Goal: Share content: Share content

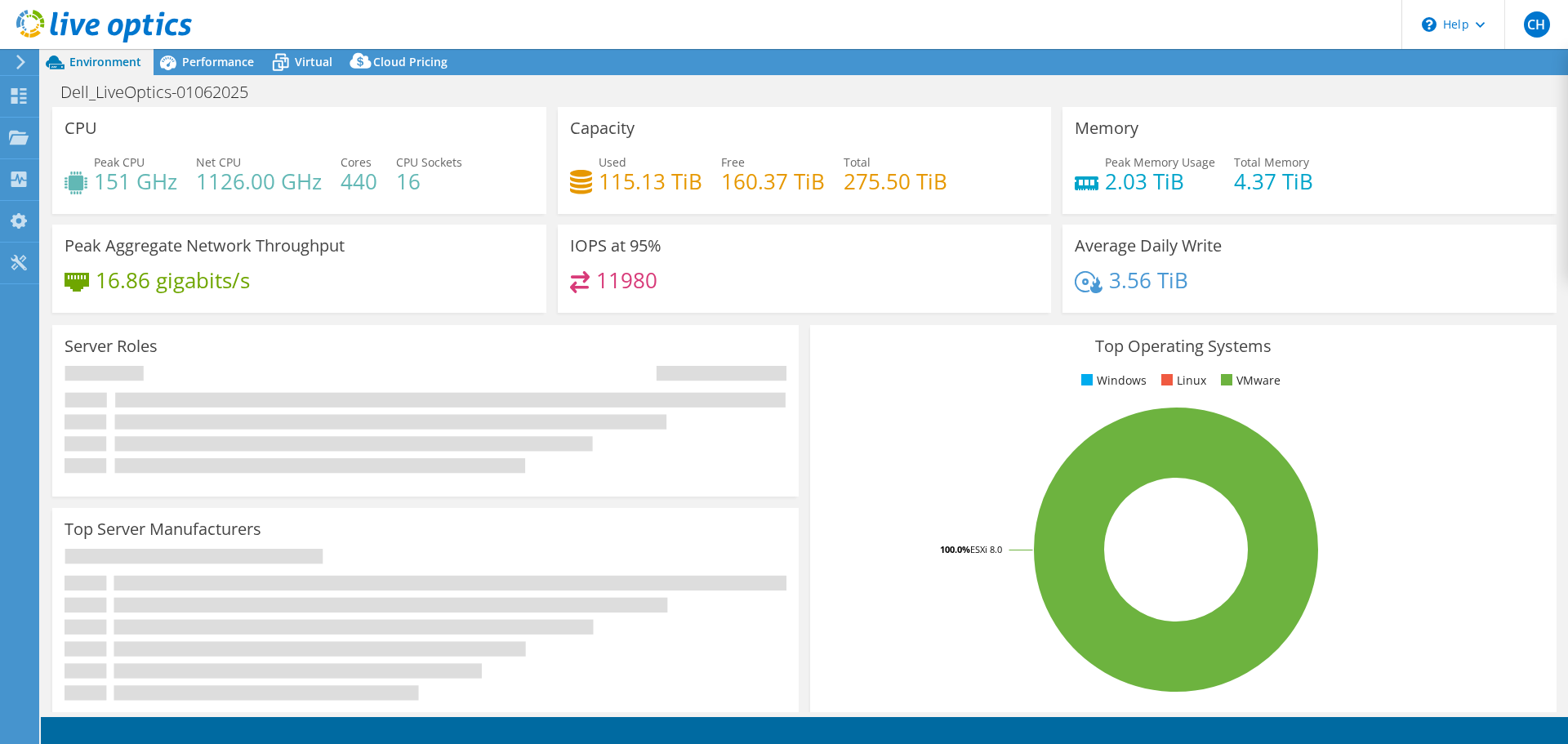
select select "USD"
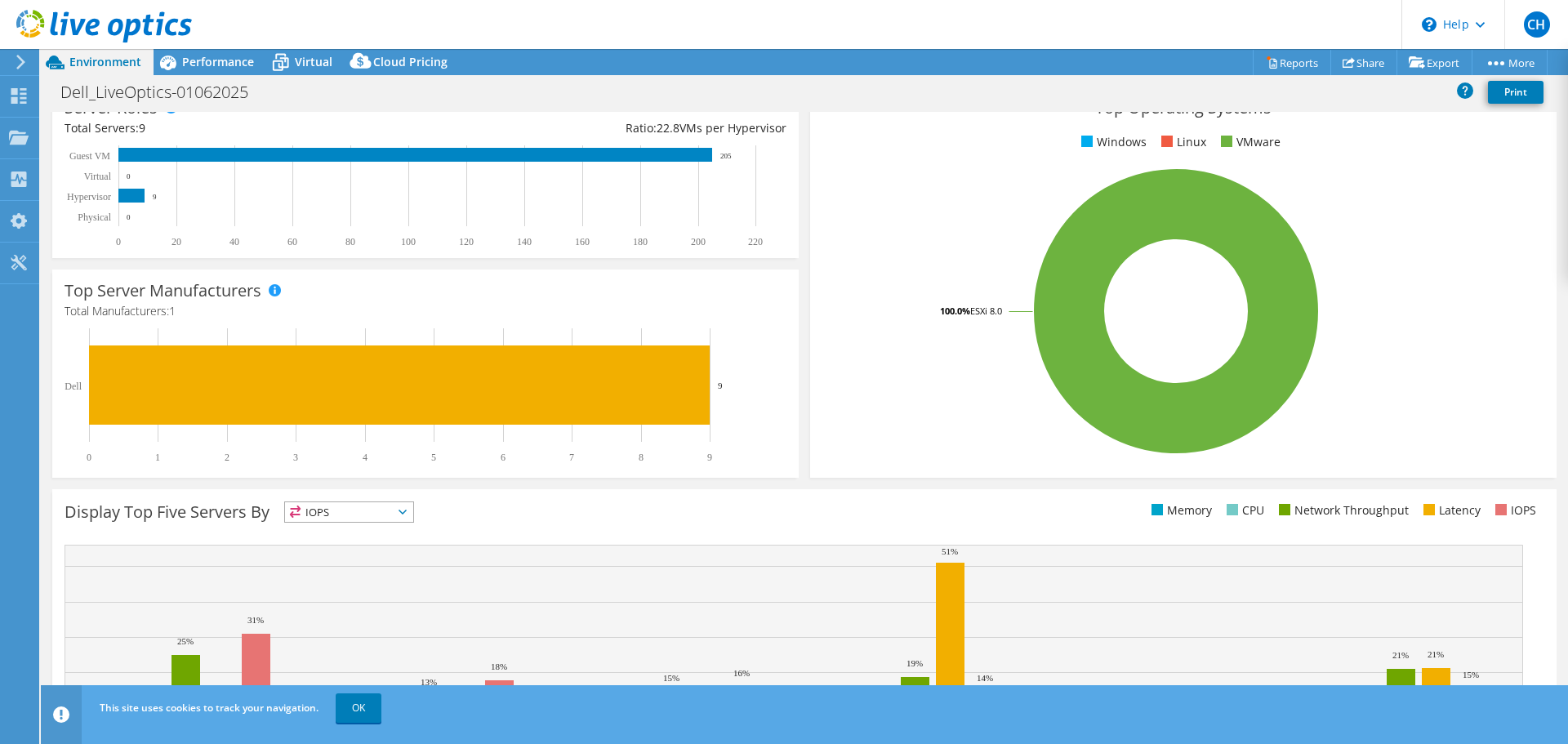
scroll to position [346, 0]
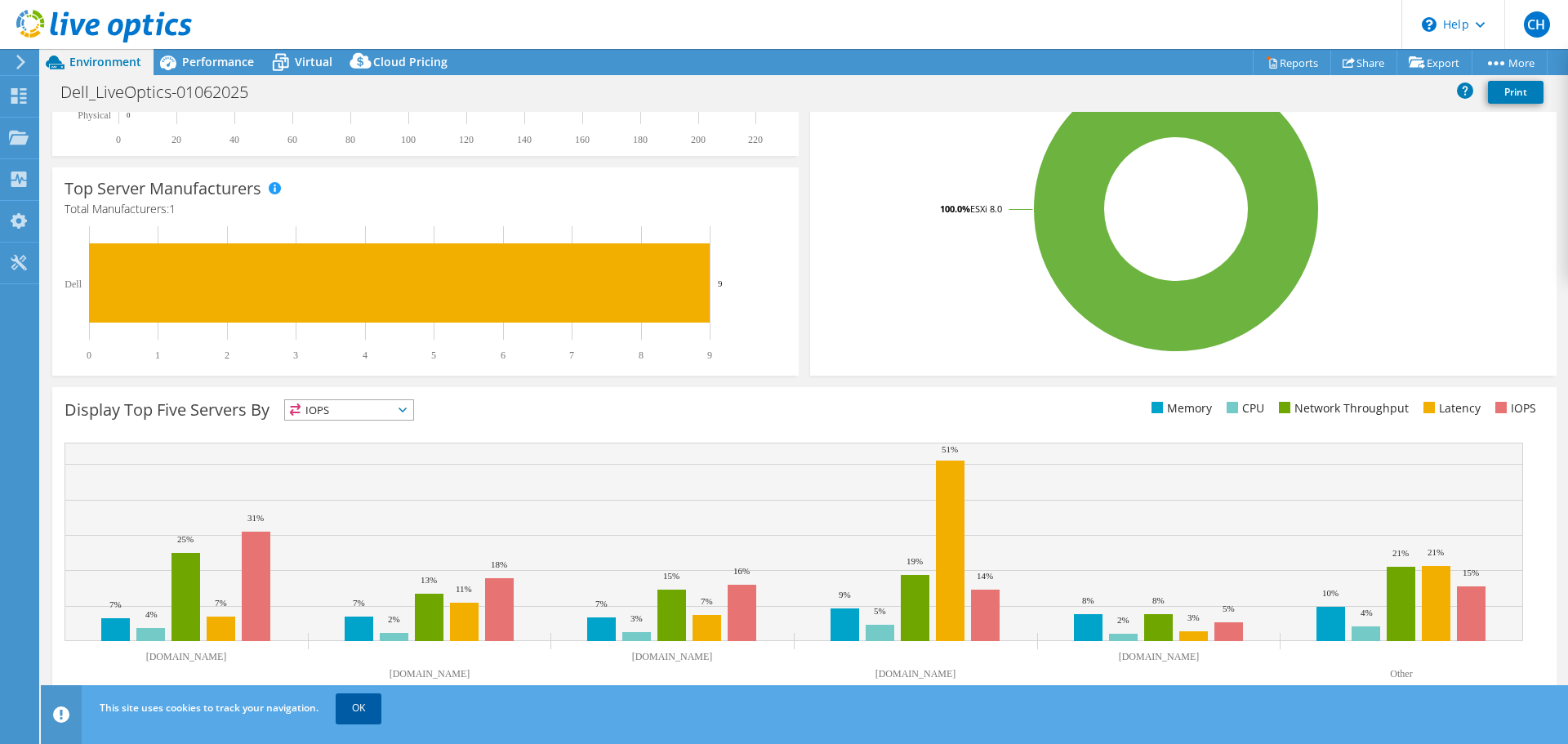
click at [353, 700] on link "OK" at bounding box center [359, 708] width 46 height 29
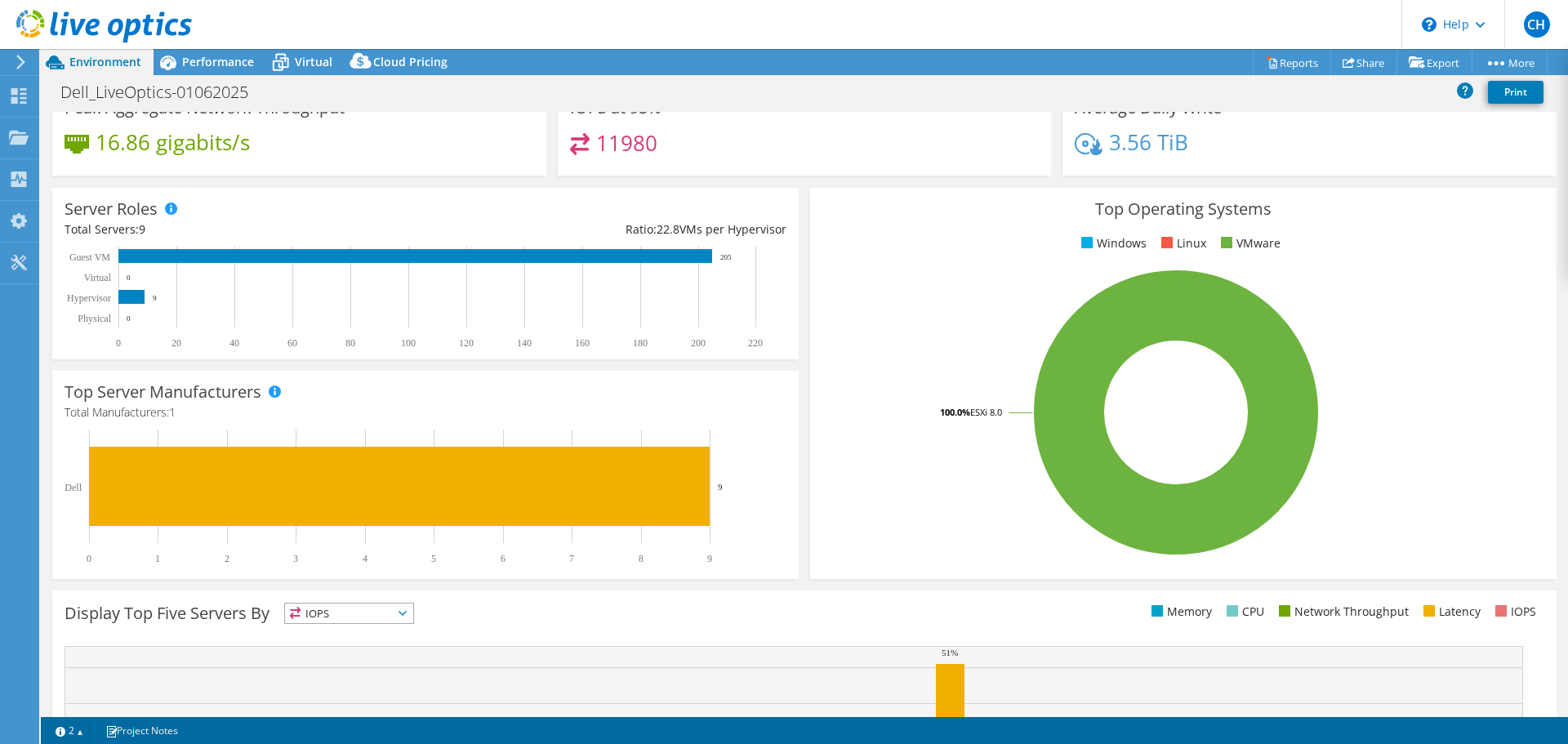
scroll to position [0, 0]
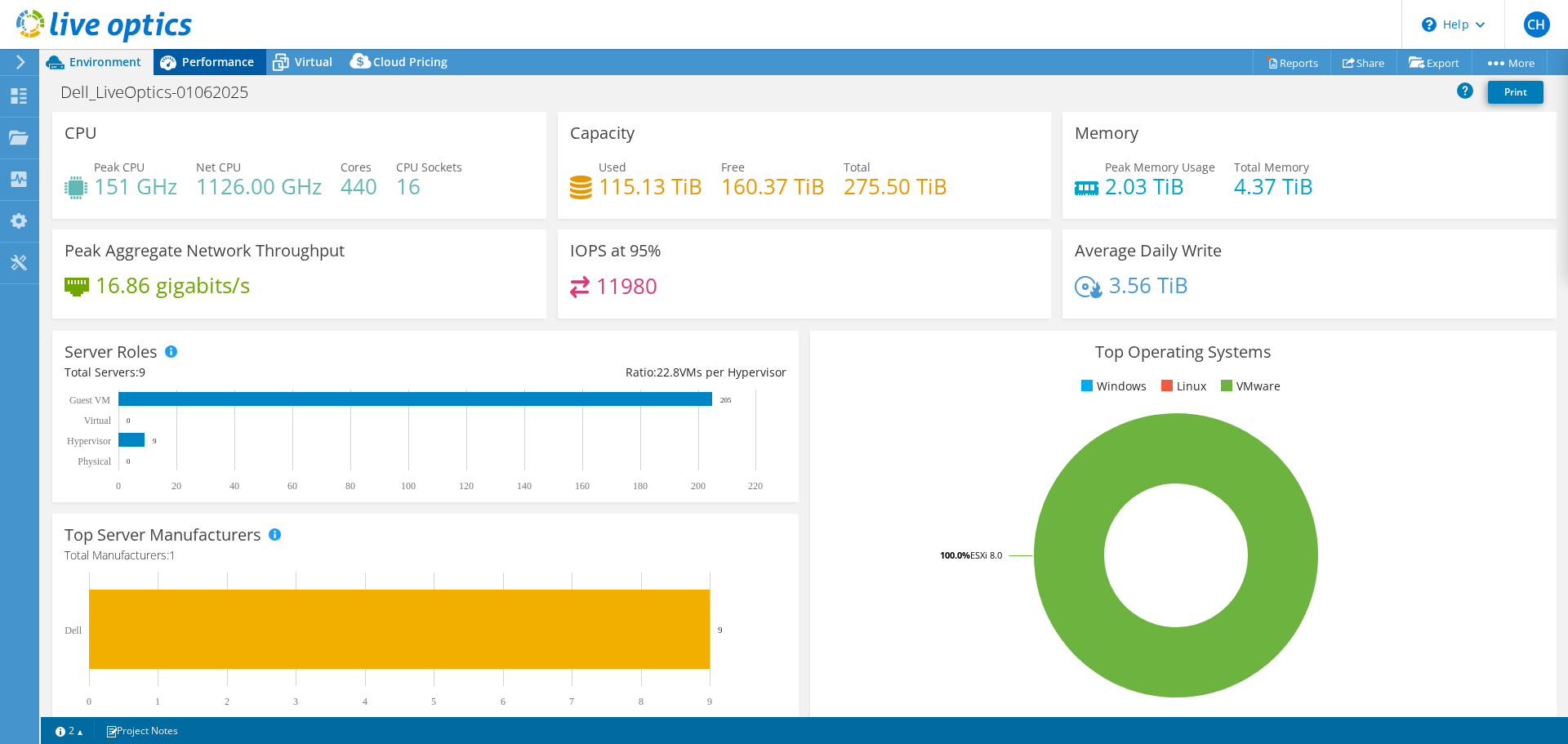
click at [198, 62] on span "Performance" at bounding box center [218, 61] width 72 height 16
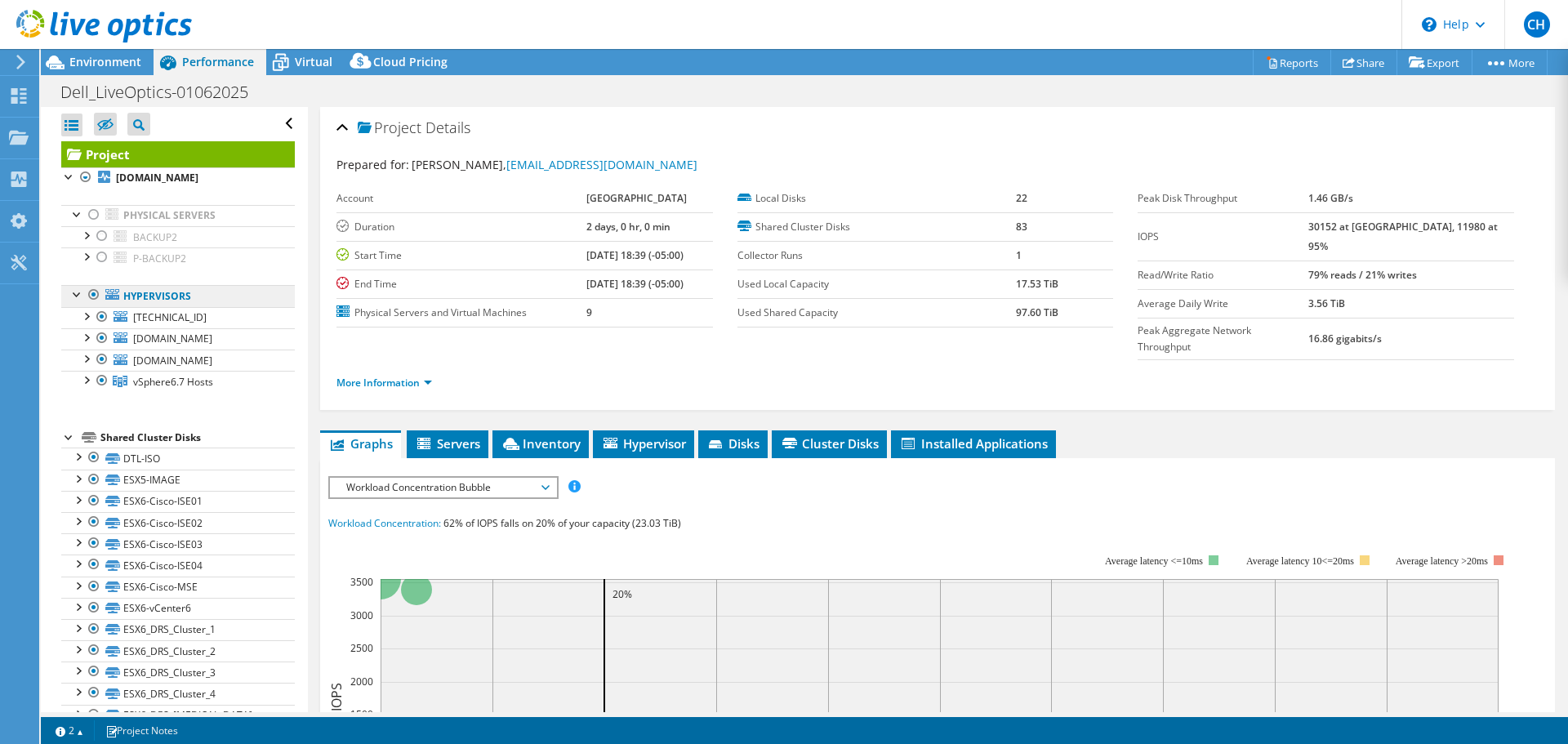
click at [142, 298] on link "Hypervisors" at bounding box center [178, 295] width 234 height 21
click at [89, 317] on div at bounding box center [85, 314] width 16 height 16
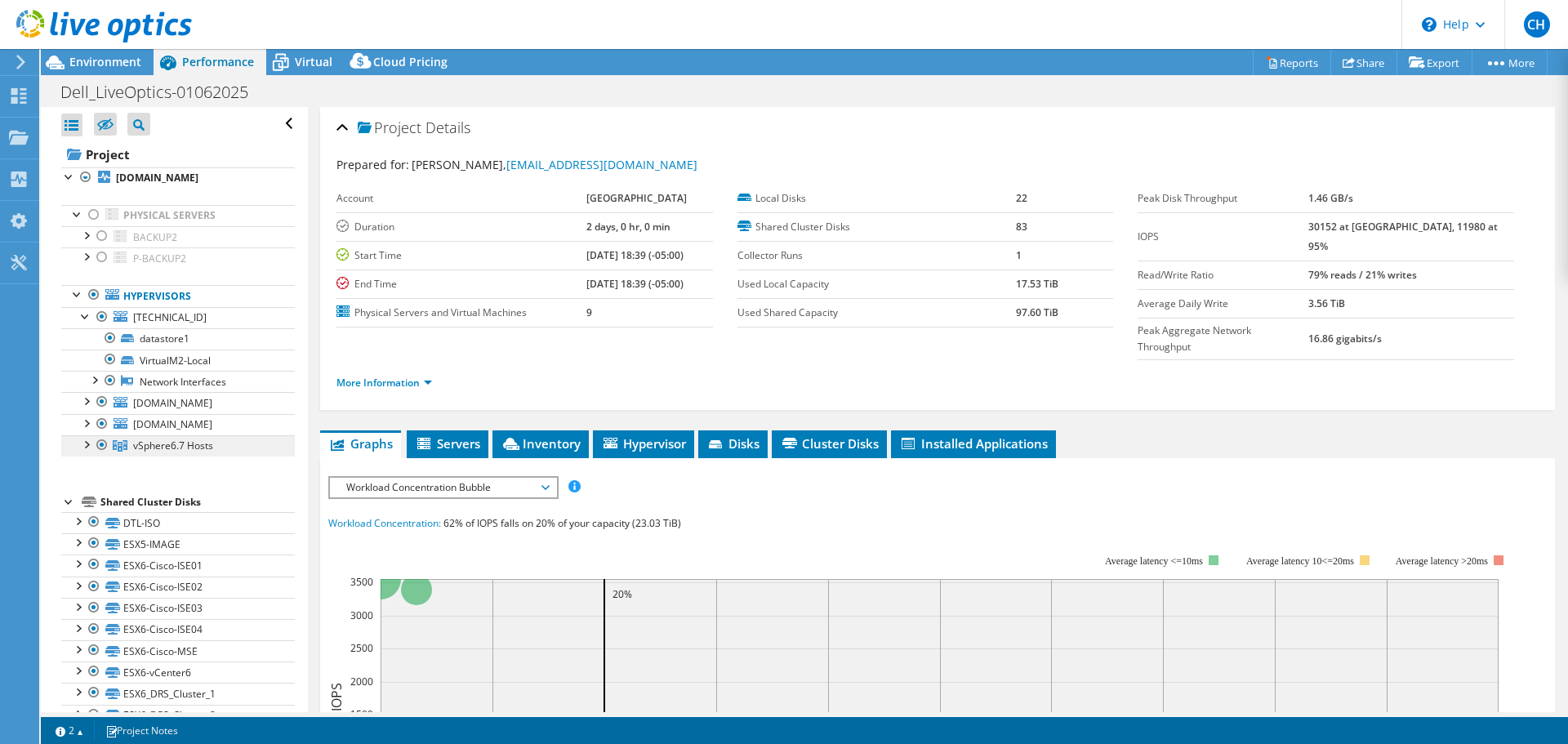
click at [163, 439] on span "vSphere6.7 Hosts" at bounding box center [173, 445] width 80 height 14
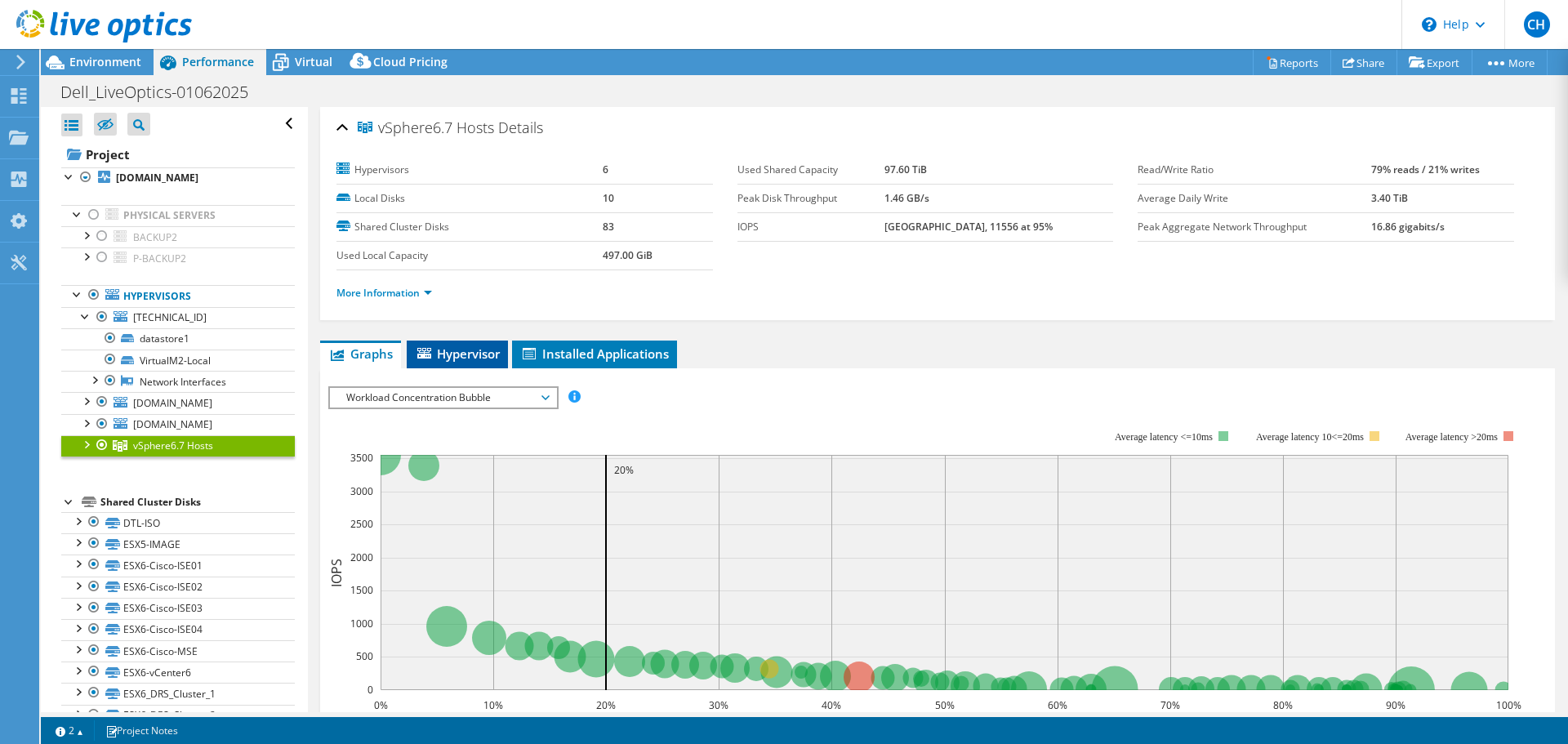
click at [463, 354] on span "Hypervisor" at bounding box center [457, 353] width 85 height 16
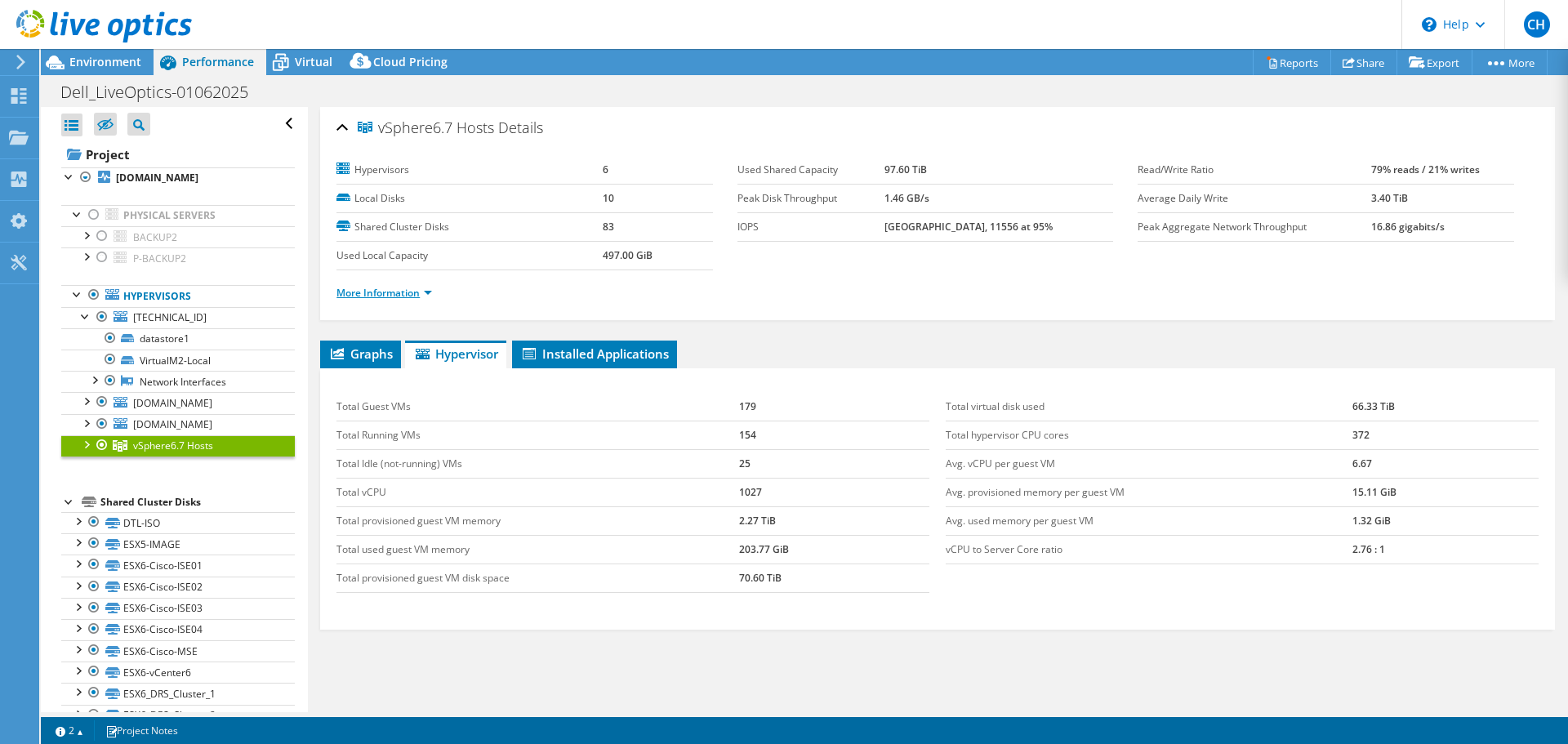
click at [395, 290] on link "More Information" at bounding box center [385, 292] width 96 height 14
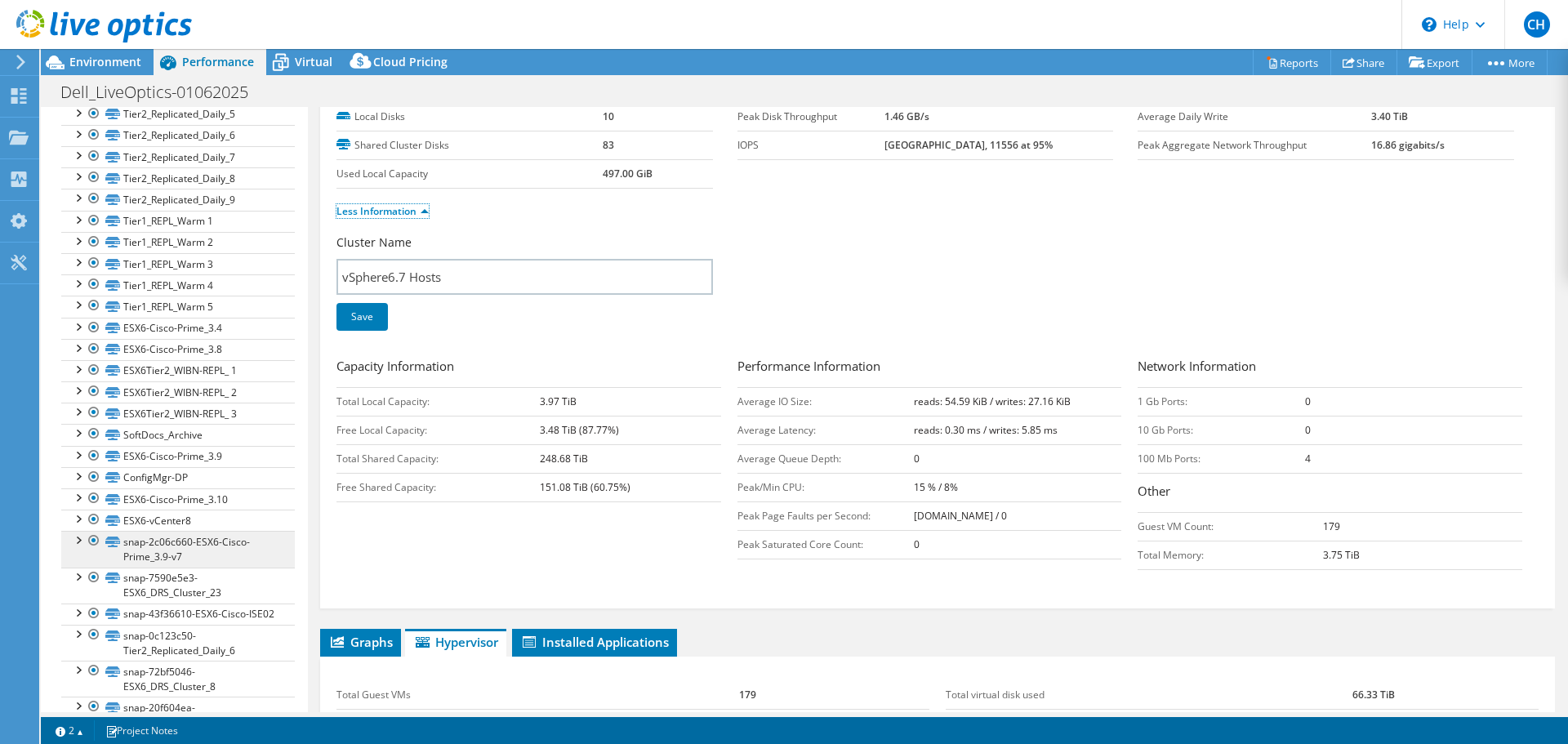
scroll to position [1307, 0]
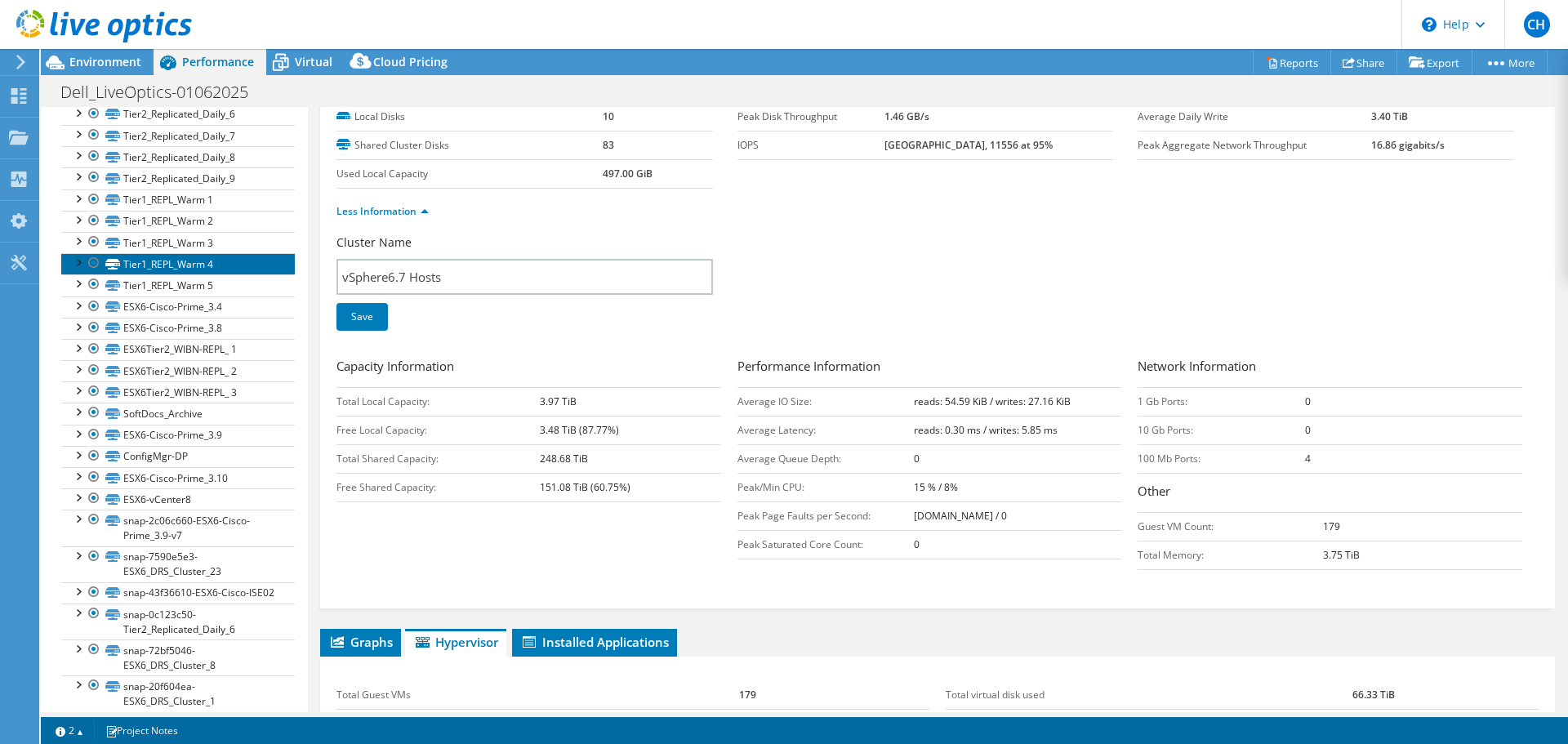
click at [189, 261] on link "Tier1_REPL_Warm 4" at bounding box center [178, 263] width 234 height 21
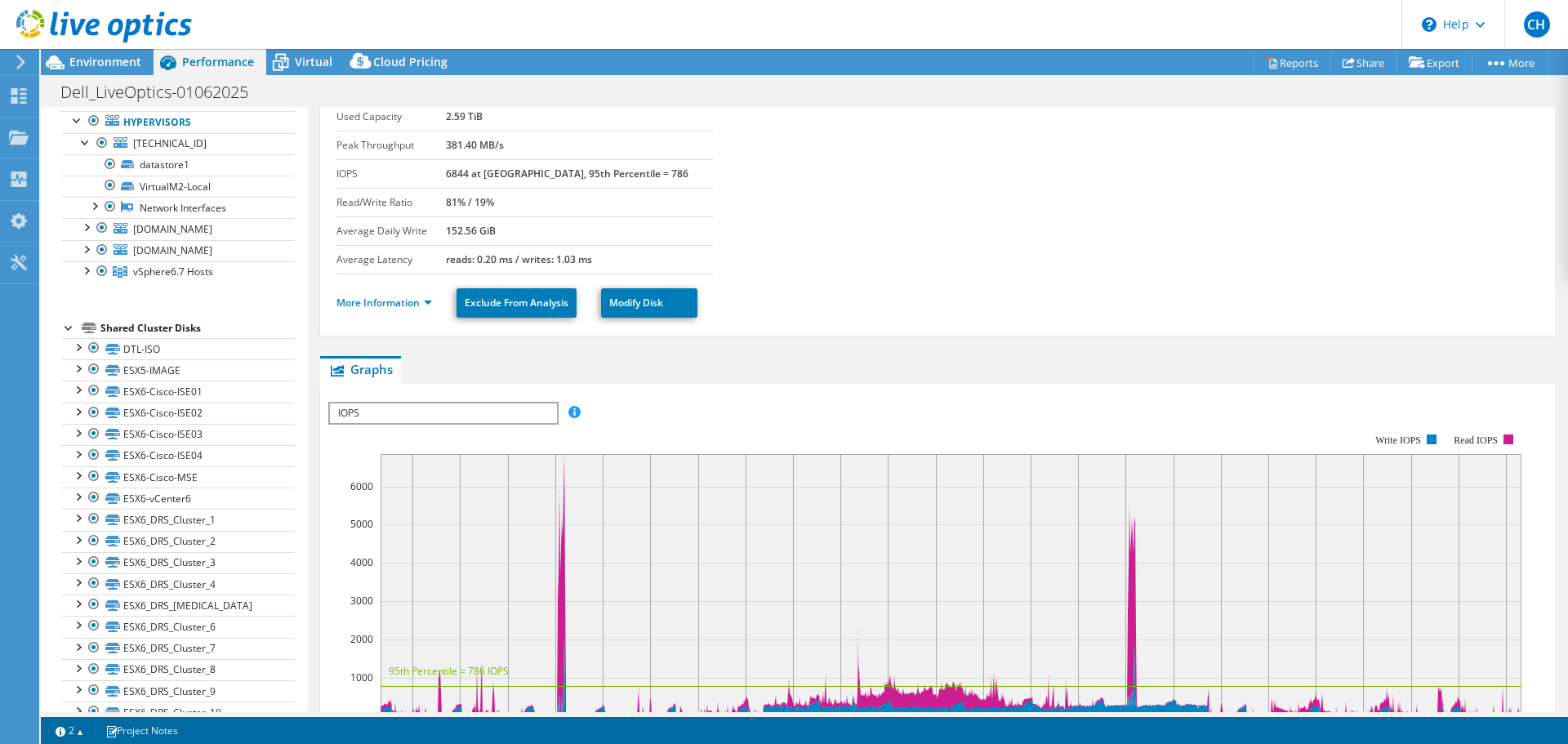
scroll to position [0, 0]
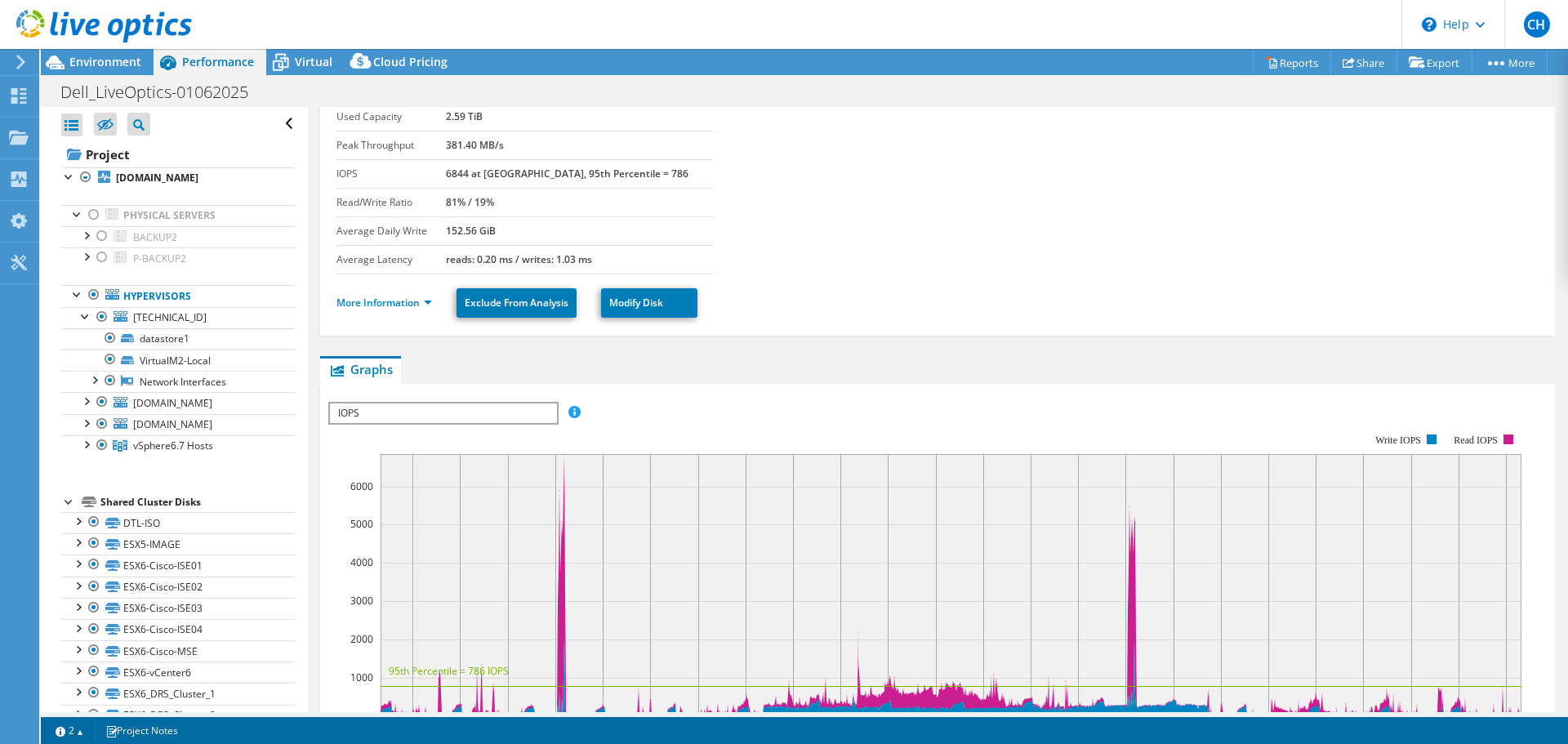
click at [69, 503] on div at bounding box center [69, 500] width 16 height 16
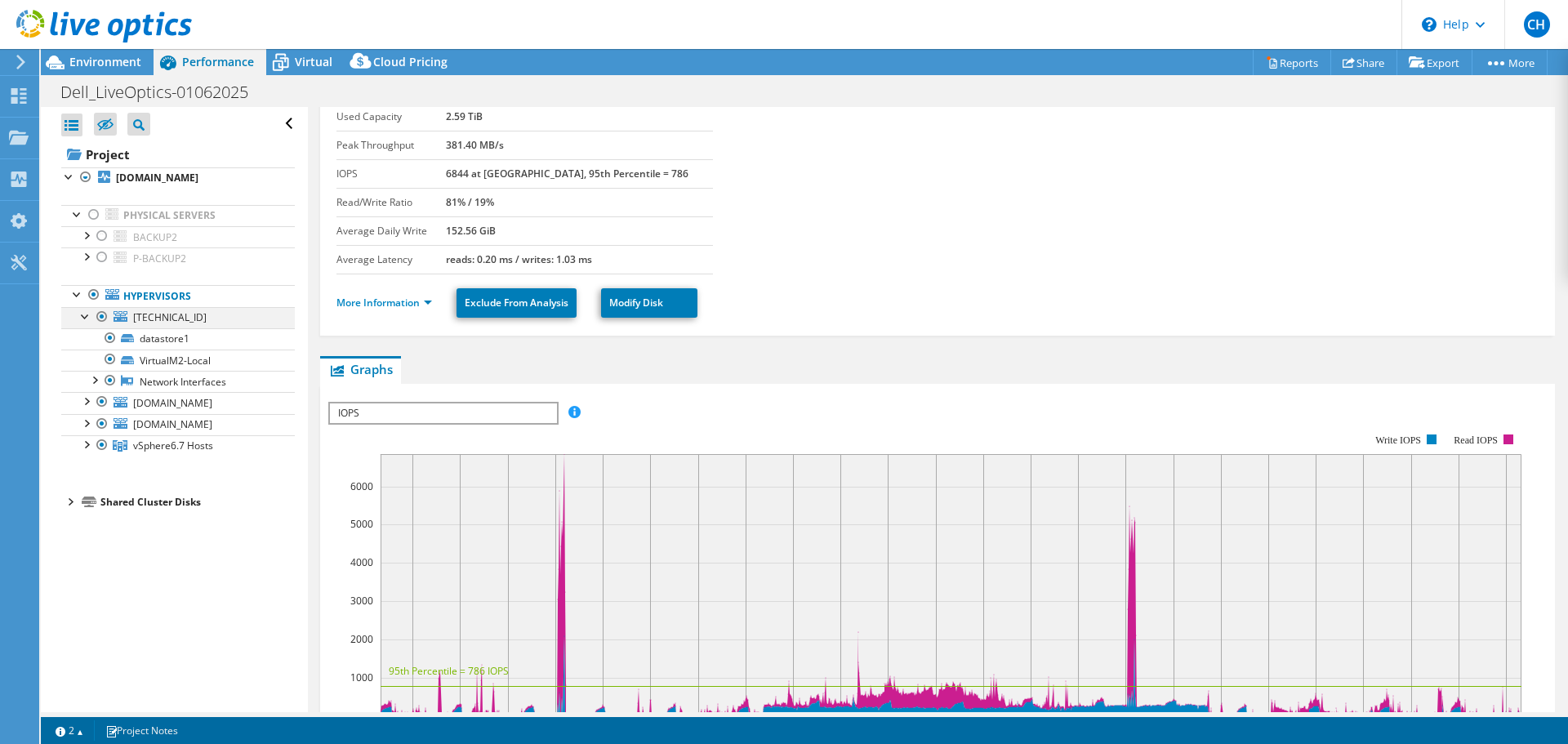
click at [80, 312] on div at bounding box center [85, 314] width 16 height 16
click at [85, 337] on div at bounding box center [85, 336] width 16 height 16
click at [89, 334] on div at bounding box center [85, 336] width 16 height 16
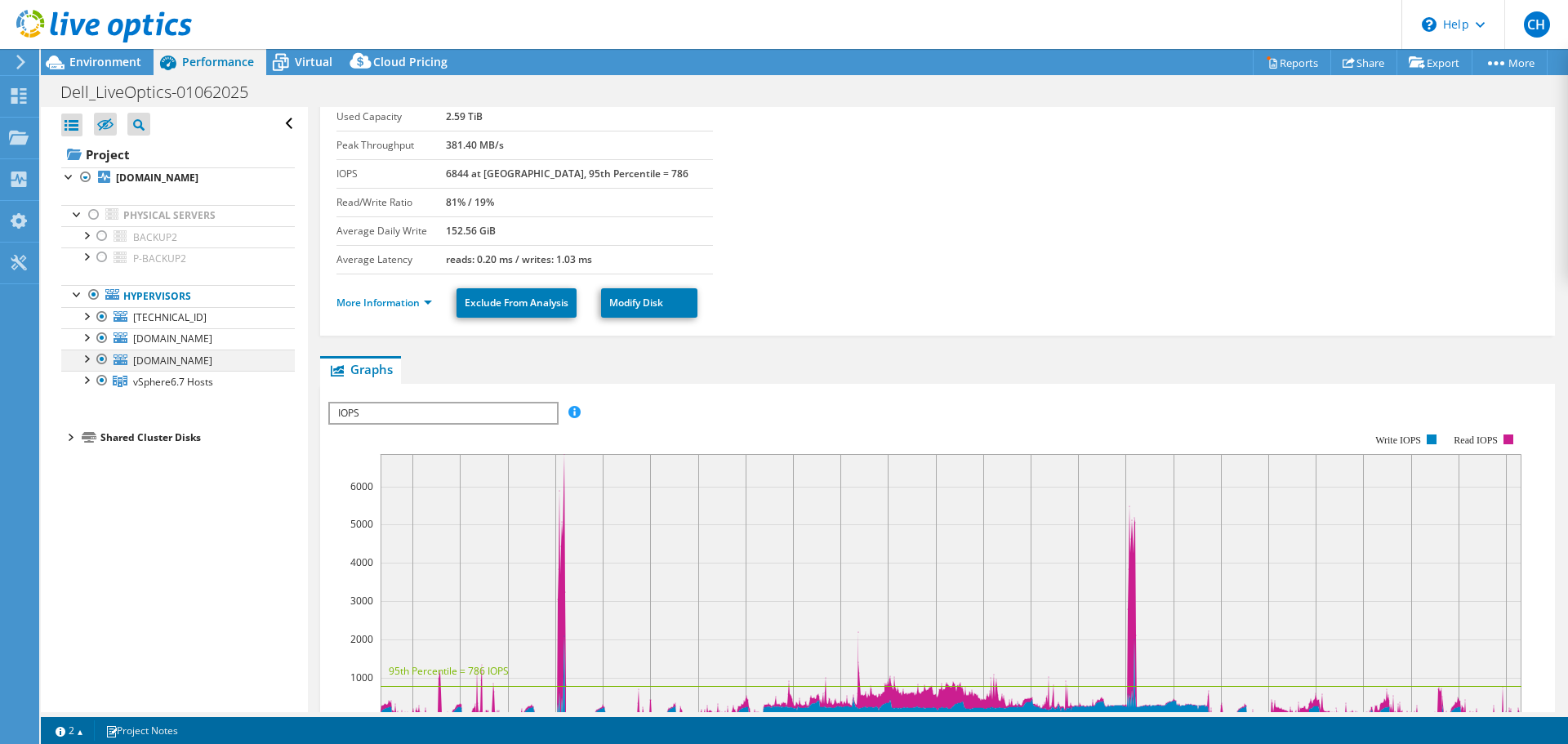
click at [90, 360] on div at bounding box center [85, 357] width 16 height 16
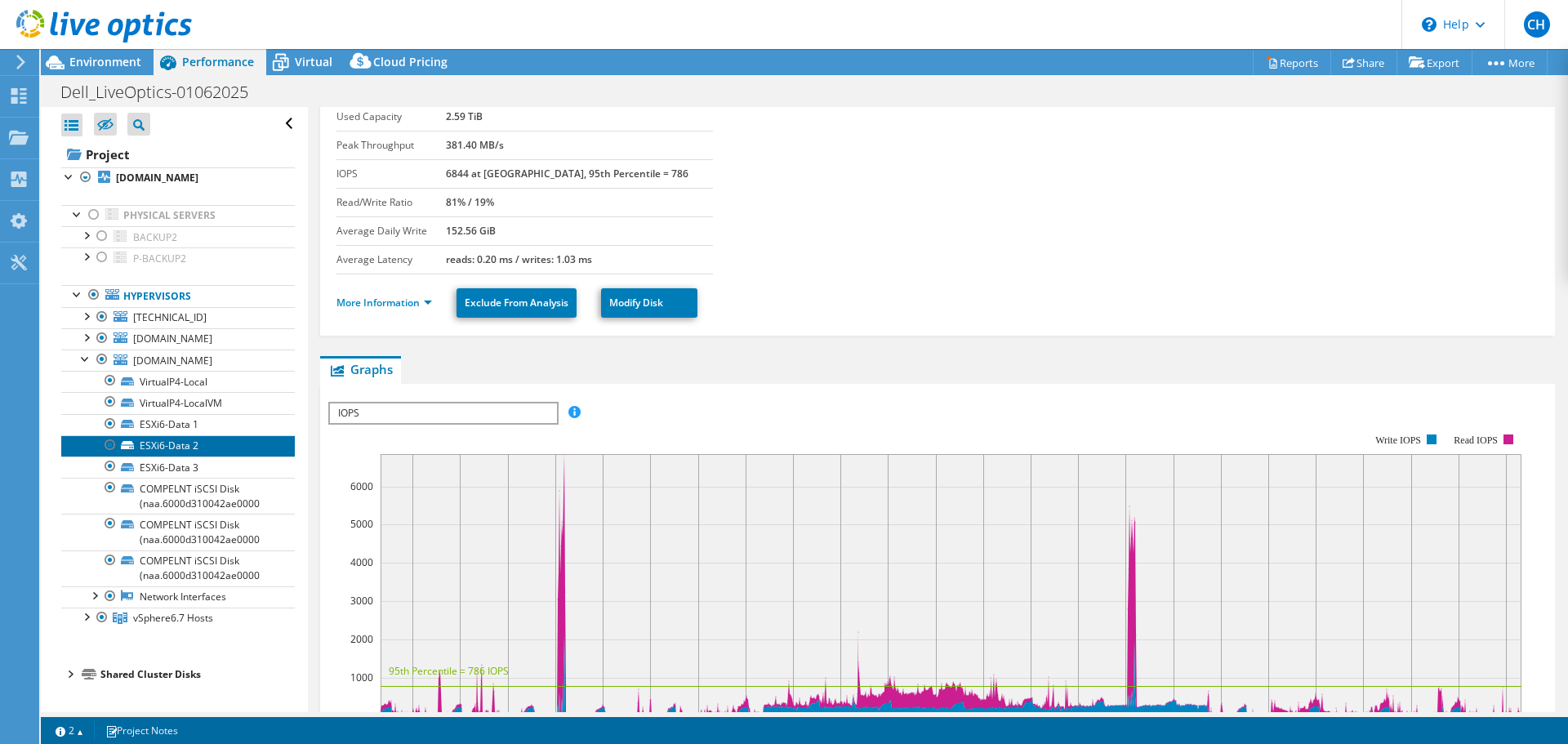
click at [180, 444] on link "ESXi6-Data 2" at bounding box center [178, 446] width 234 height 21
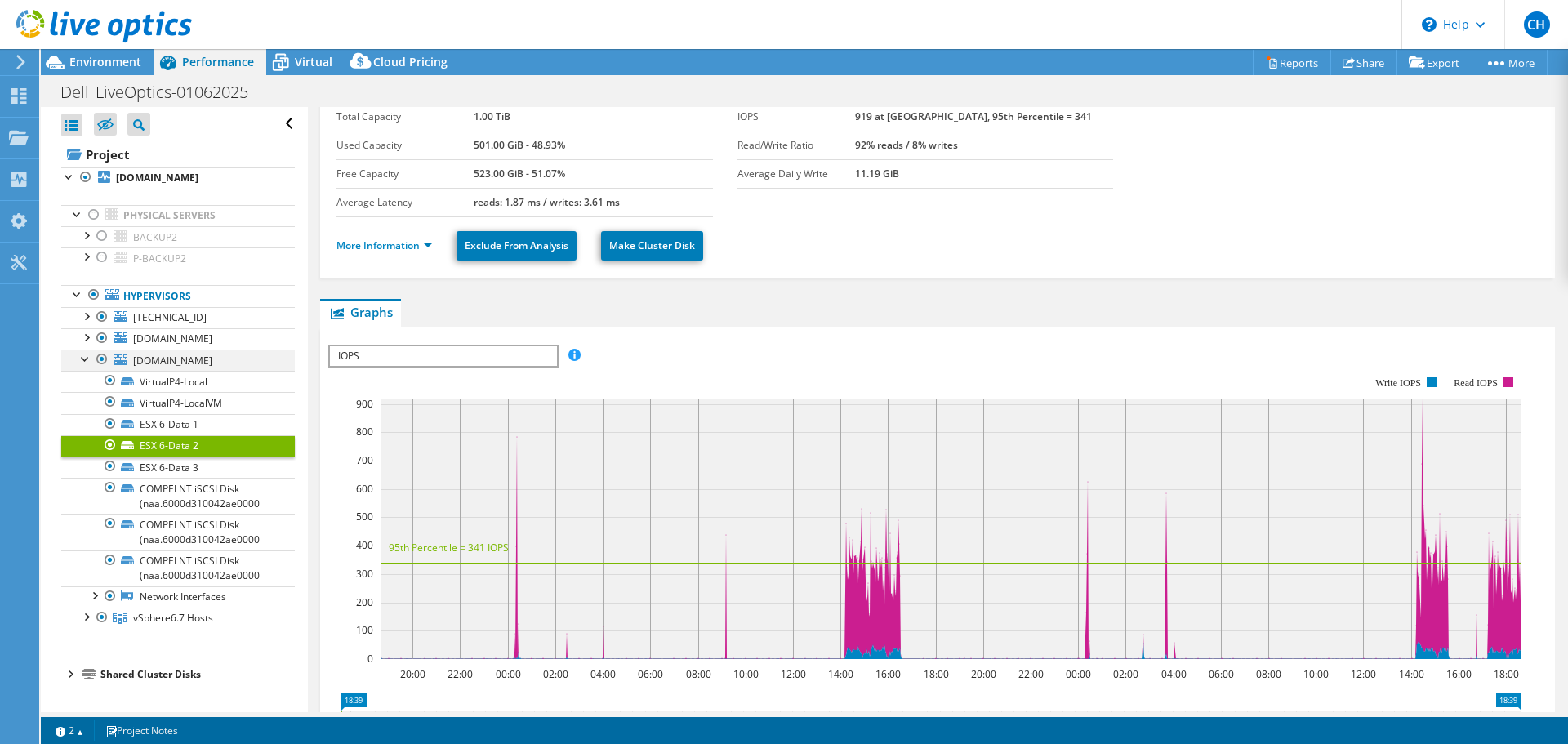
click at [88, 359] on div at bounding box center [85, 357] width 16 height 16
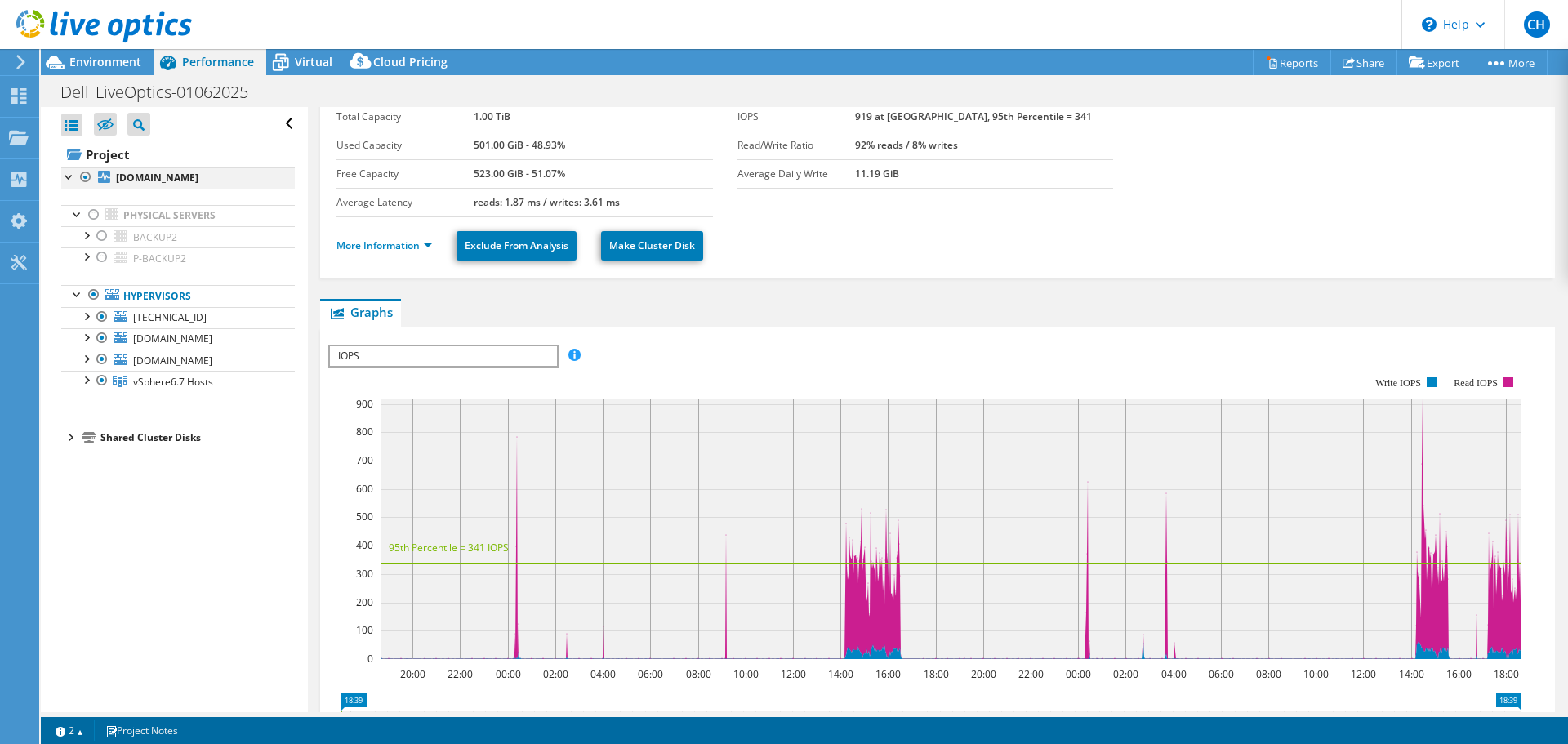
click at [72, 178] on div at bounding box center [69, 175] width 16 height 16
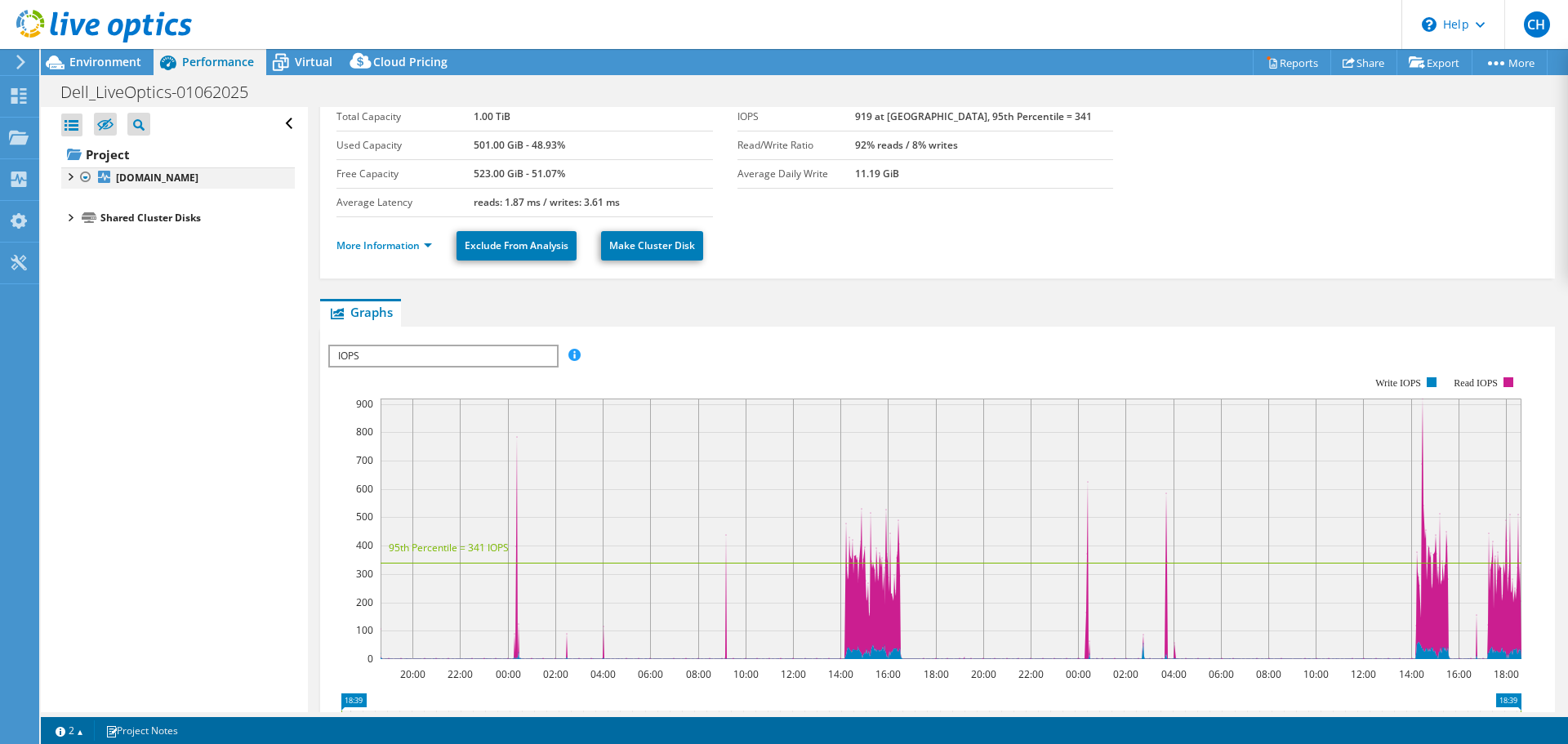
click at [72, 178] on div at bounding box center [69, 175] width 16 height 16
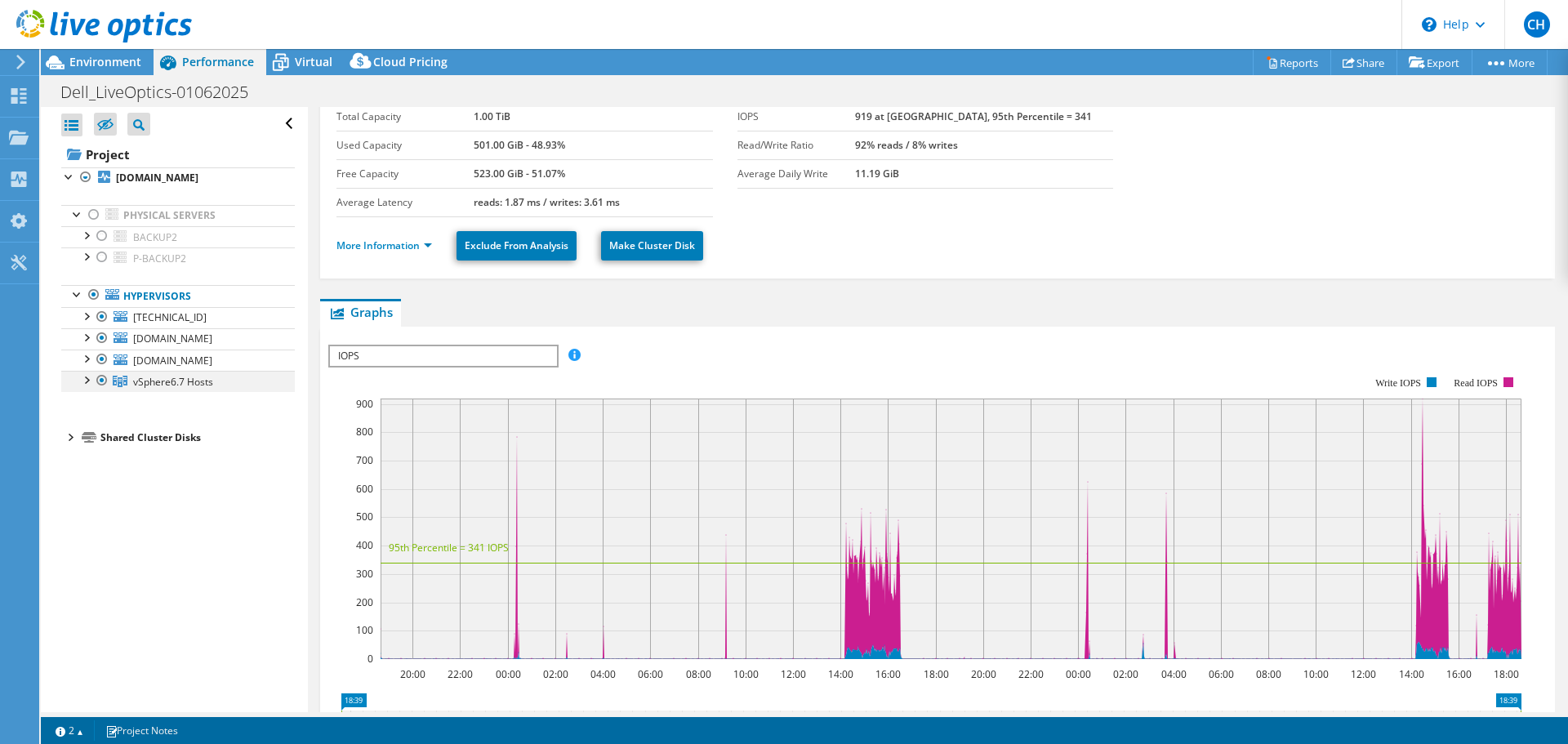
click at [91, 383] on div at bounding box center [85, 379] width 16 height 16
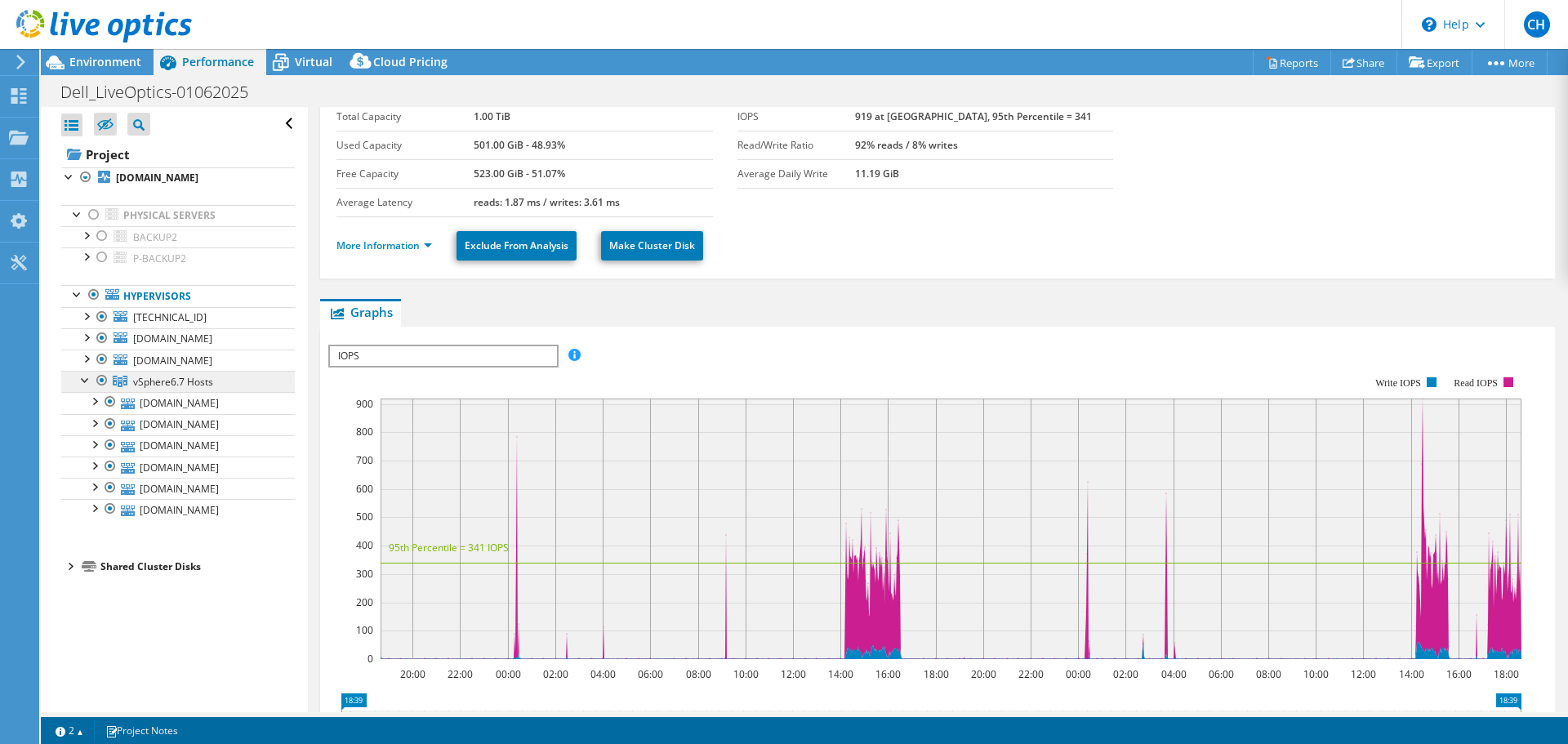
click at [146, 379] on span "vSphere6.7 Hosts" at bounding box center [173, 381] width 80 height 14
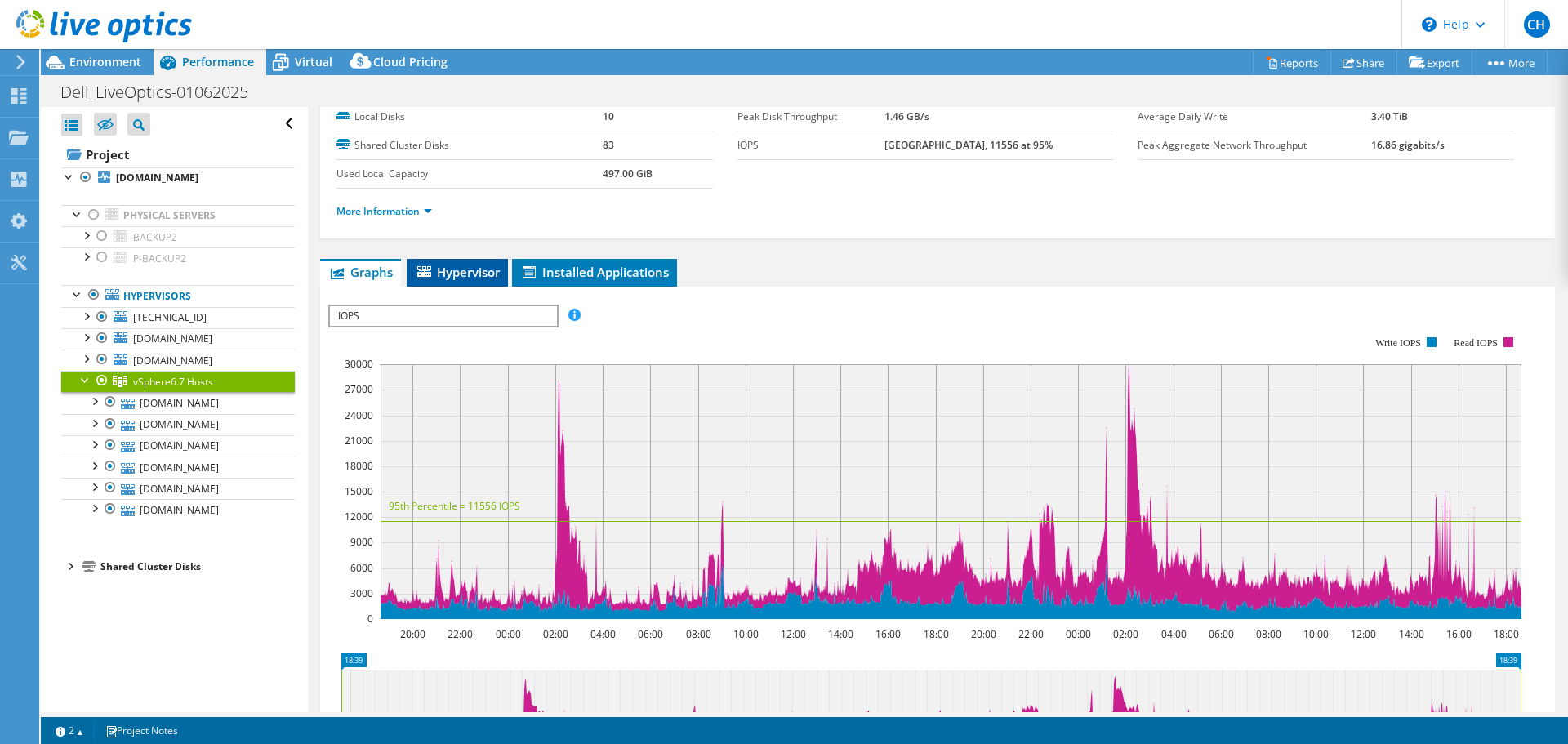
click at [456, 267] on span "Hypervisor" at bounding box center [457, 271] width 85 height 16
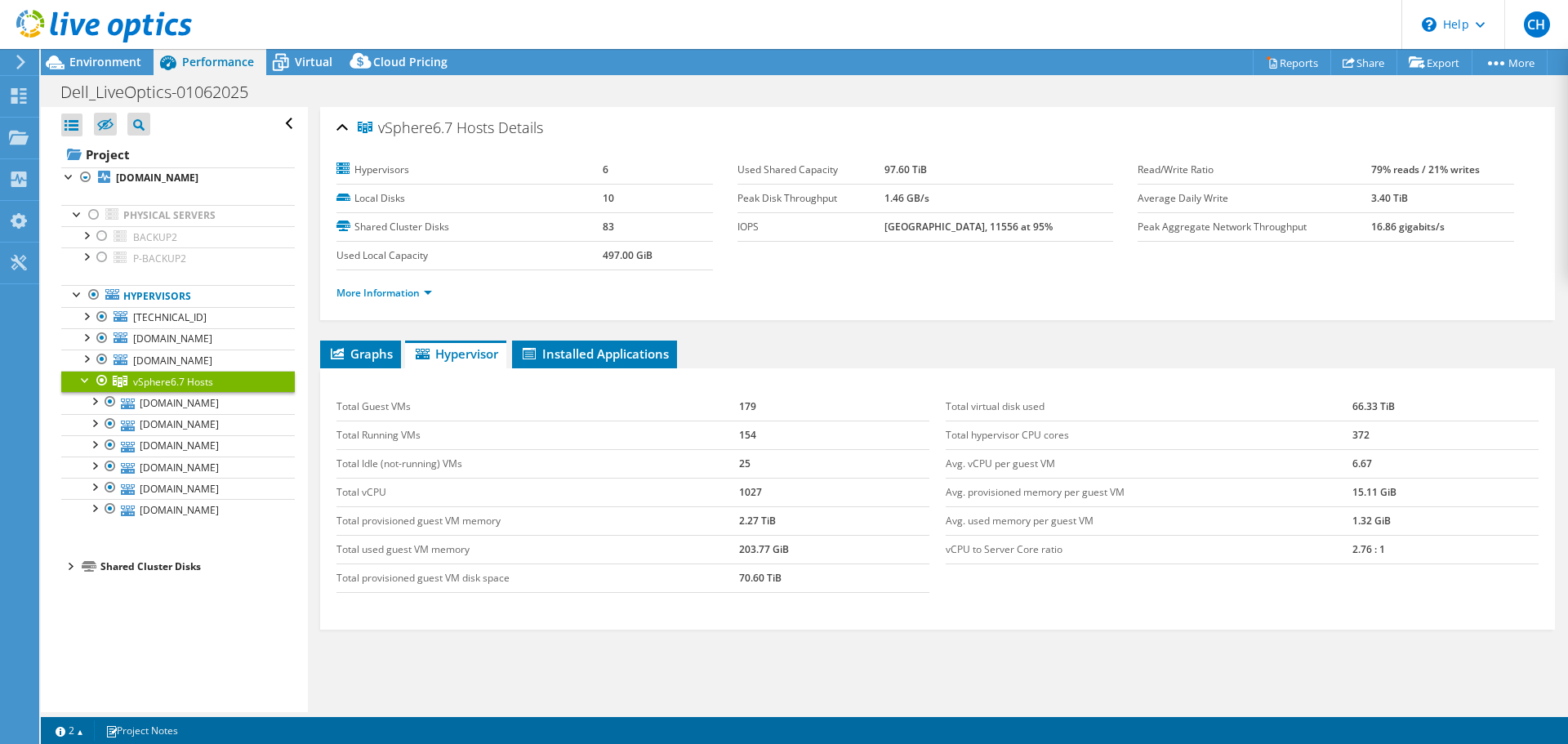
click at [420, 307] on div "More Information" at bounding box center [938, 293] width 1203 height 46
click at [420, 296] on link "More Information" at bounding box center [385, 292] width 96 height 14
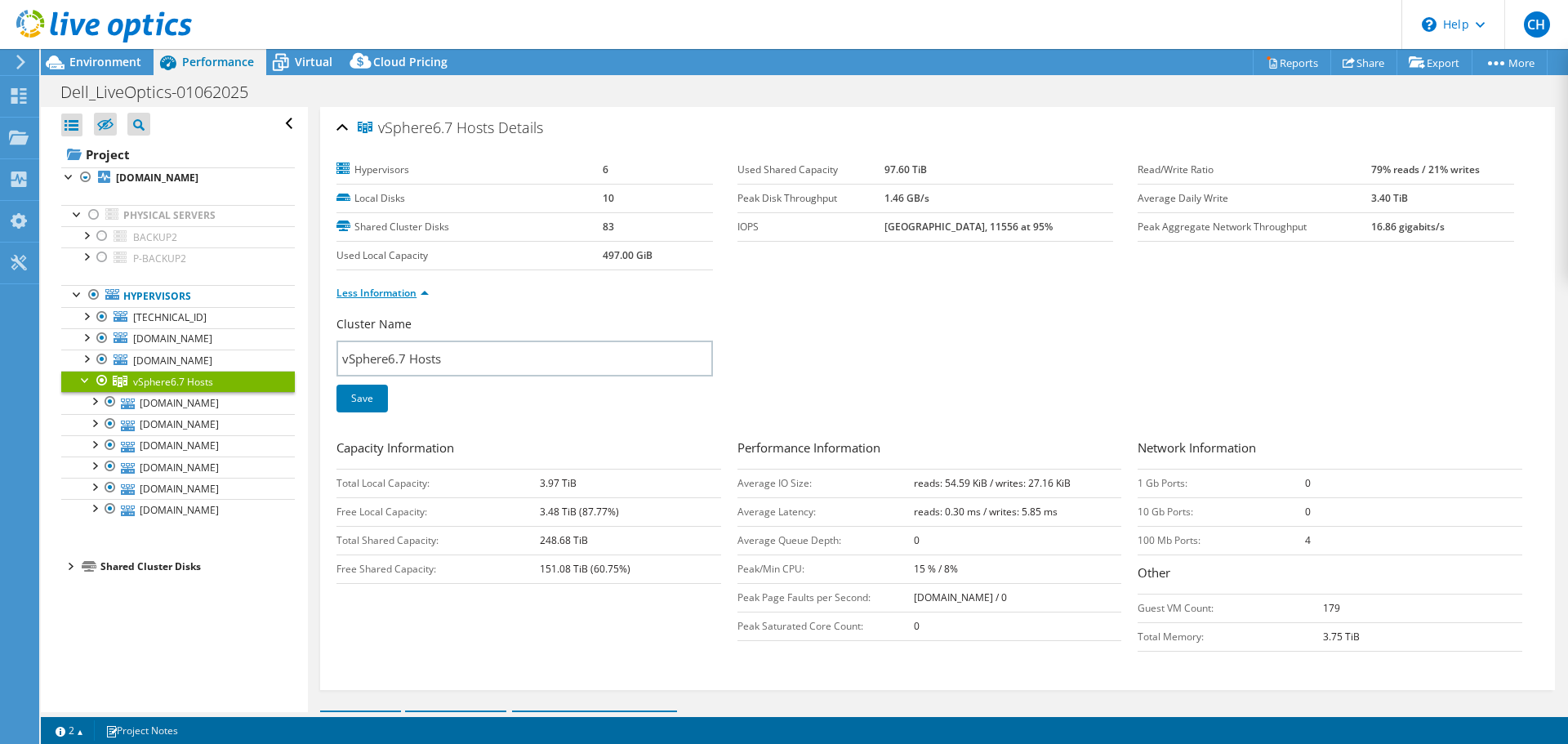
click at [418, 299] on link "Less Information" at bounding box center [383, 292] width 92 height 14
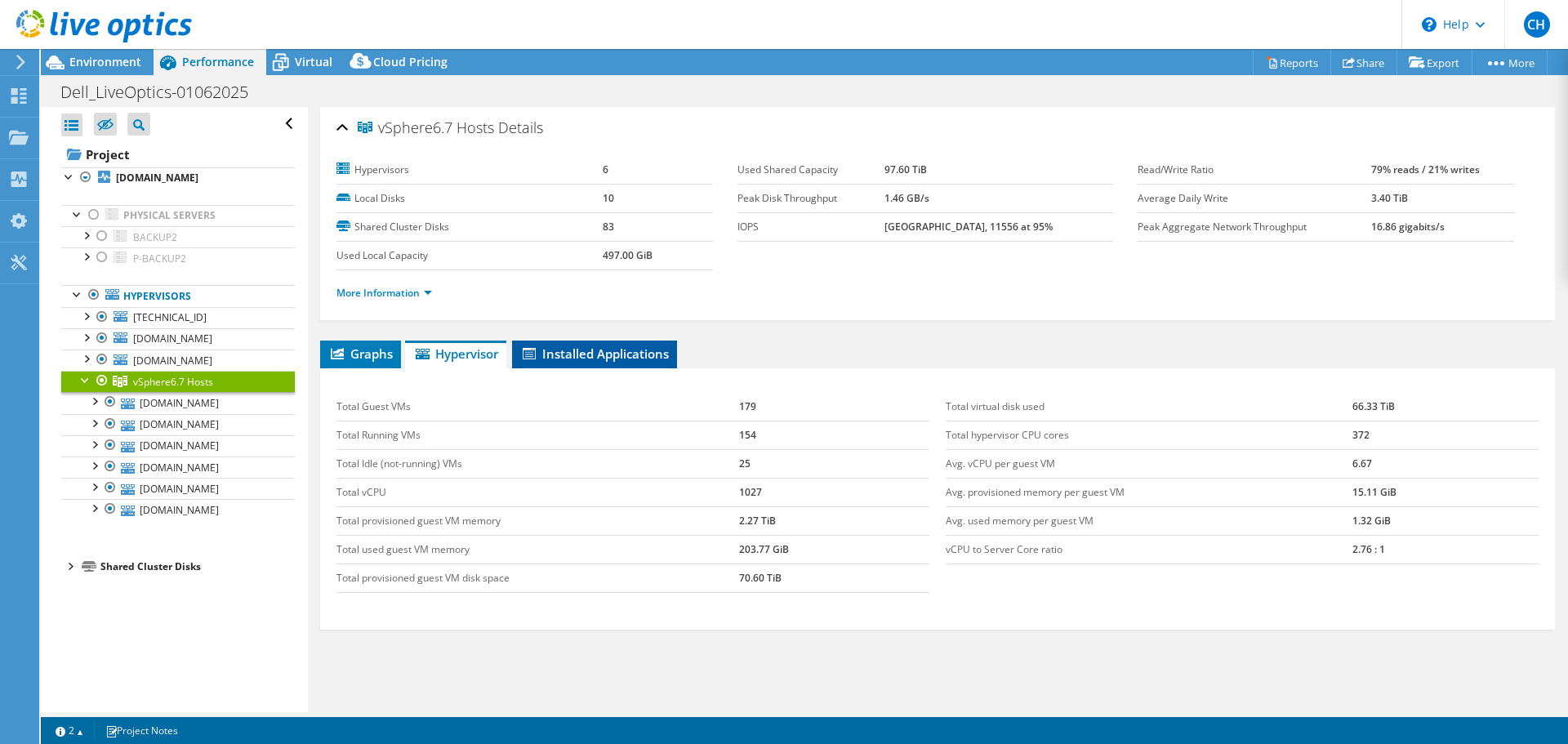
click at [604, 353] on span "Installed Applications" at bounding box center [594, 353] width 148 height 16
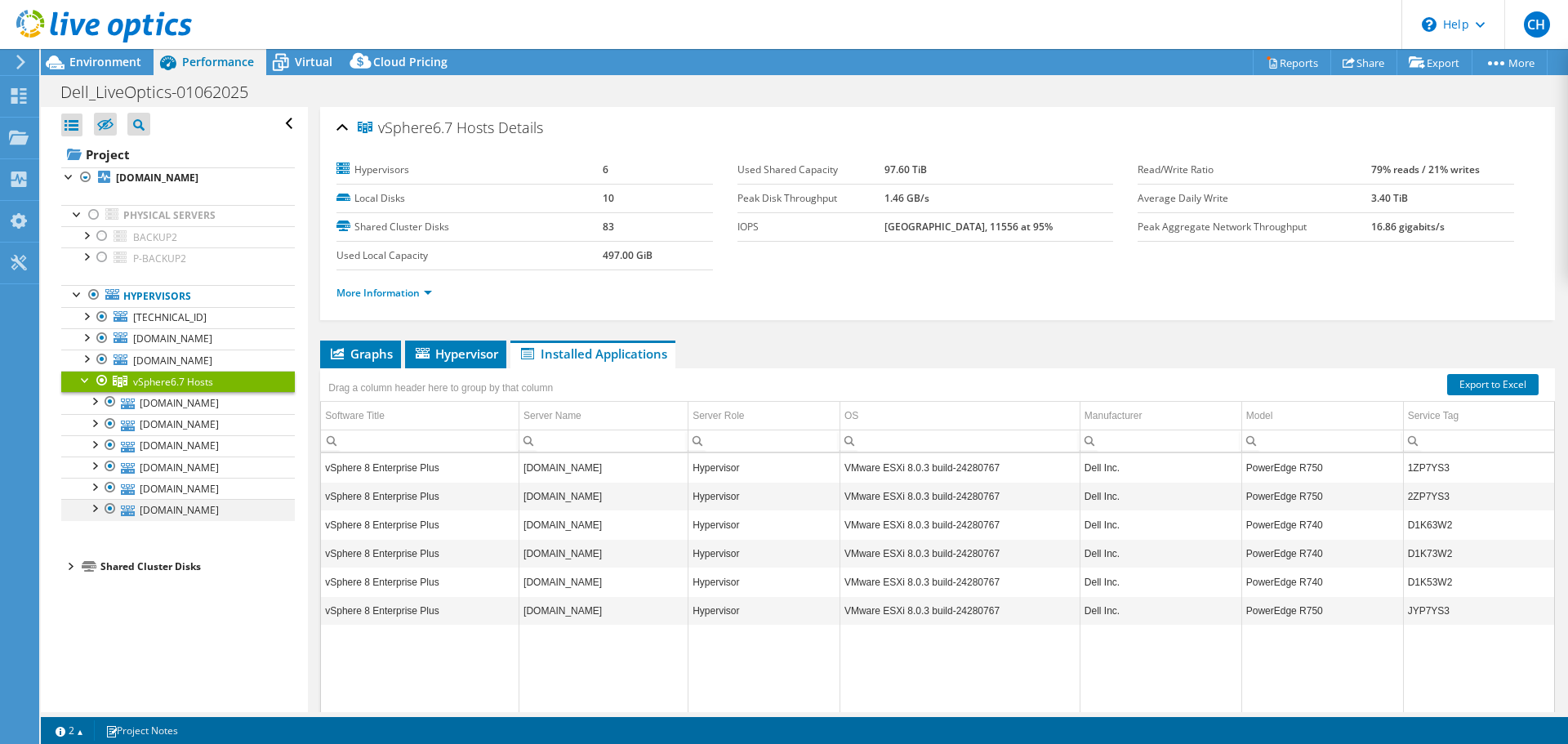
click at [95, 510] on div at bounding box center [93, 507] width 16 height 16
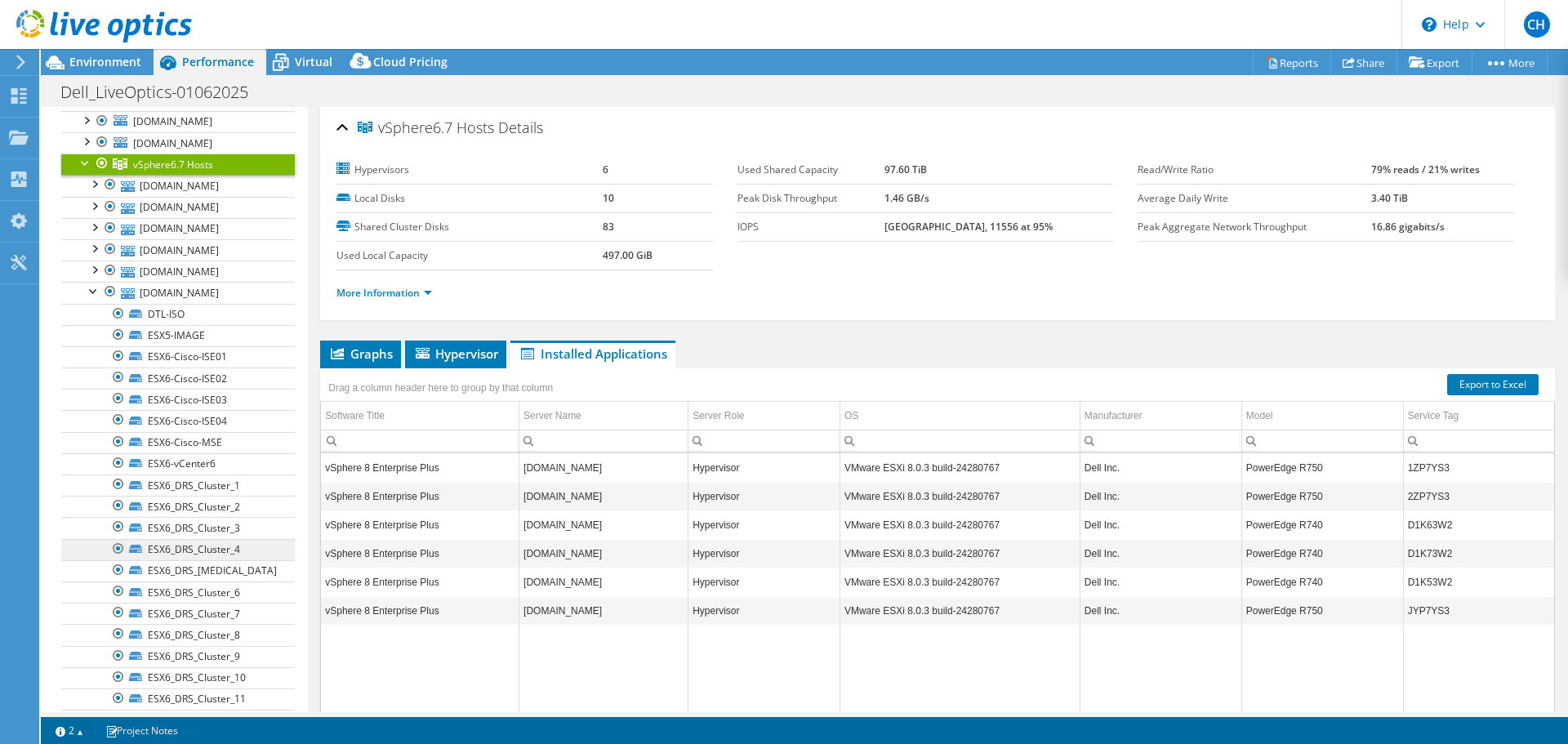
scroll to position [245, 0]
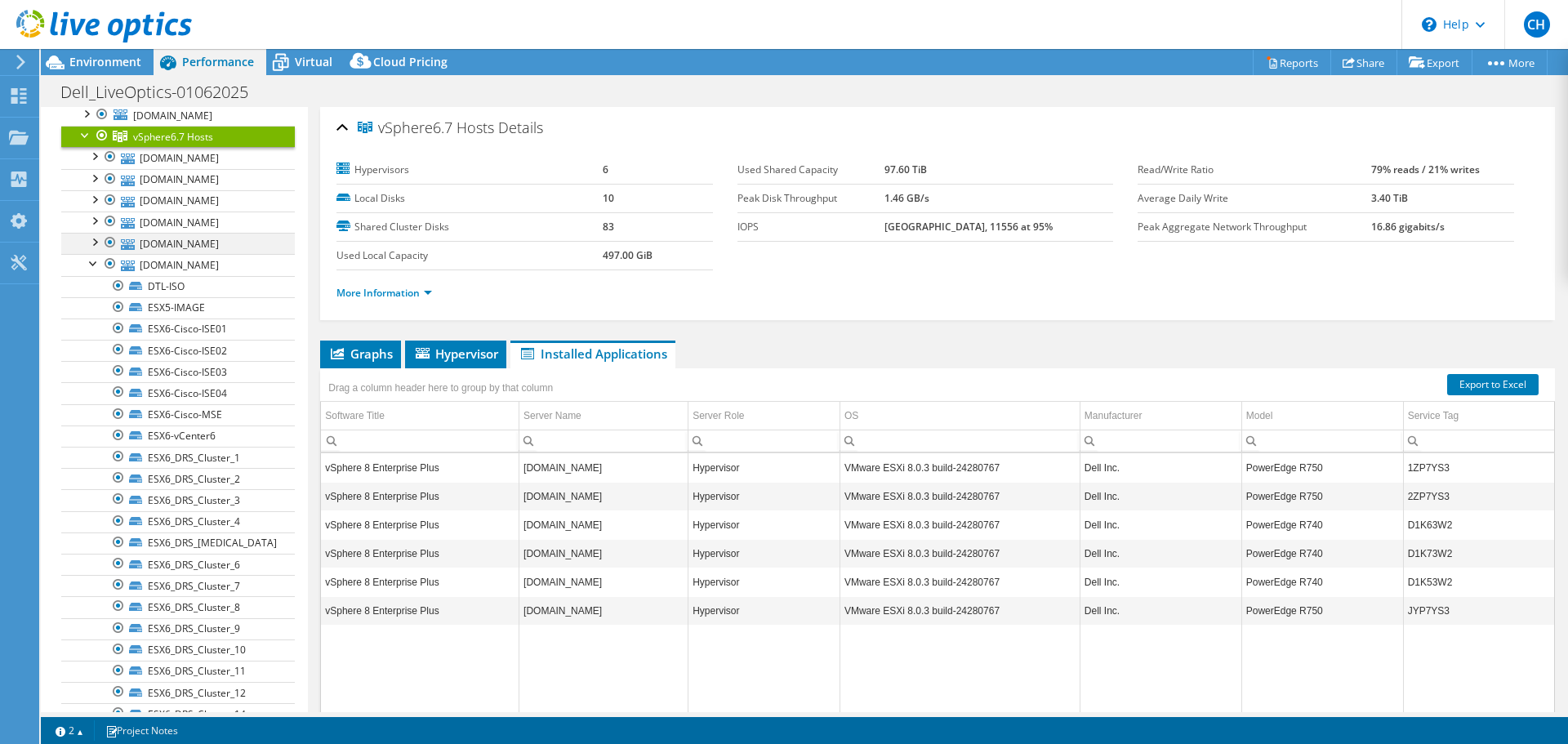
click at [97, 239] on div at bounding box center [93, 240] width 16 height 16
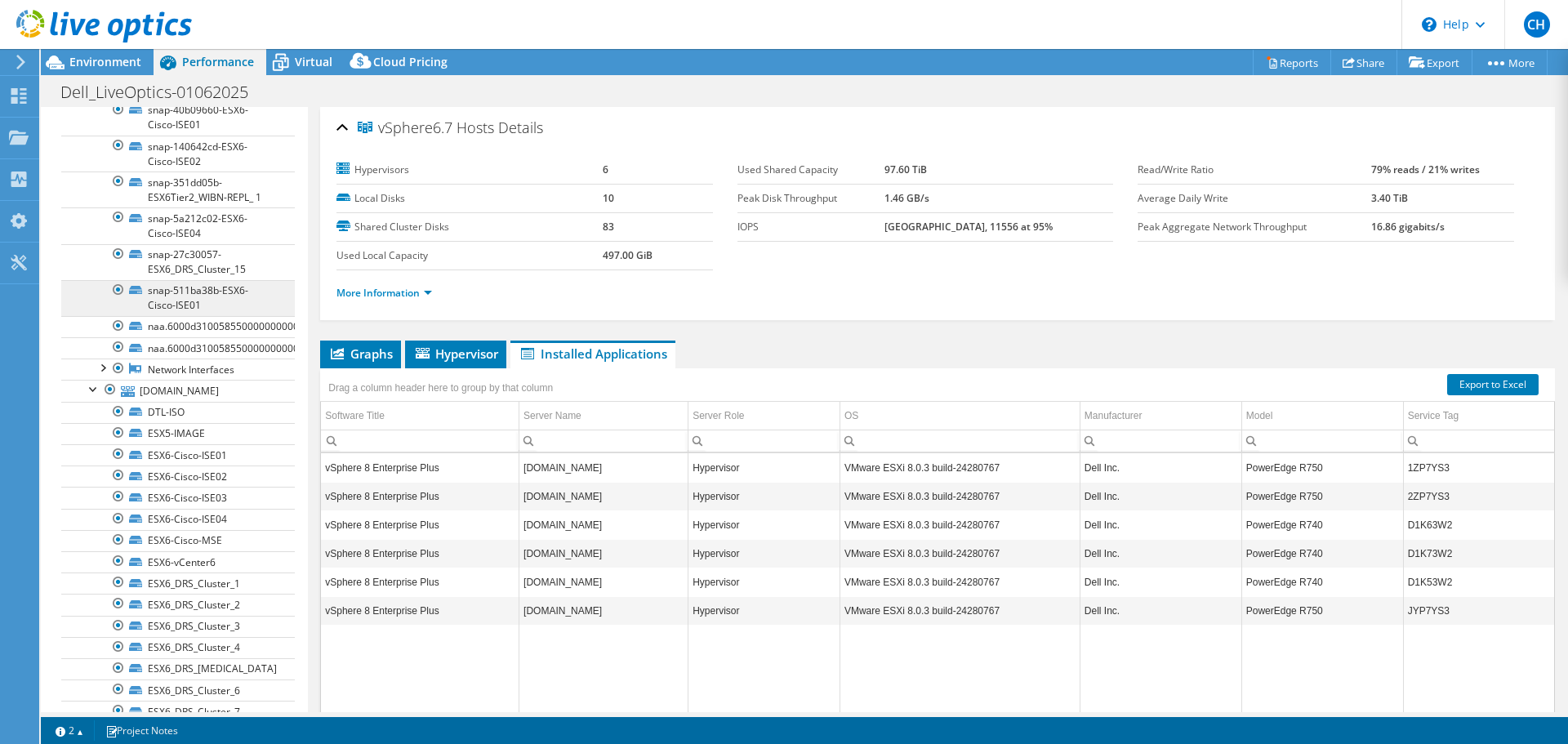
scroll to position [2205, 0]
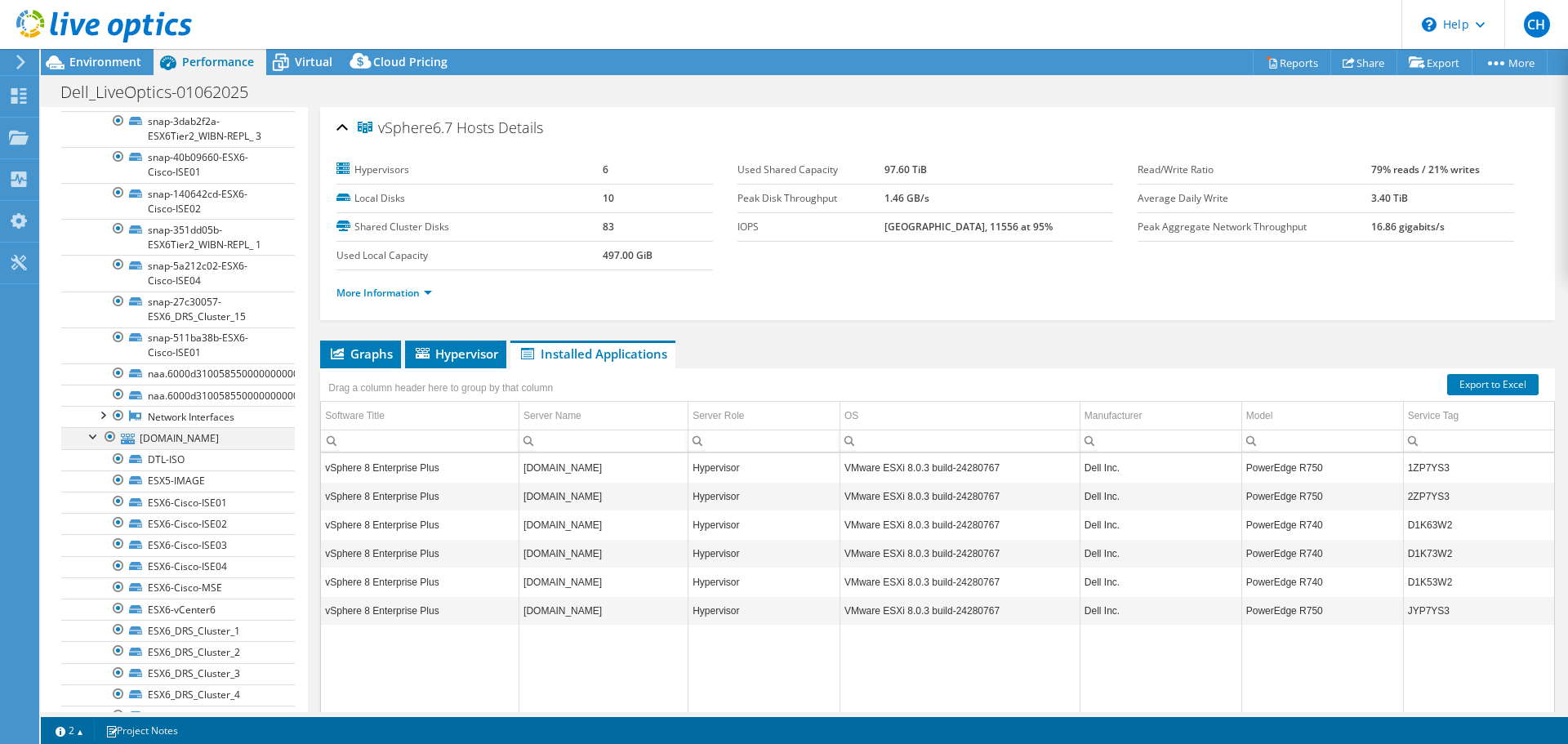
click at [88, 434] on div at bounding box center [93, 435] width 16 height 16
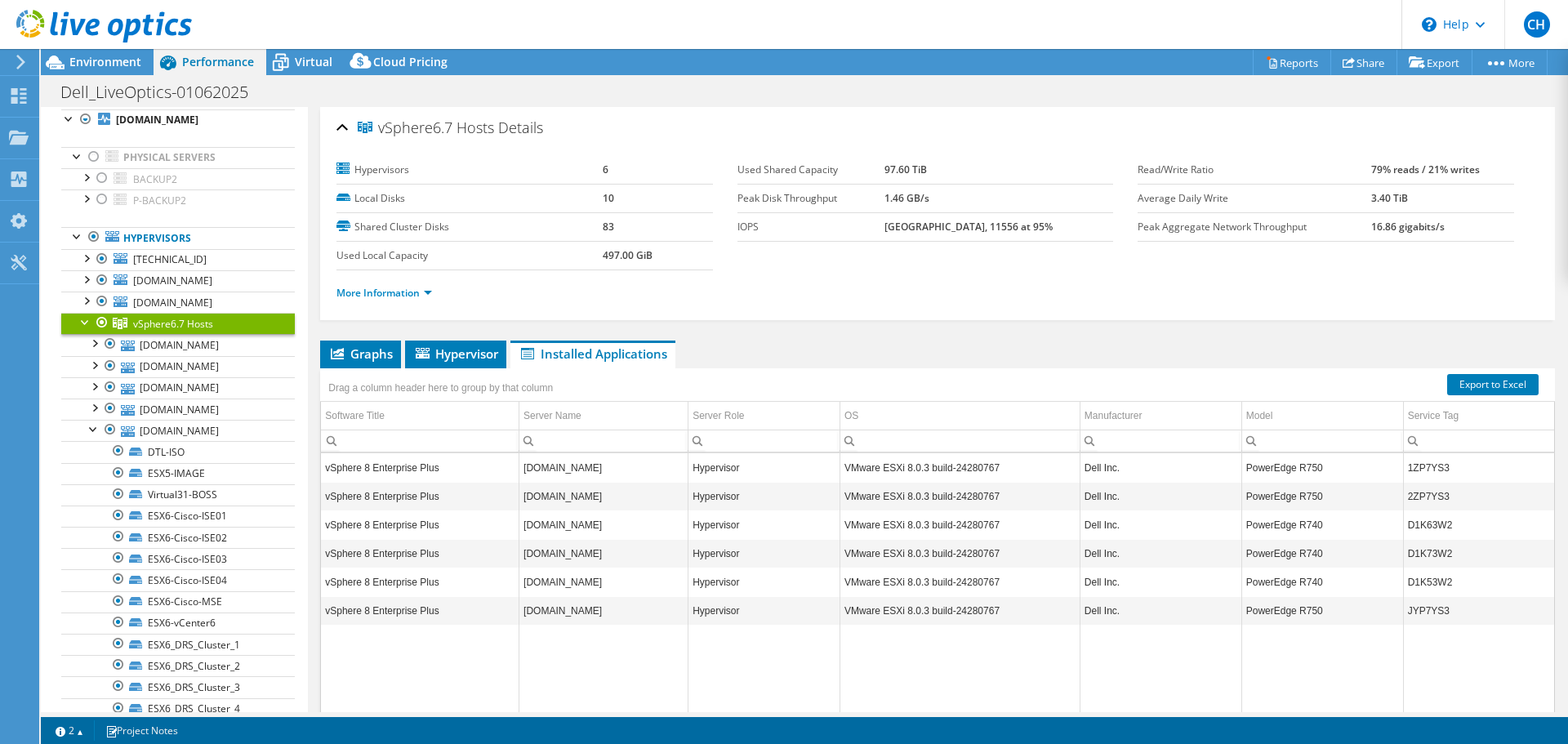
scroll to position [57, 0]
click at [95, 426] on div at bounding box center [93, 428] width 16 height 16
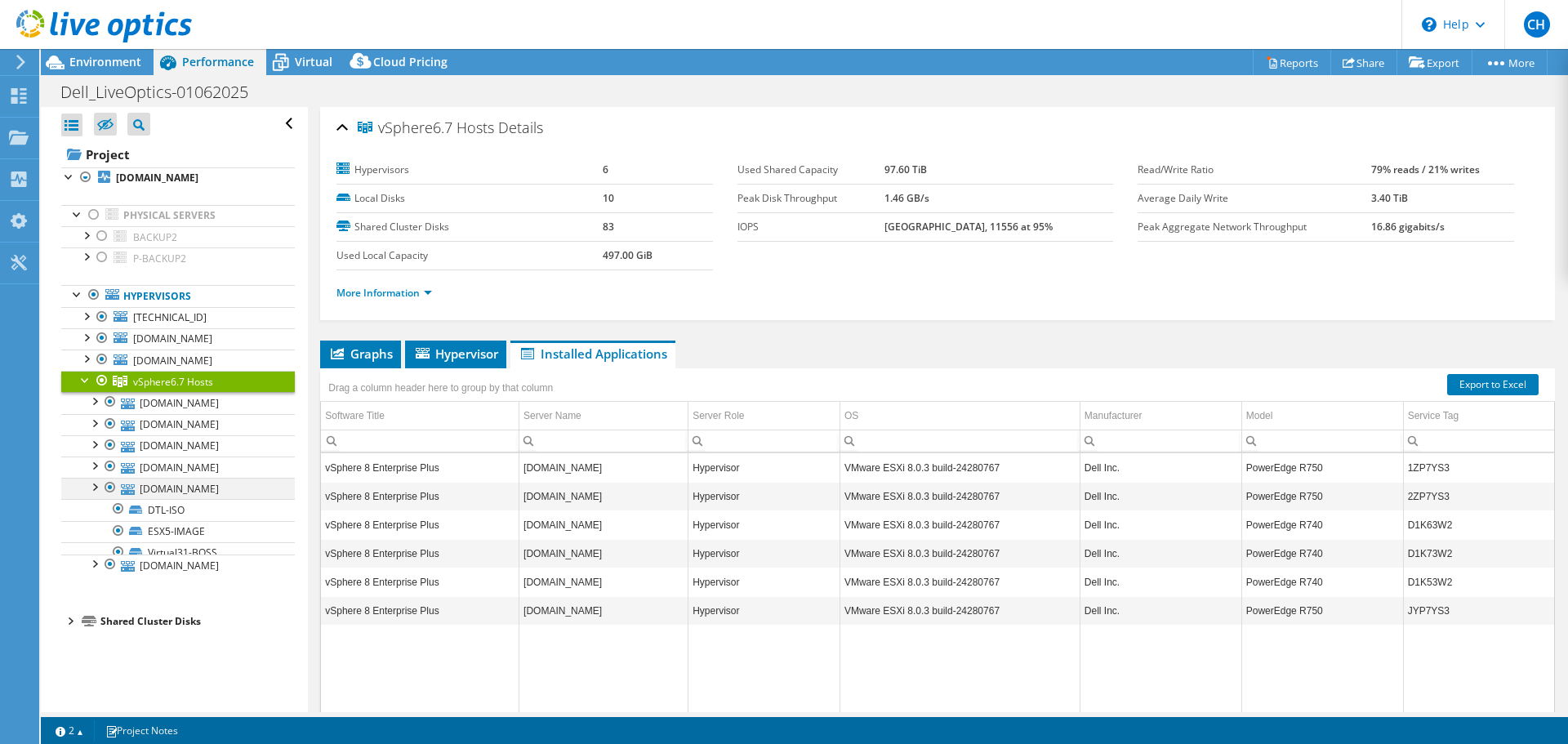
scroll to position [0, 0]
click at [95, 426] on div at bounding box center [93, 421] width 16 height 16
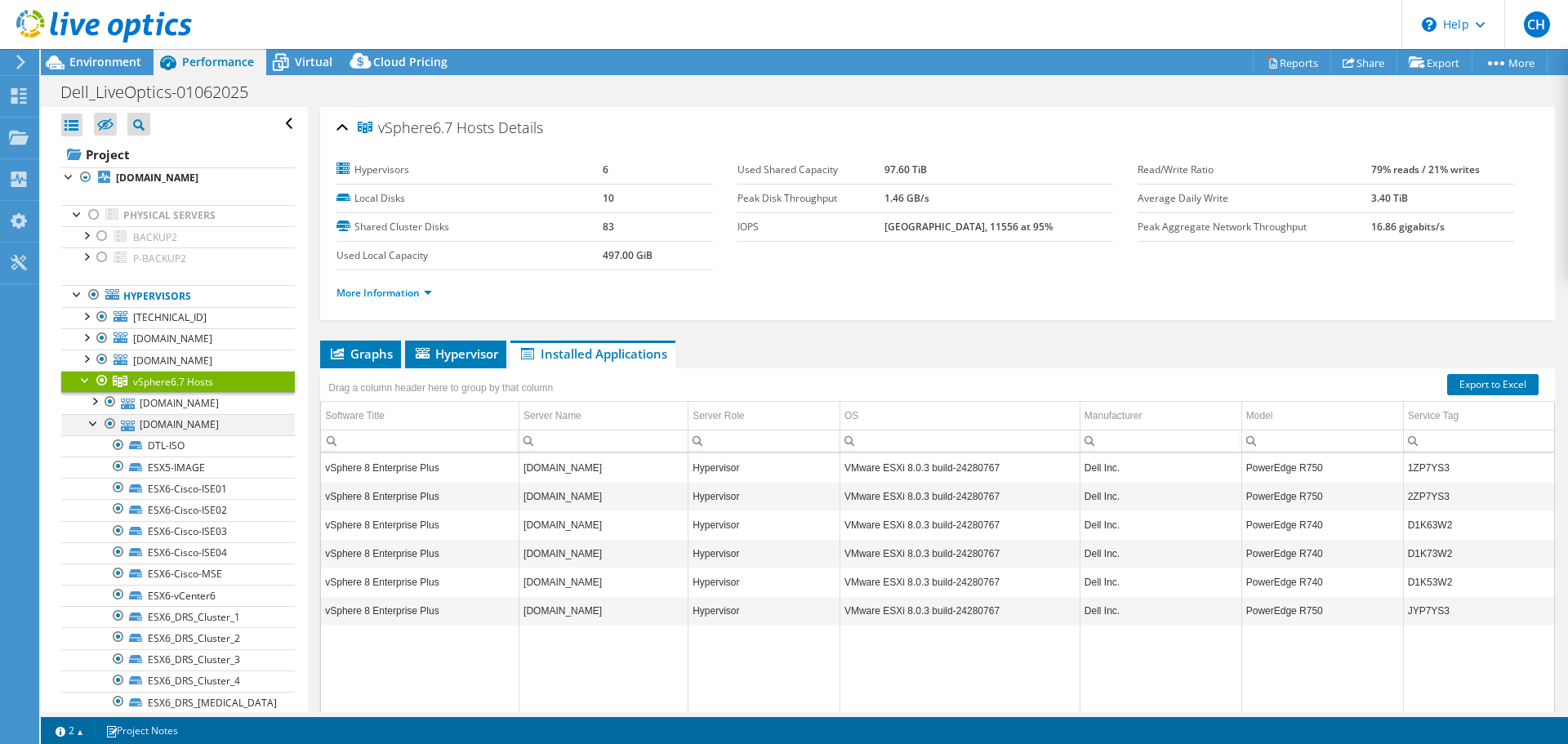
click at [98, 421] on div at bounding box center [93, 421] width 16 height 16
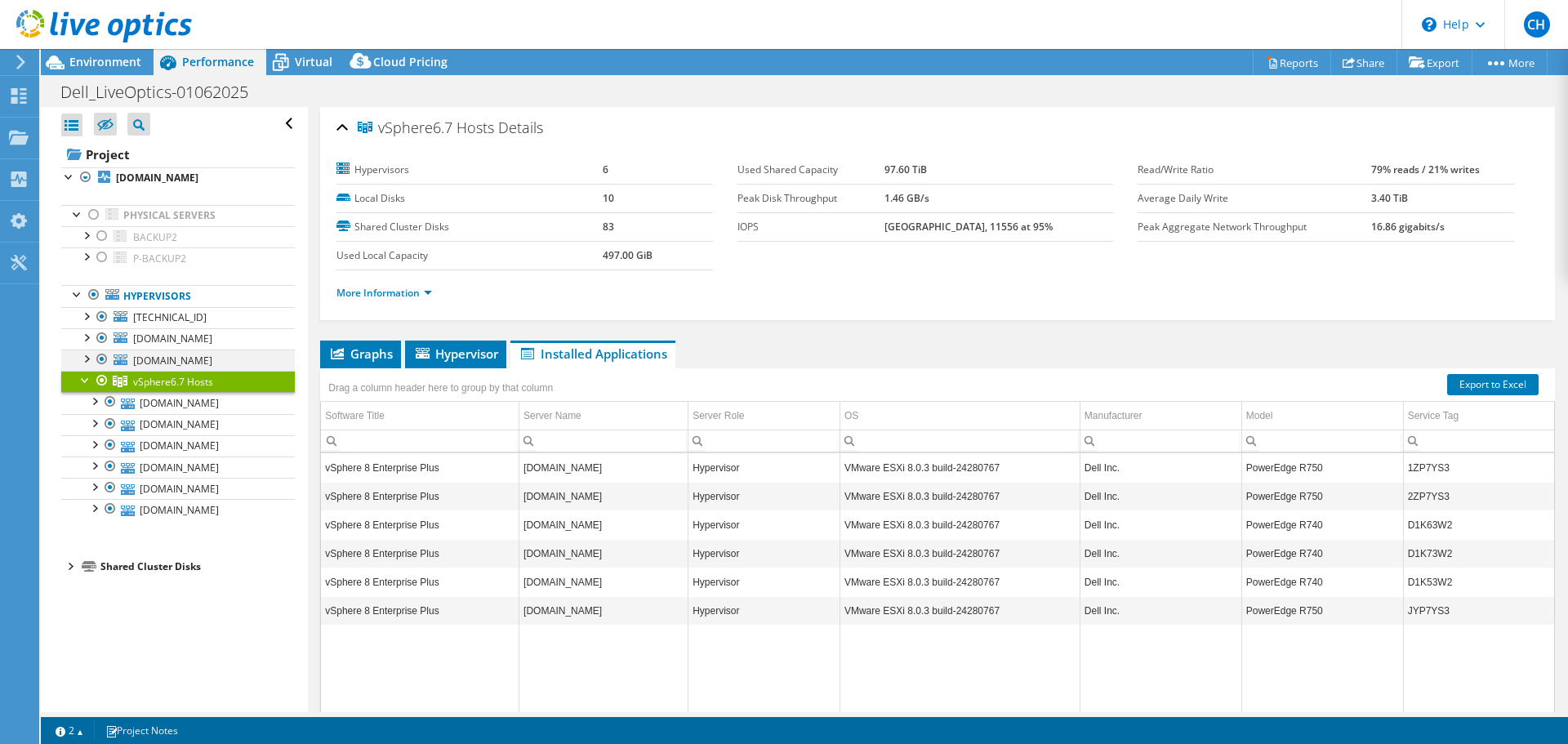
click at [85, 359] on div at bounding box center [85, 357] width 16 height 16
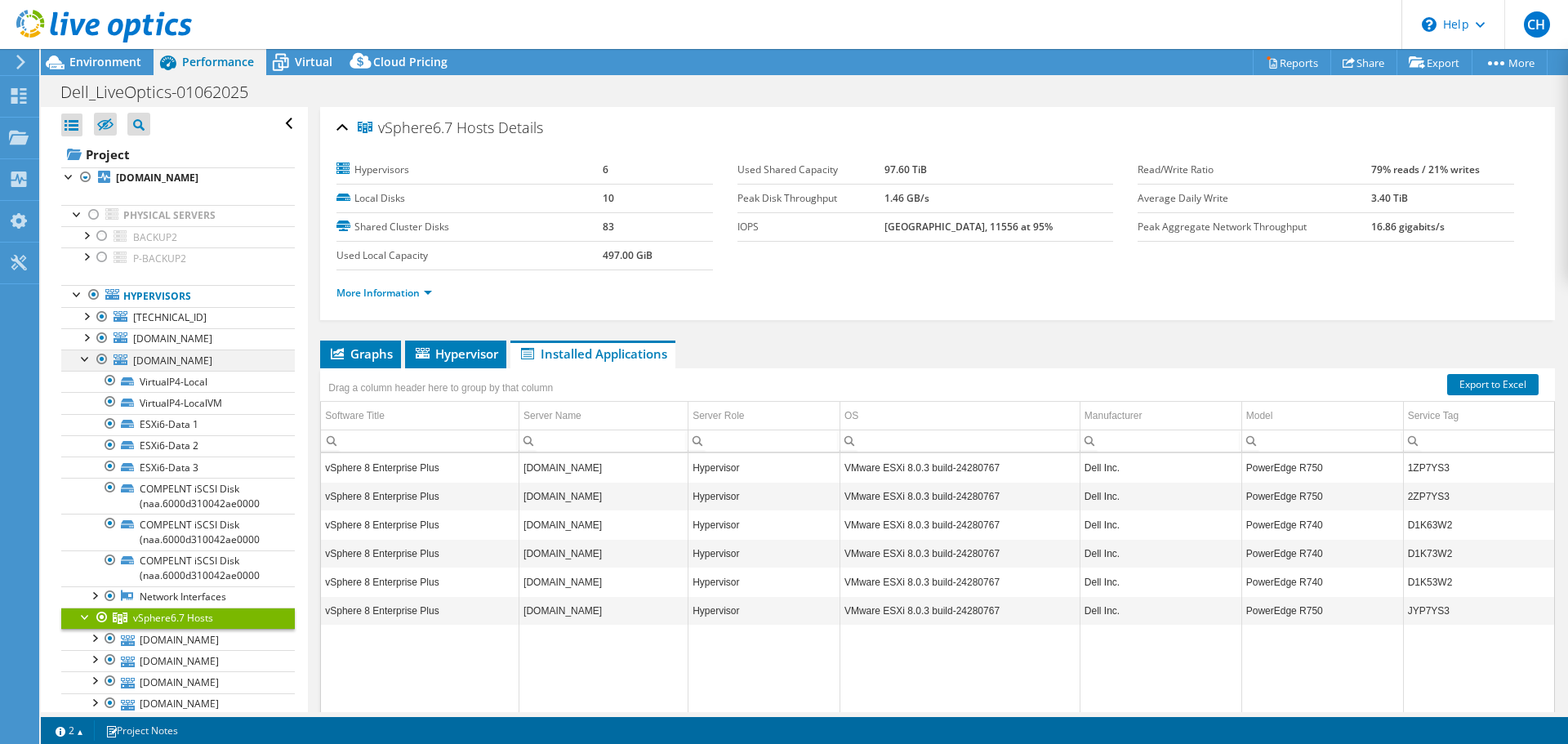
click at [85, 359] on div at bounding box center [85, 357] width 16 height 16
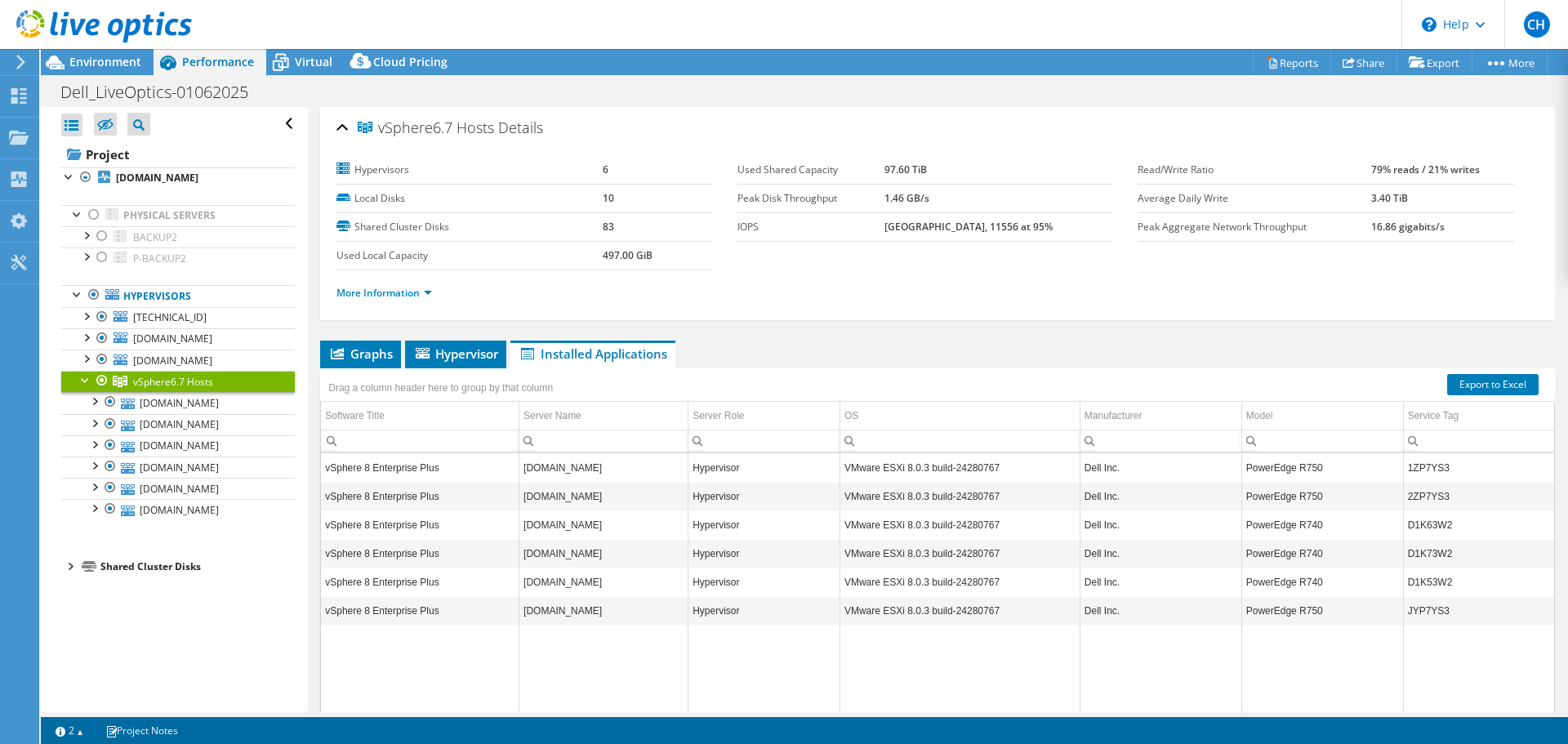
click at [83, 378] on div at bounding box center [85, 379] width 16 height 16
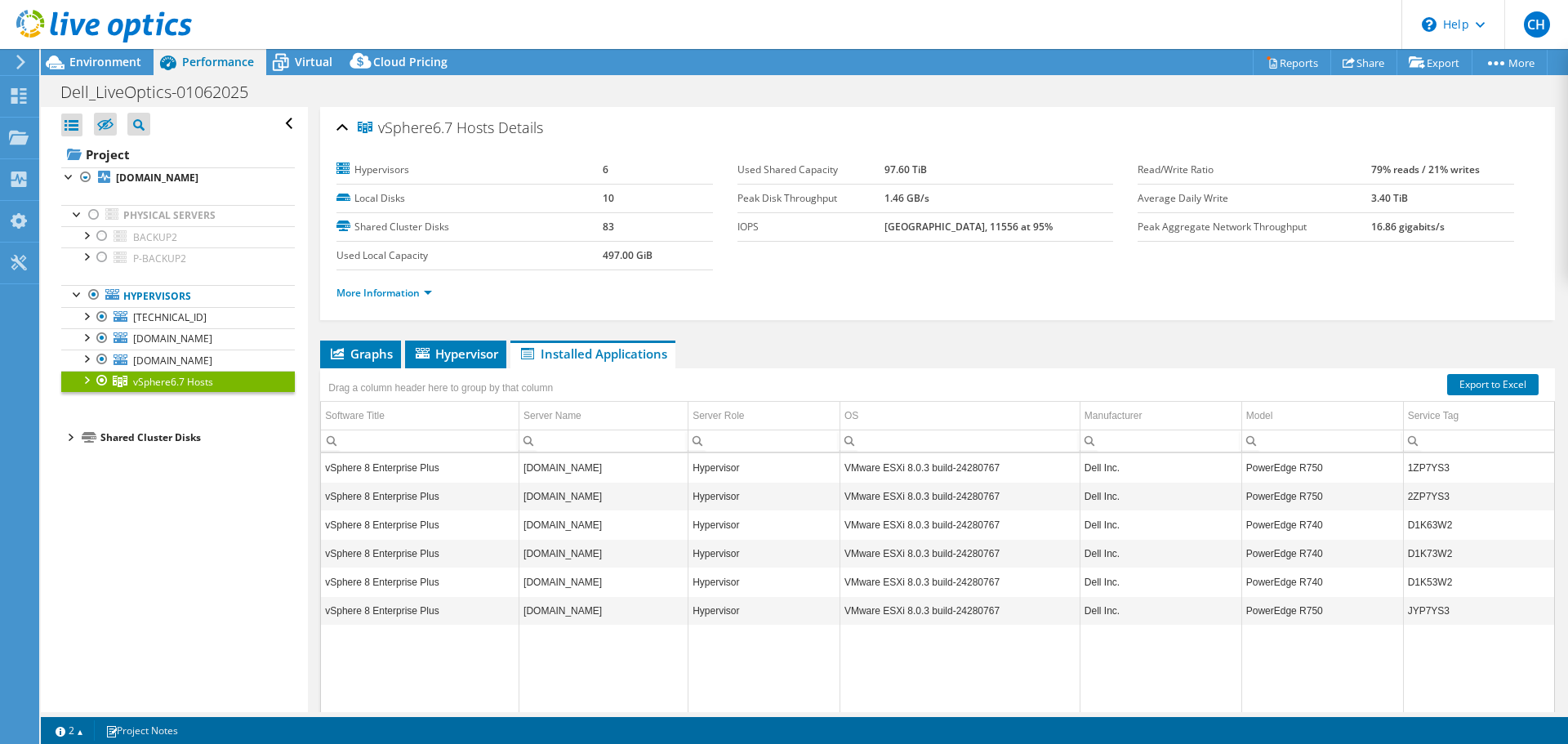
click at [67, 437] on div at bounding box center [69, 436] width 16 height 16
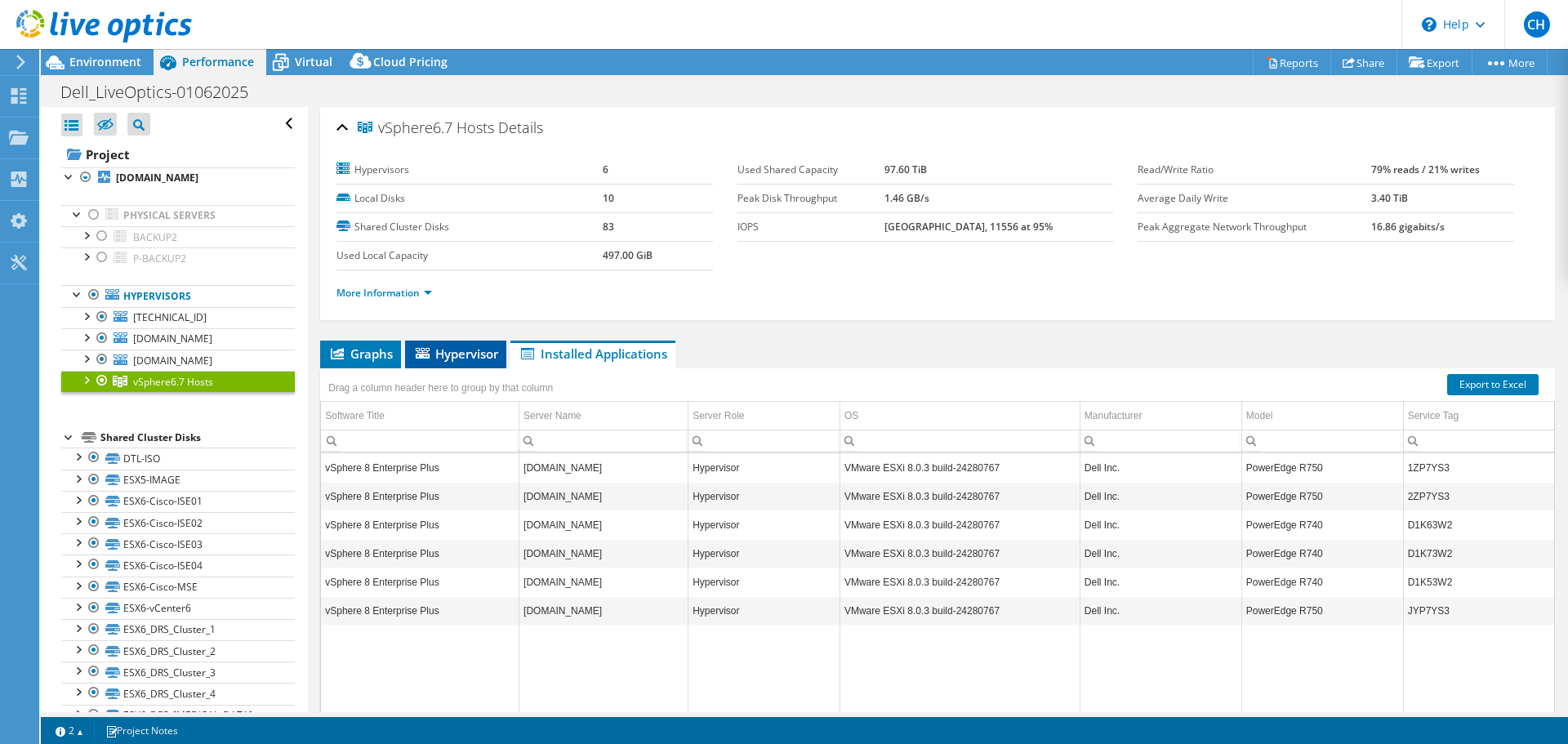
click at [467, 345] on span "Hypervisor" at bounding box center [455, 353] width 85 height 16
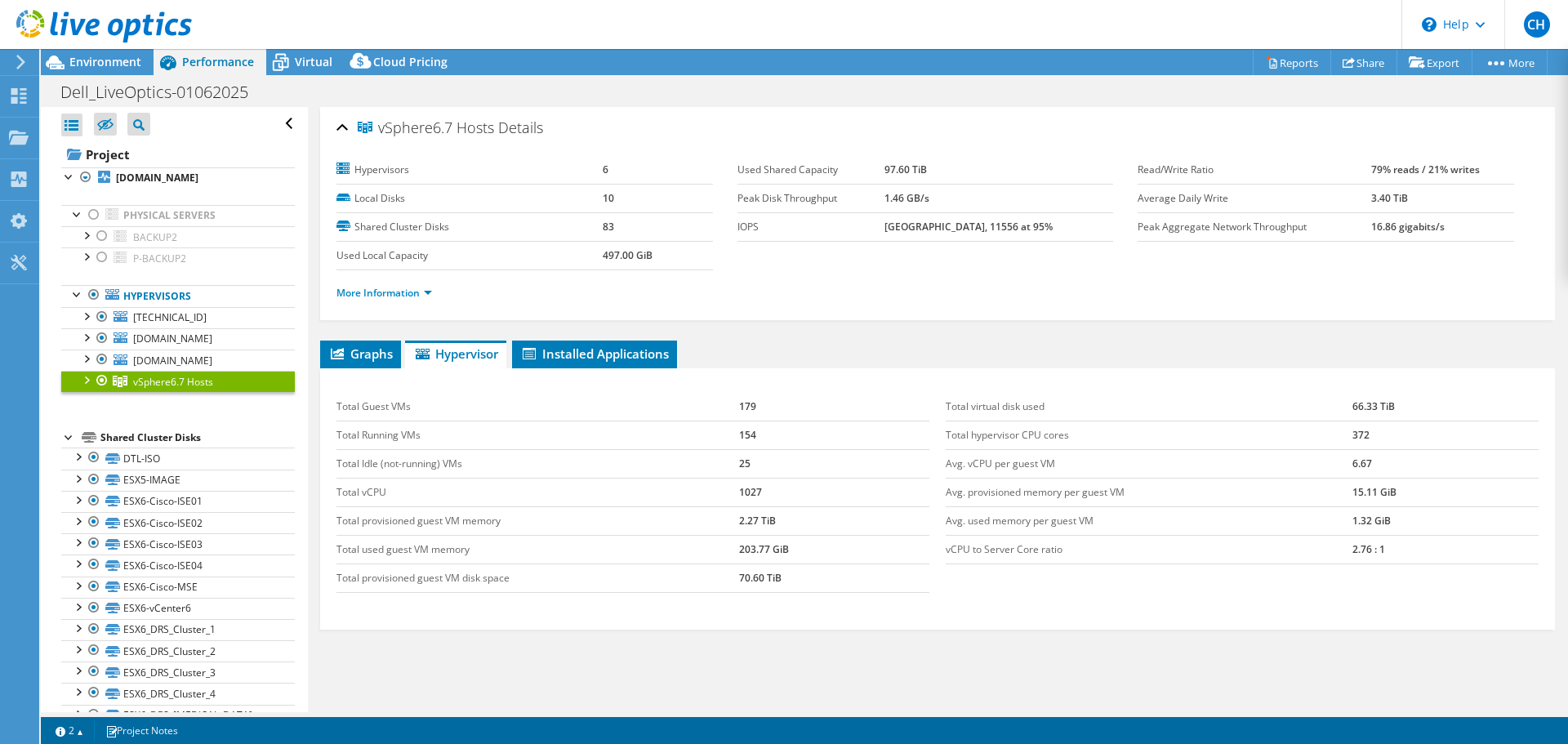
click at [91, 380] on div at bounding box center [85, 379] width 16 height 16
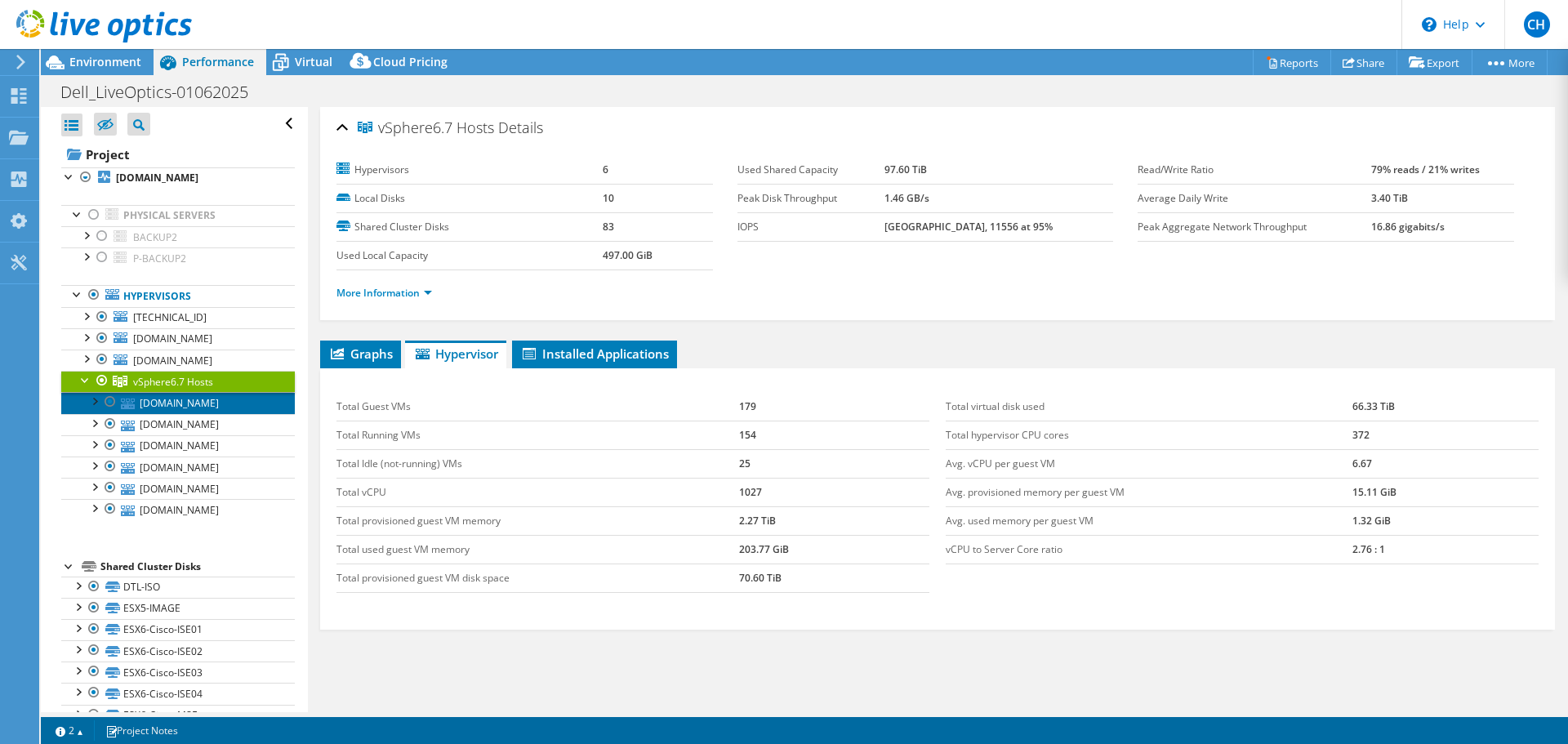
click at [153, 403] on link "[DOMAIN_NAME]" at bounding box center [178, 402] width 234 height 21
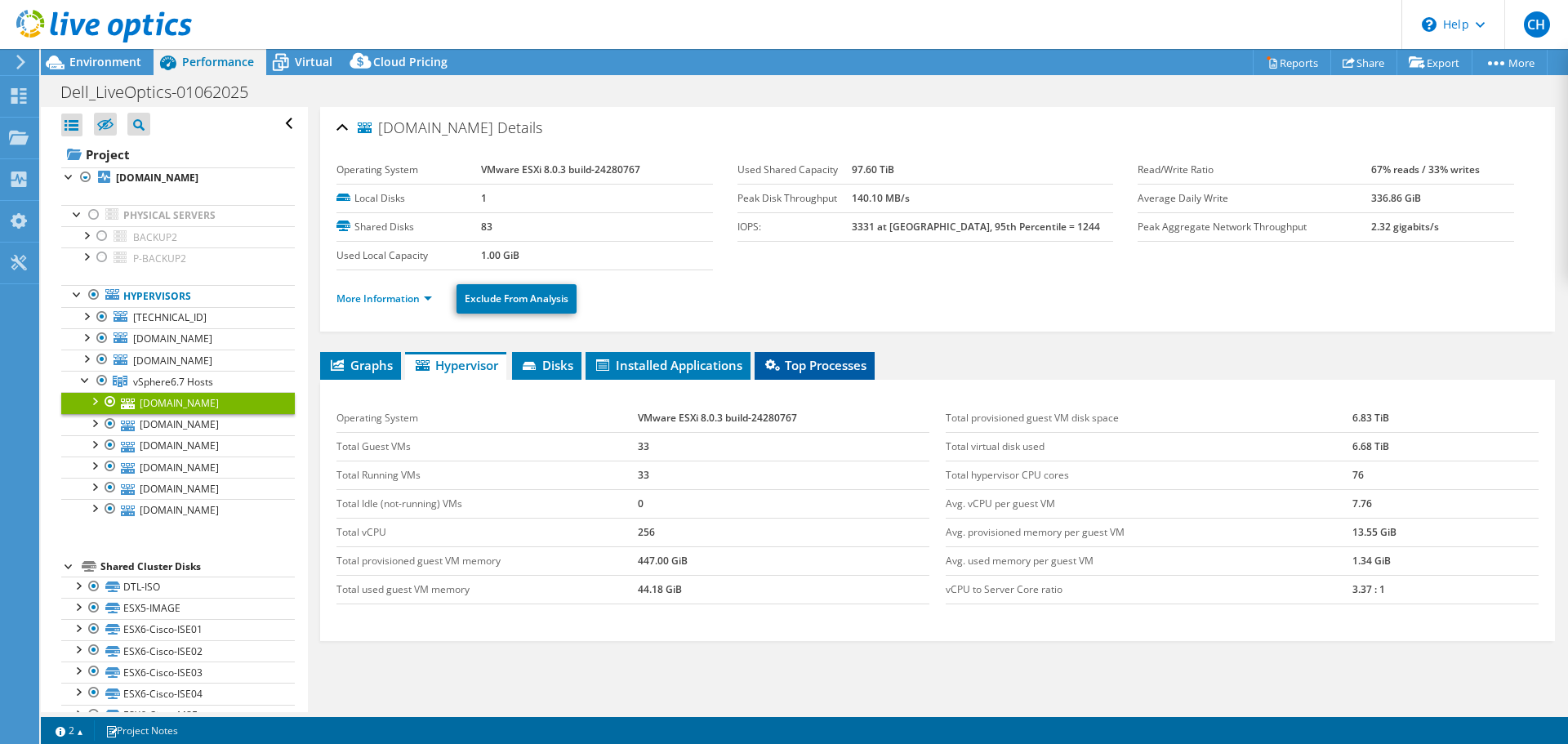
click at [850, 370] on span "Top Processes" at bounding box center [815, 364] width 104 height 16
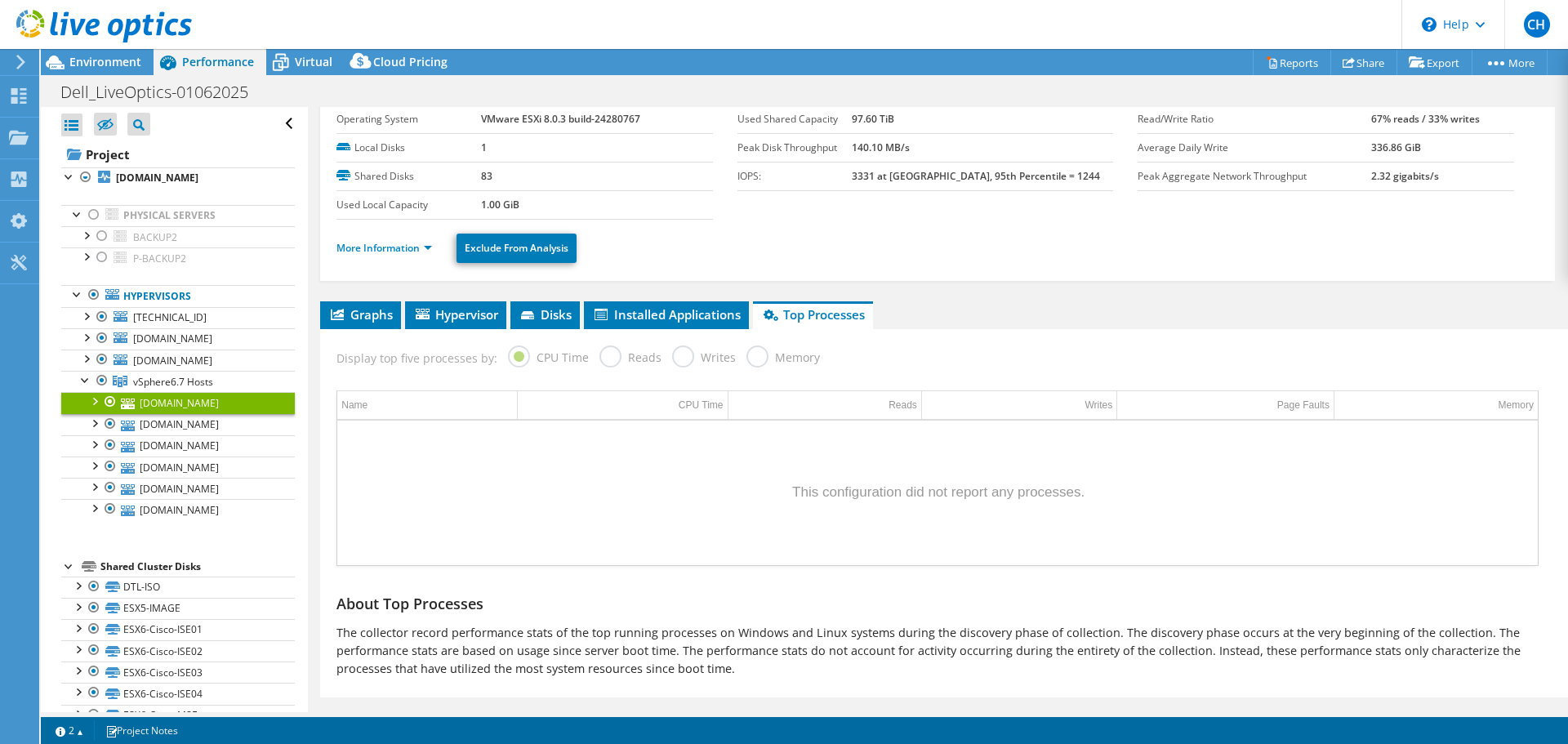
scroll to position [77, 0]
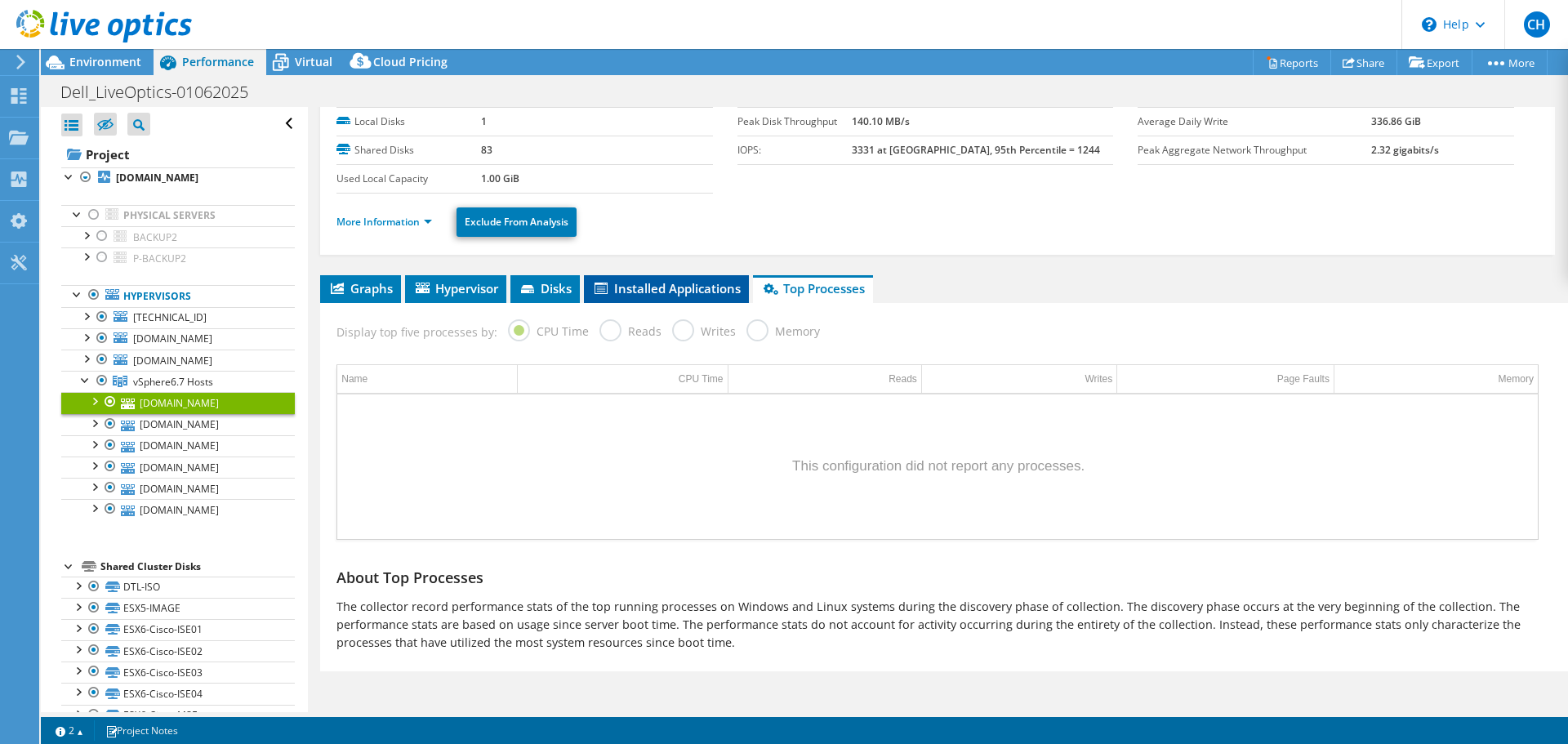
click at [644, 292] on span "Installed Applications" at bounding box center [666, 287] width 148 height 16
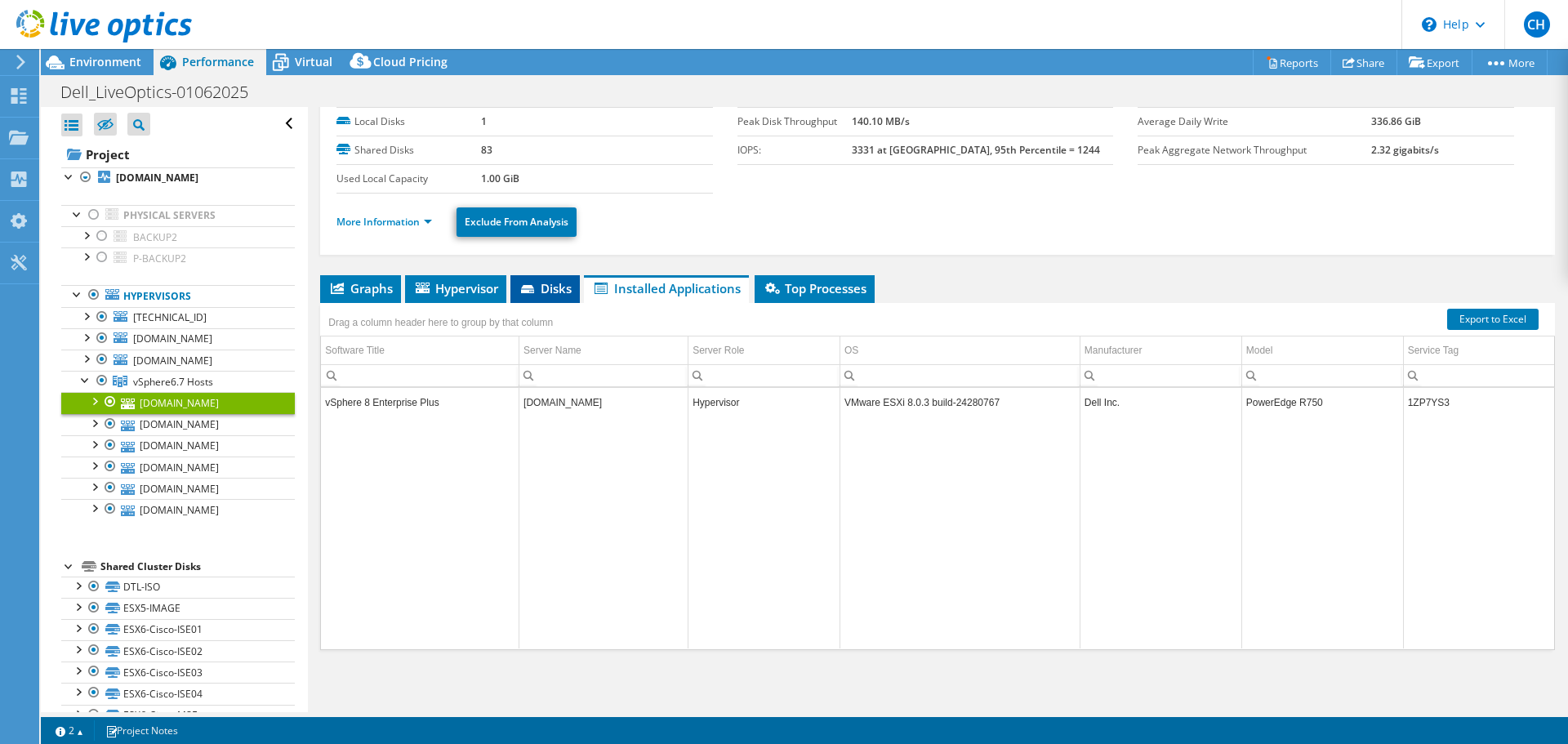
click at [556, 281] on span "Disks" at bounding box center [545, 287] width 53 height 16
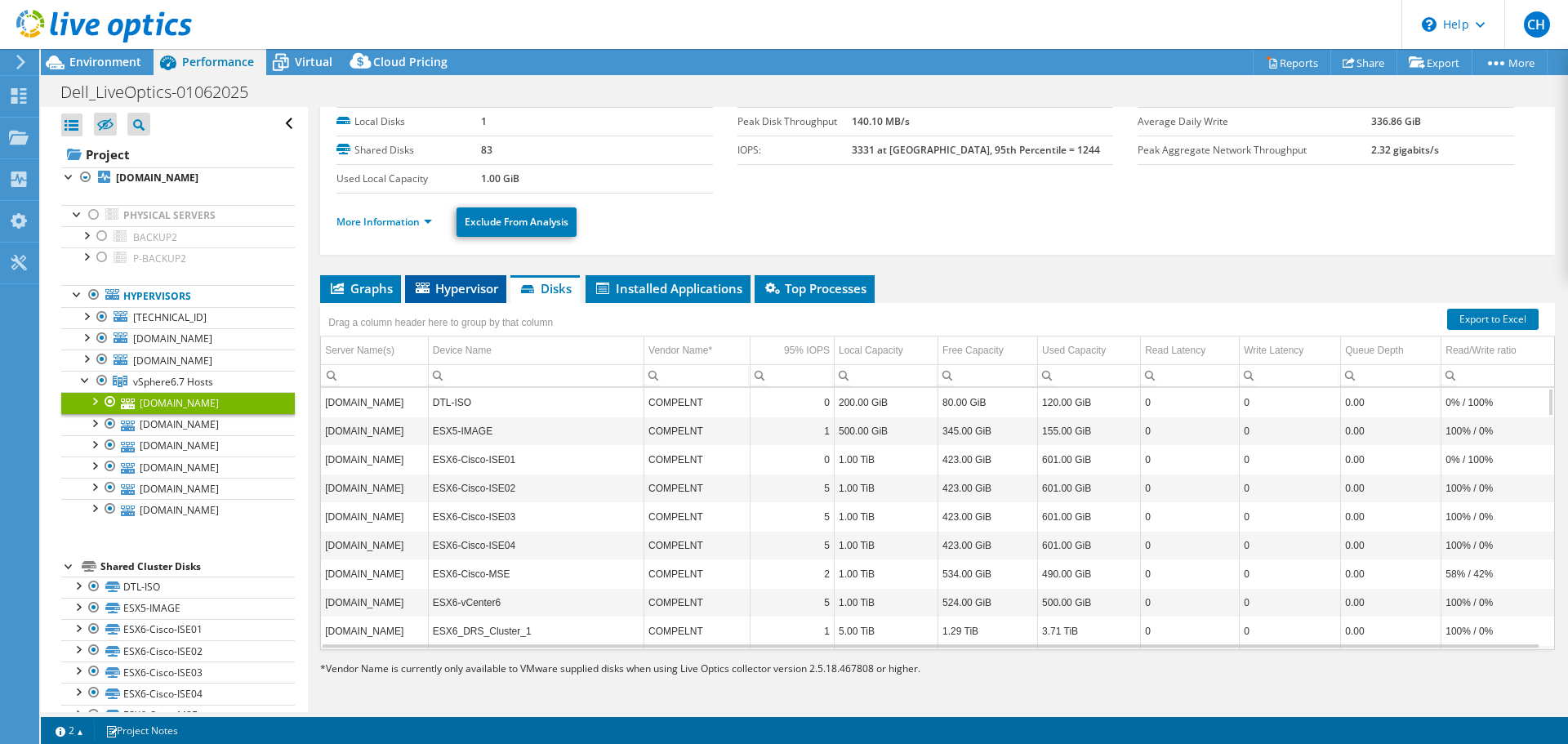
click at [493, 282] on span "Hypervisor" at bounding box center [455, 287] width 85 height 16
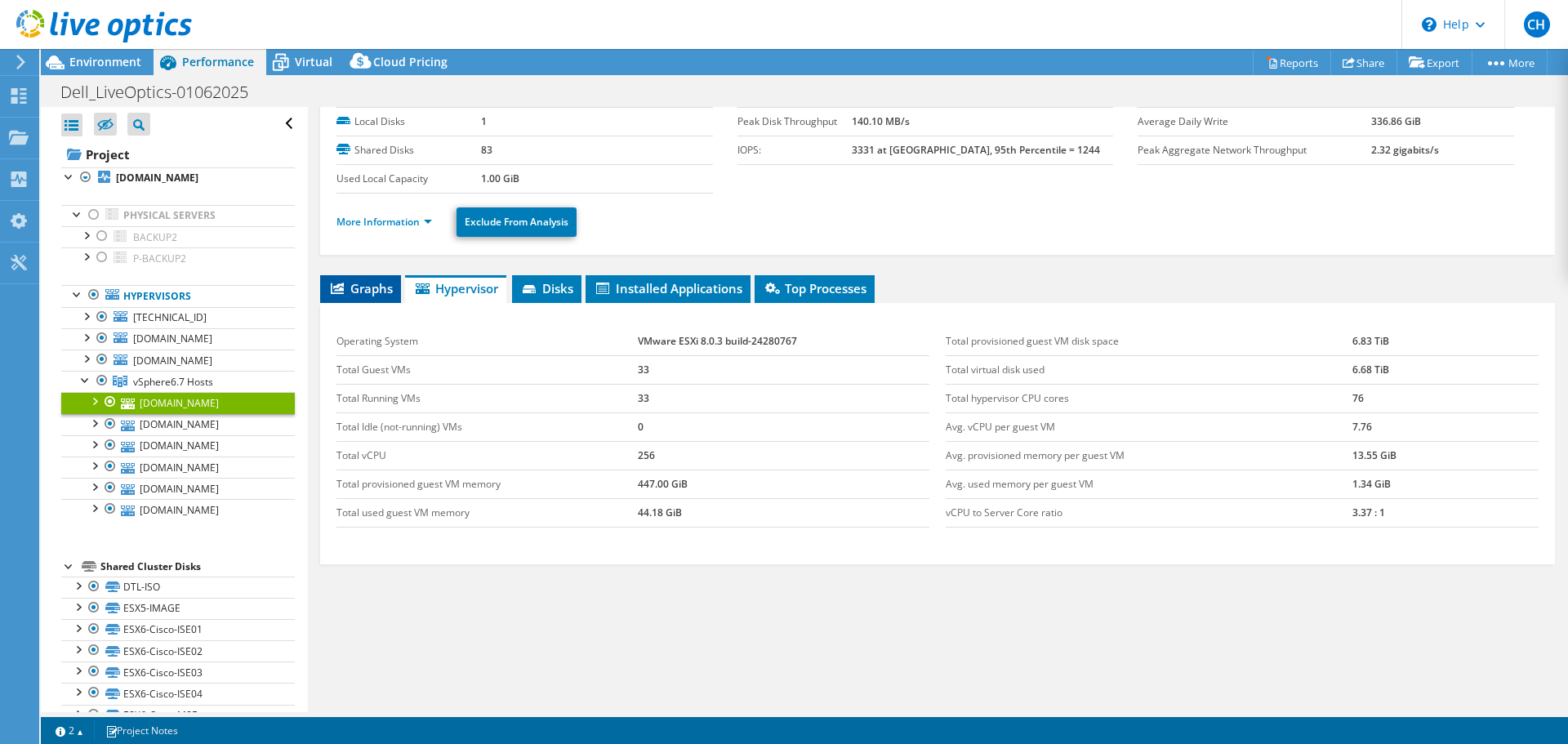
click at [370, 290] on span "Graphs" at bounding box center [360, 287] width 65 height 16
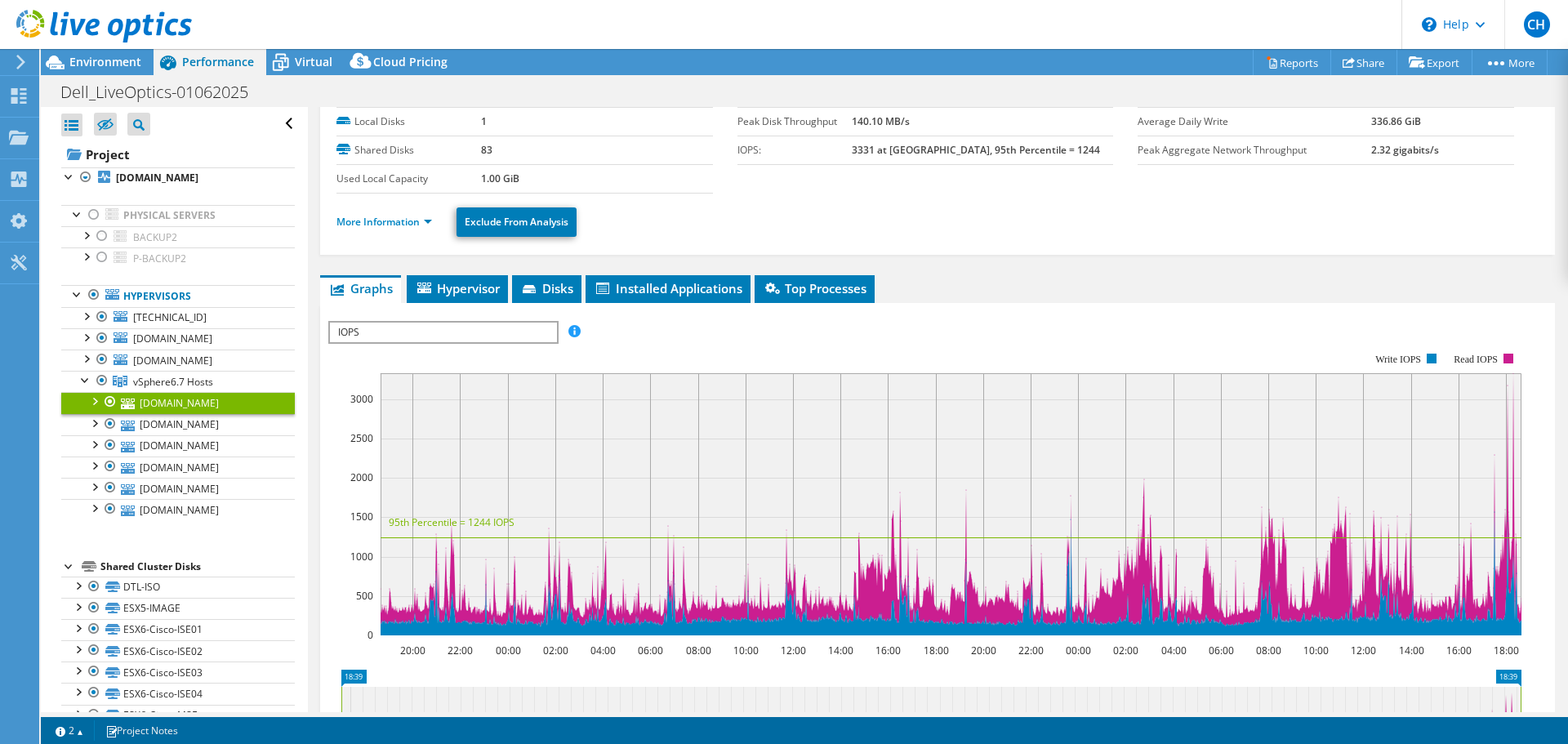
click at [884, 331] on icon "20:00 22:00 00:00 02:00 04:00 06:00 08:00 10:00 12:00 14:00 16:00 18:00 20:00 2…" at bounding box center [931, 494] width 1206 height 327
click at [290, 63] on icon at bounding box center [281, 63] width 28 height 28
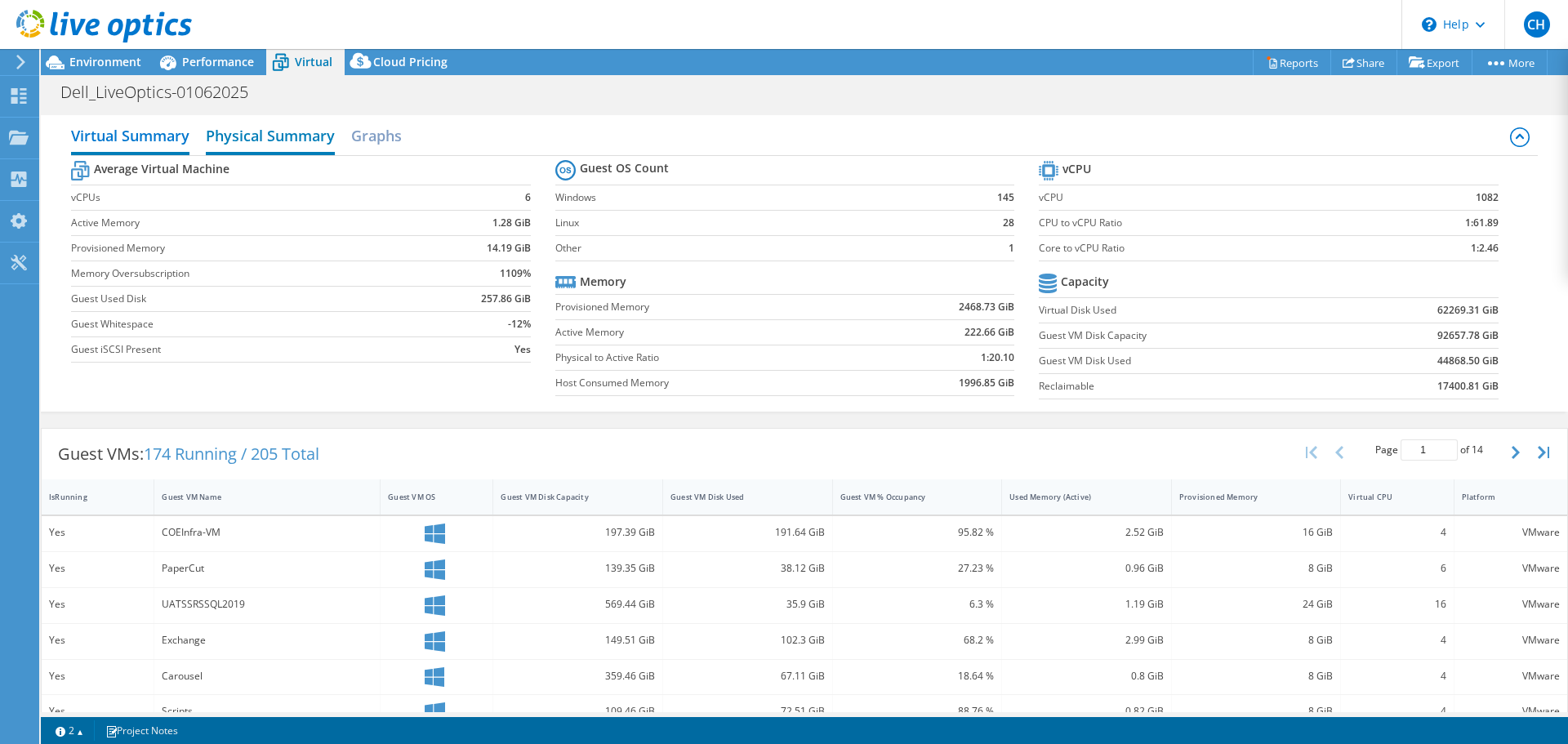
click at [314, 137] on h2 "Physical Summary" at bounding box center [271, 137] width 129 height 36
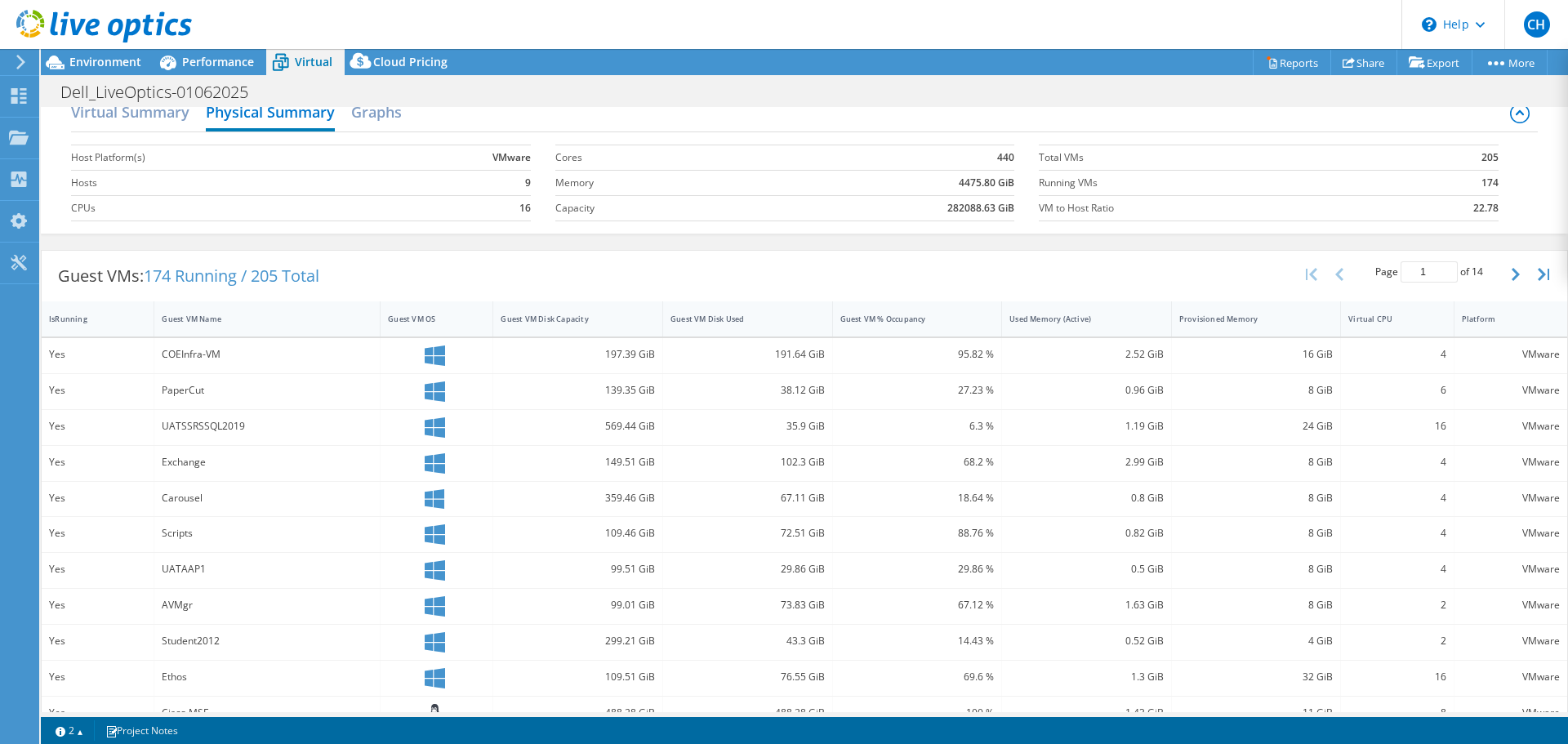
scroll to position [0, 0]
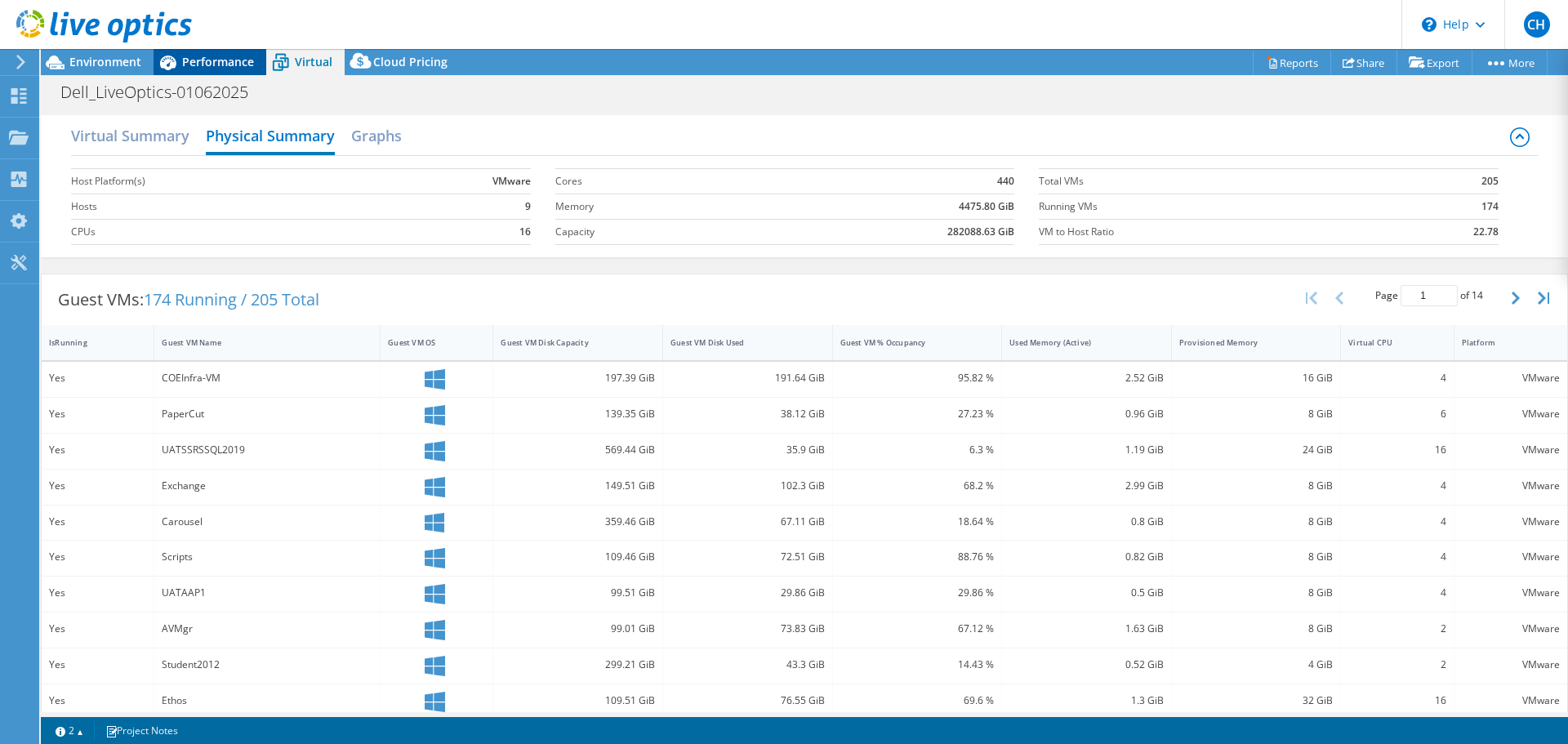
click at [227, 62] on span "Performance" at bounding box center [218, 61] width 72 height 16
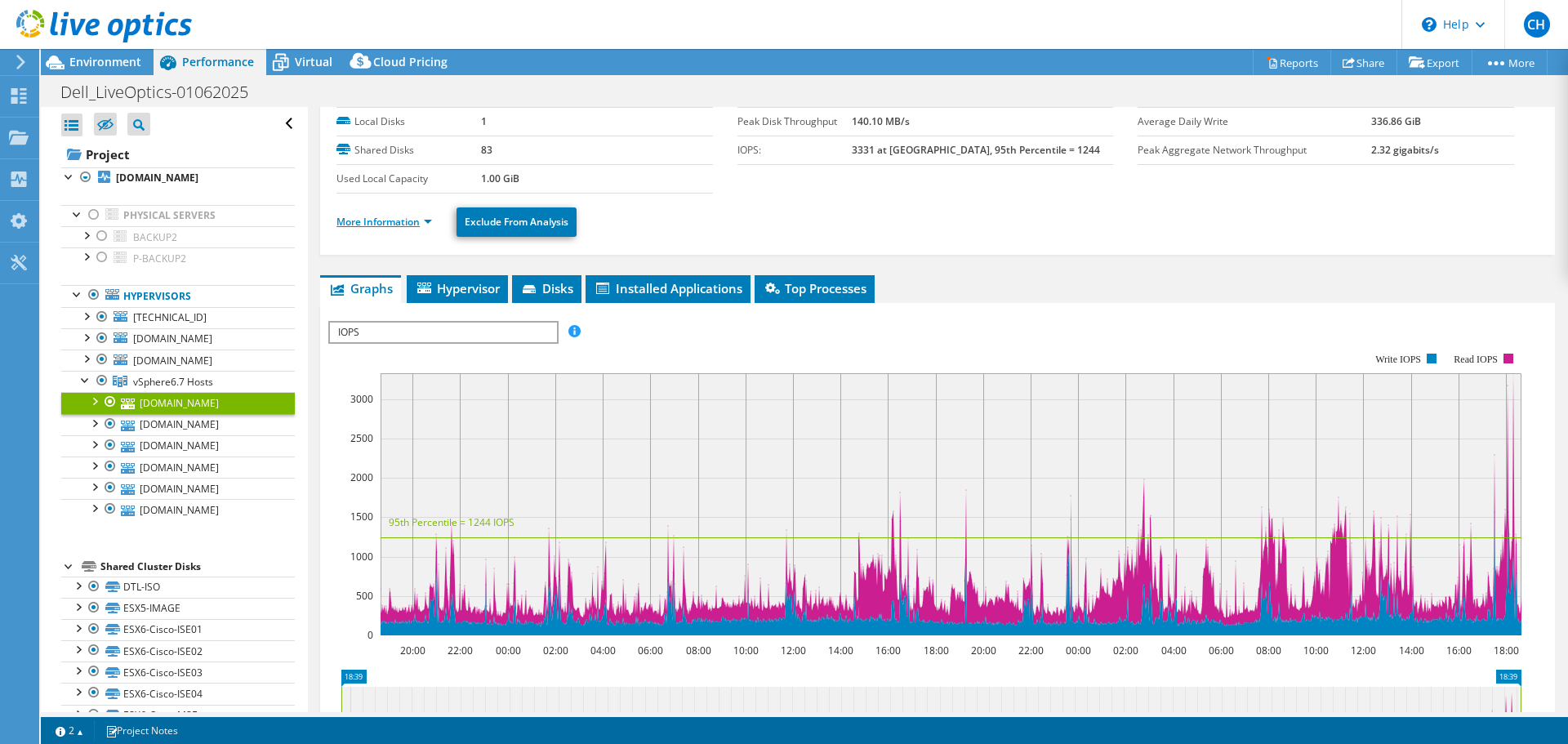
click at [396, 218] on link "More Information" at bounding box center [385, 221] width 96 height 14
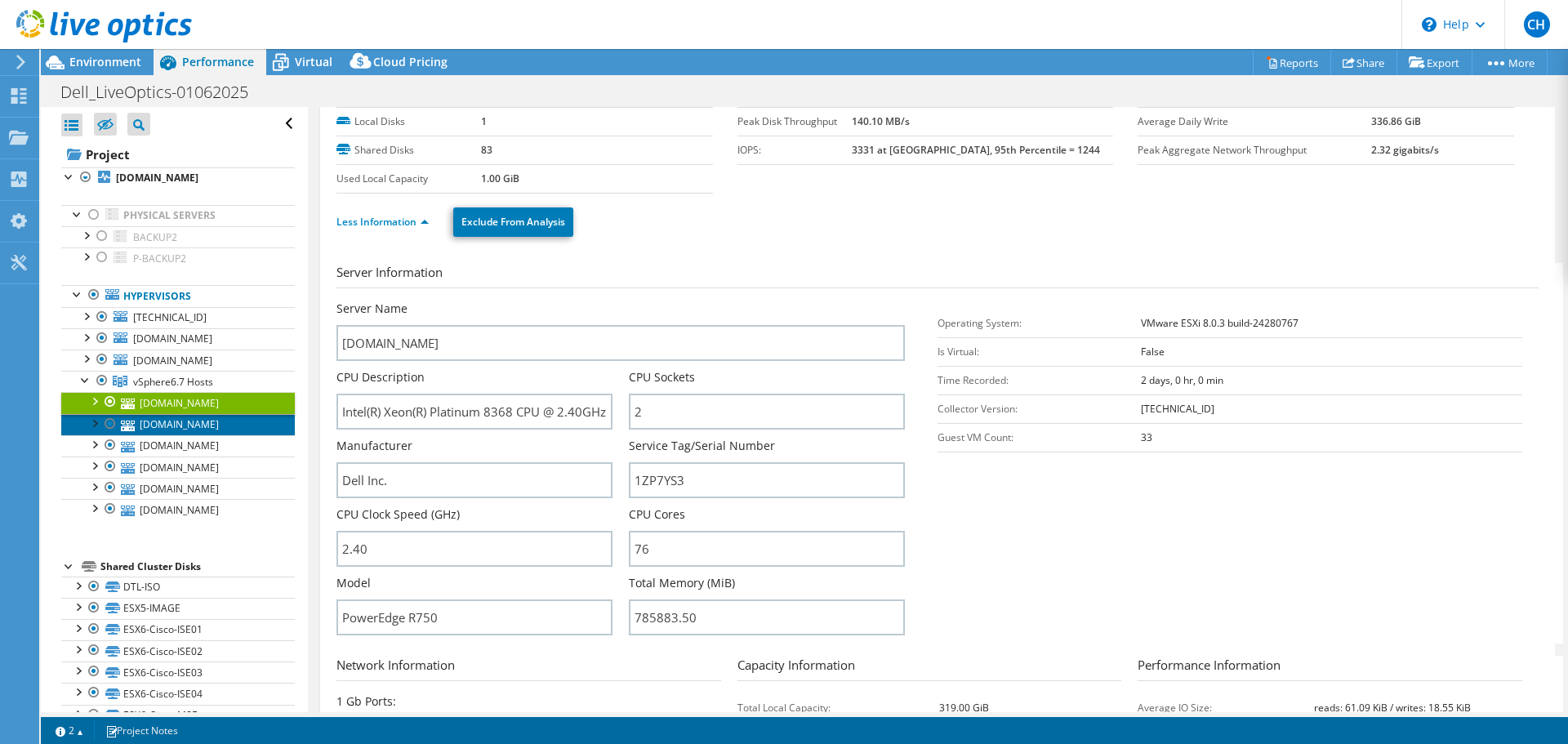
click at [186, 421] on link "[DOMAIN_NAME]" at bounding box center [178, 424] width 234 height 21
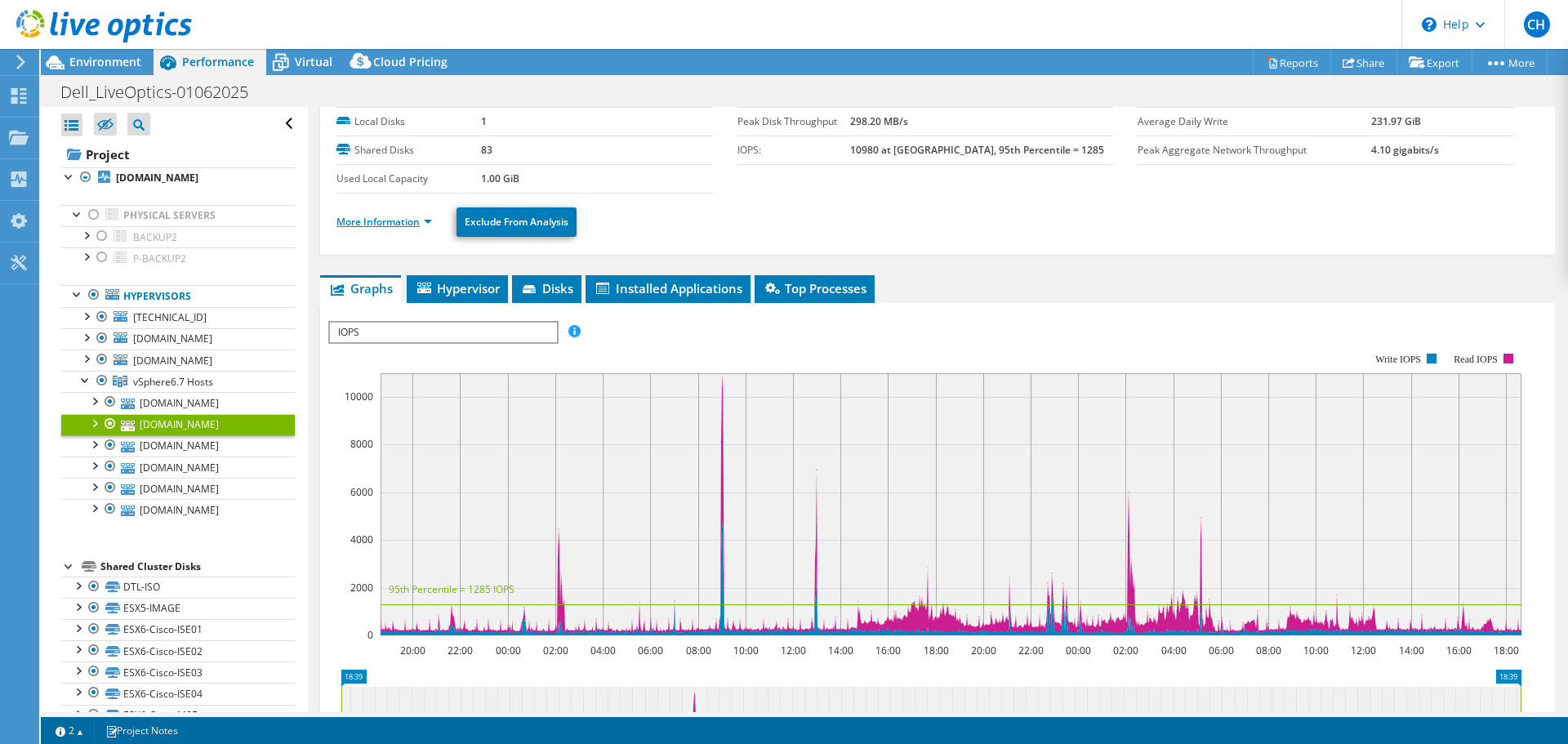
click at [370, 220] on link "More Information" at bounding box center [385, 221] width 96 height 14
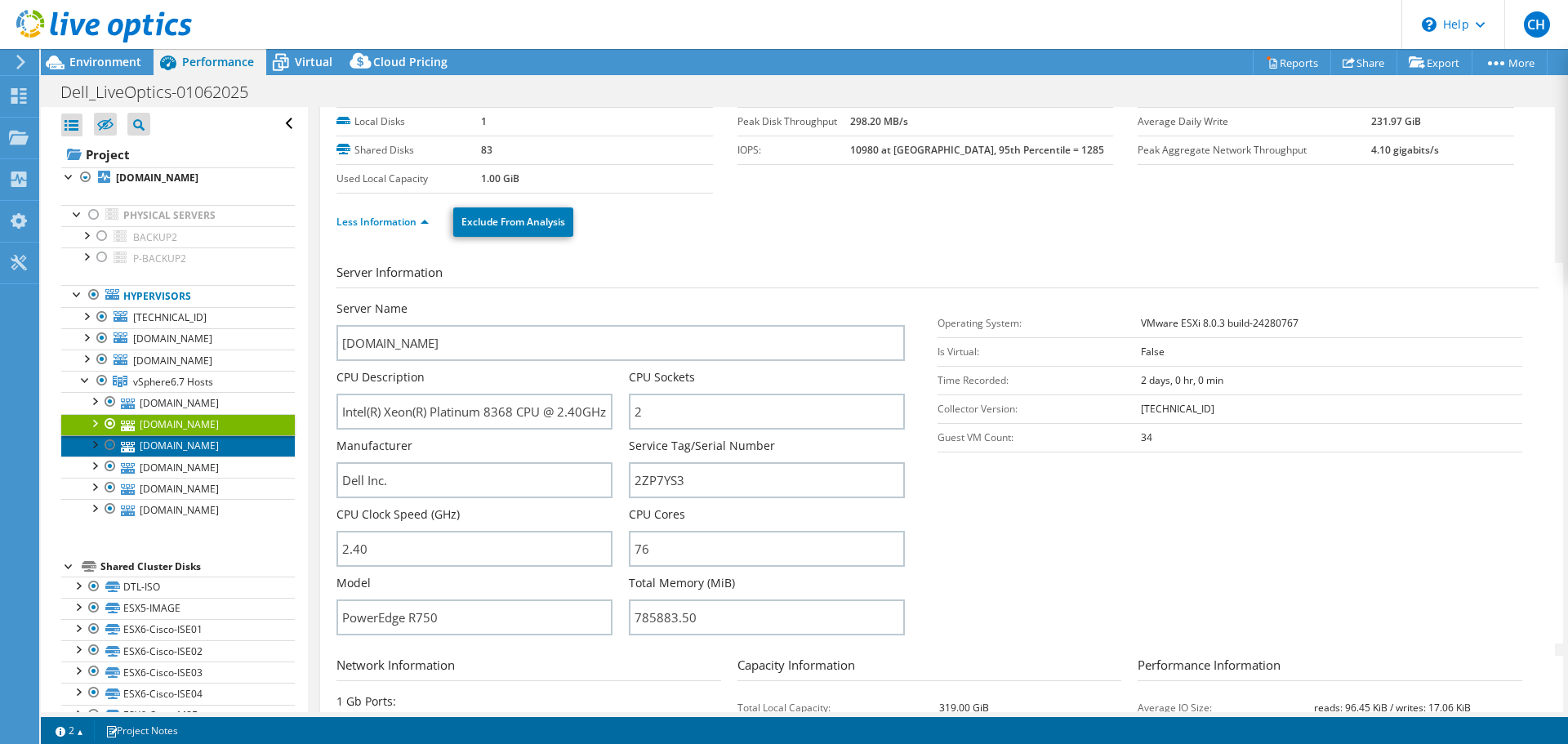
click at [189, 443] on link "[DOMAIN_NAME]" at bounding box center [178, 446] width 234 height 21
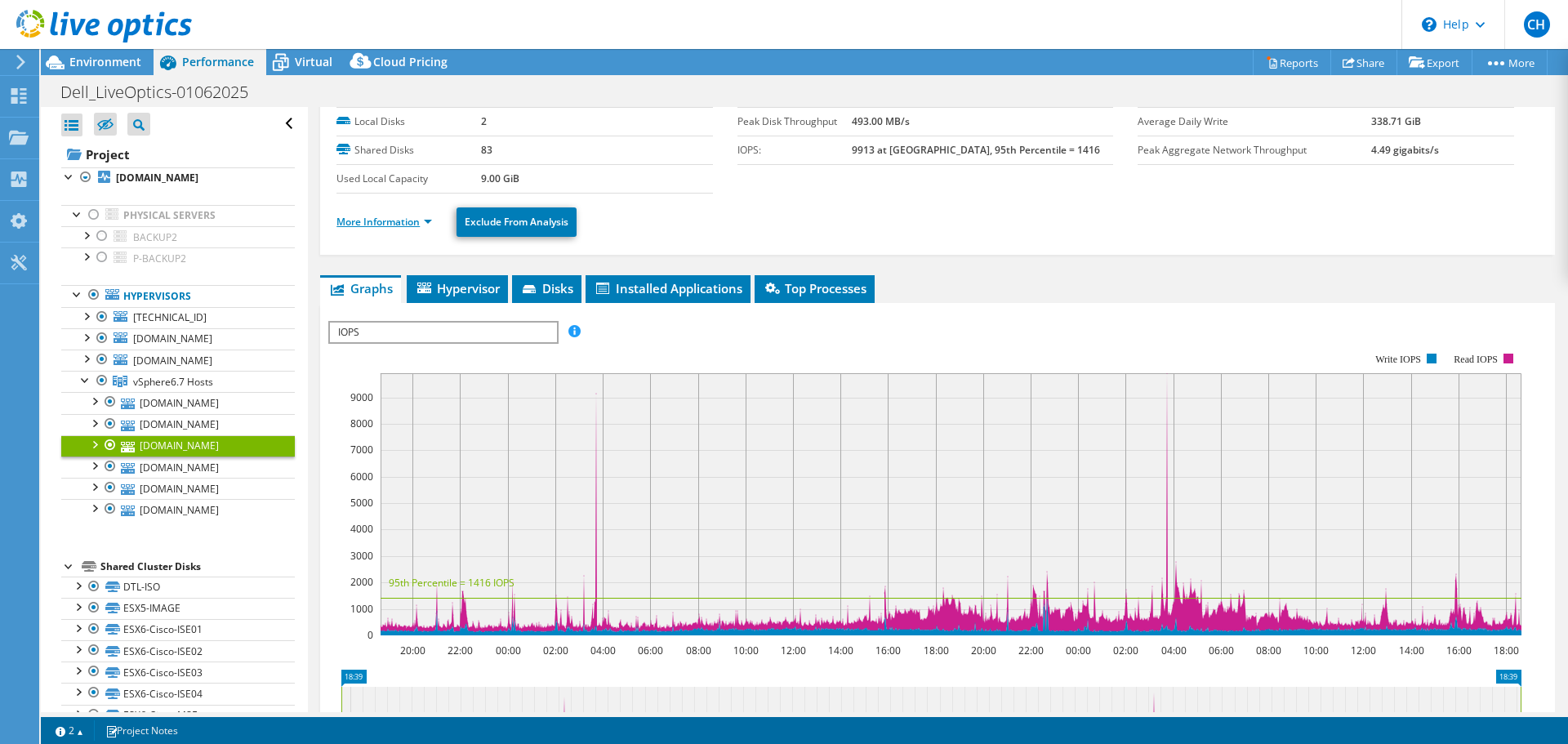
click at [364, 222] on link "More Information" at bounding box center [385, 221] width 96 height 14
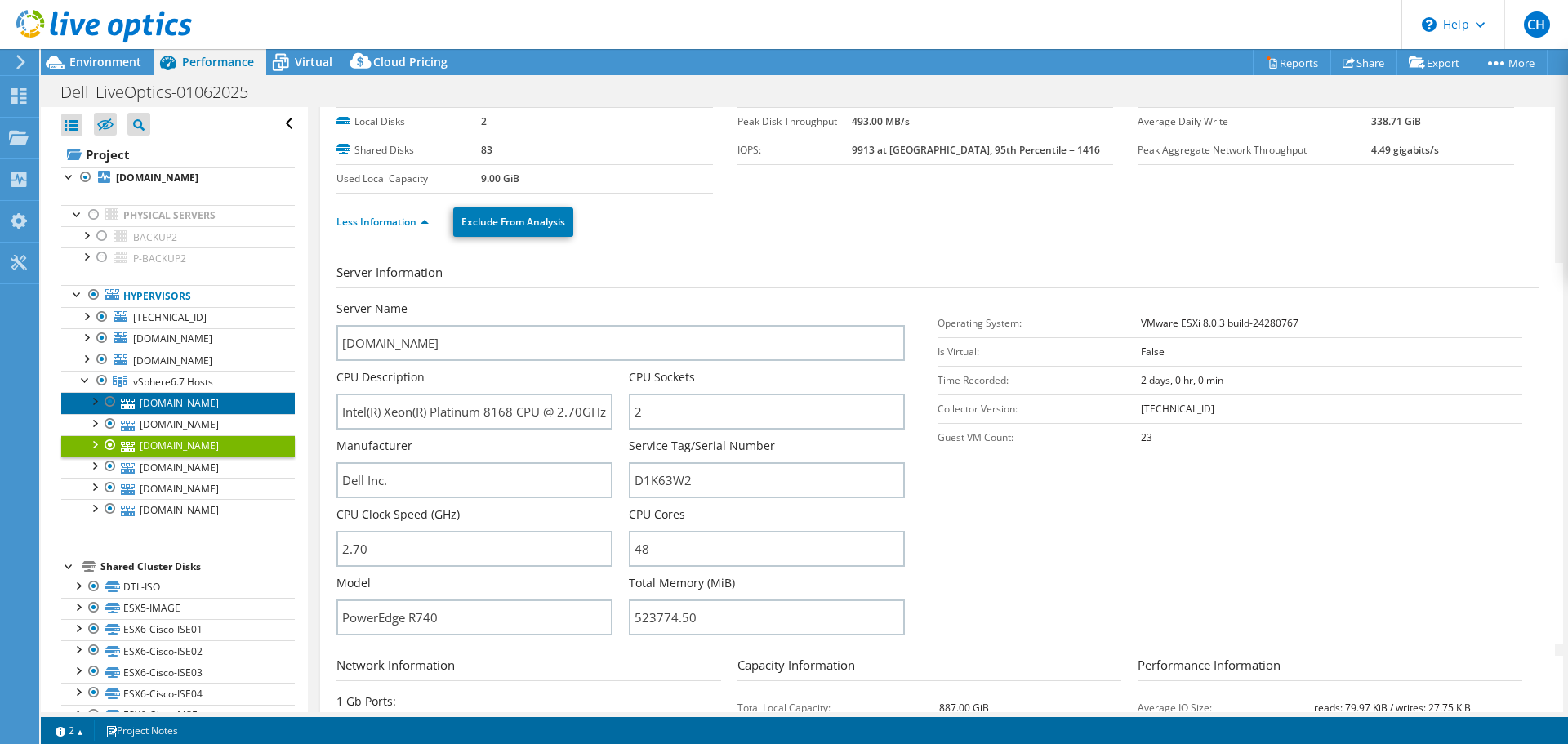
click at [201, 403] on link "[DOMAIN_NAME]" at bounding box center [178, 402] width 234 height 21
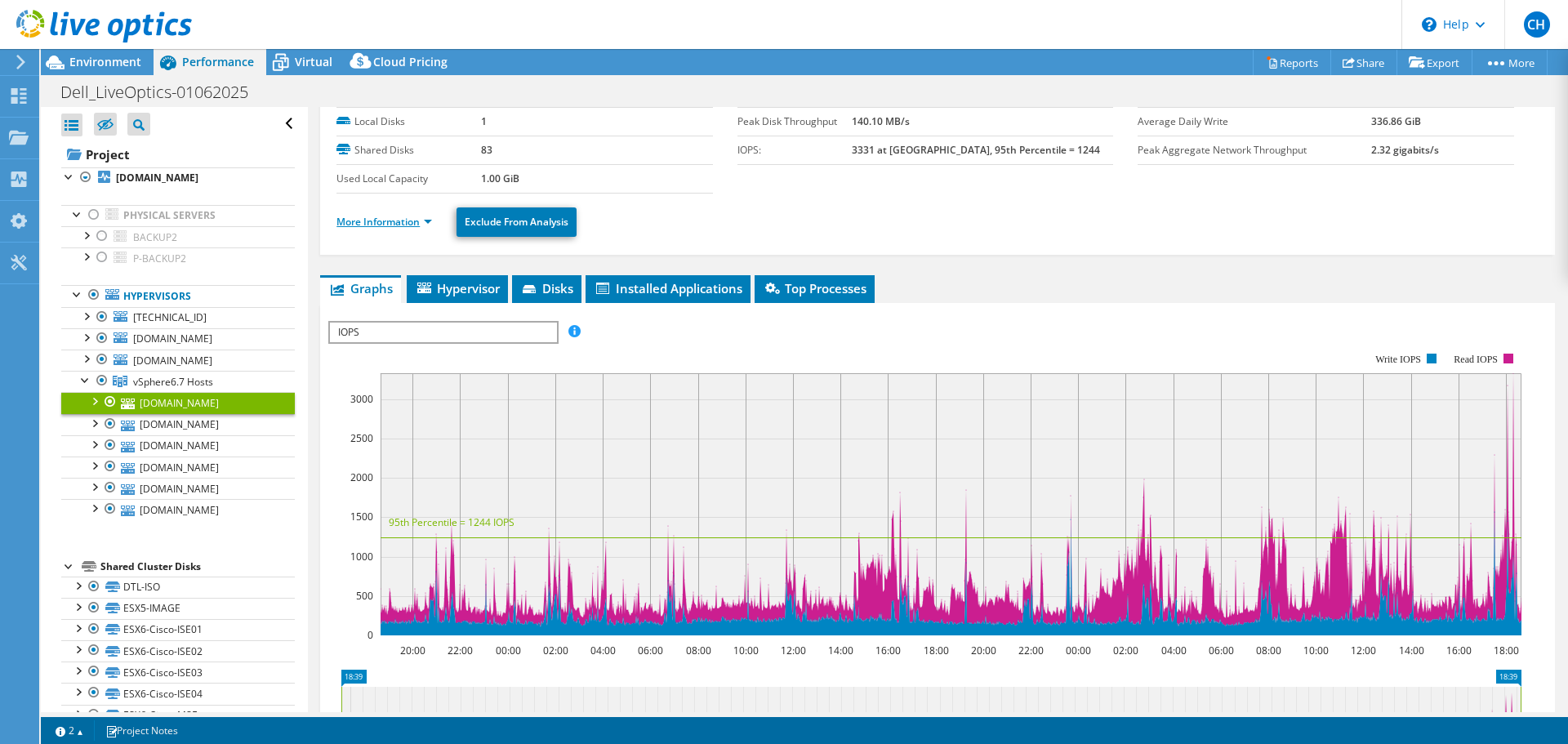
click at [379, 216] on link "More Information" at bounding box center [385, 221] width 96 height 14
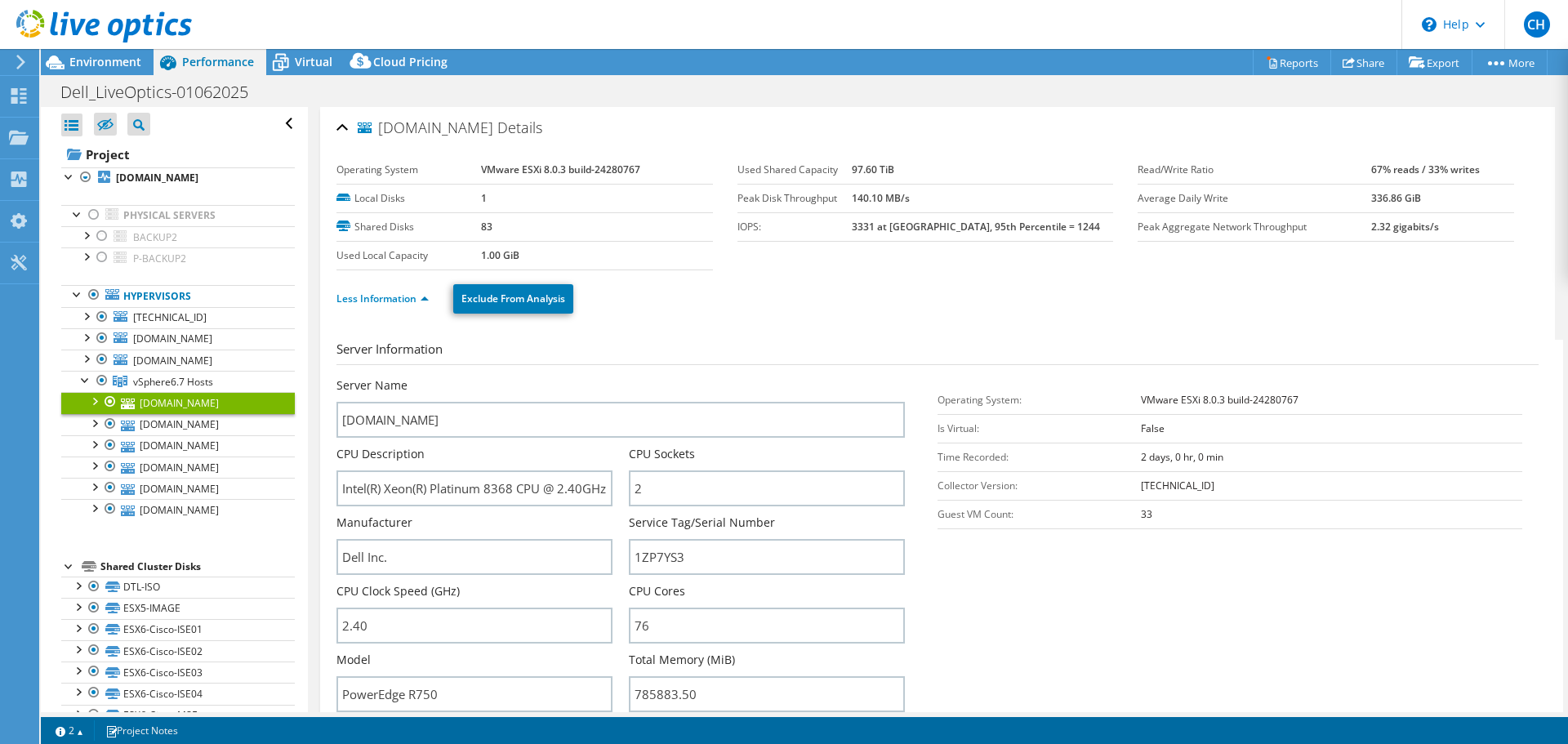
click at [722, 308] on ul "Less Information Exclude From Analysis" at bounding box center [938, 297] width 1203 height 34
click at [1366, 65] on link "Share" at bounding box center [1364, 62] width 67 height 25
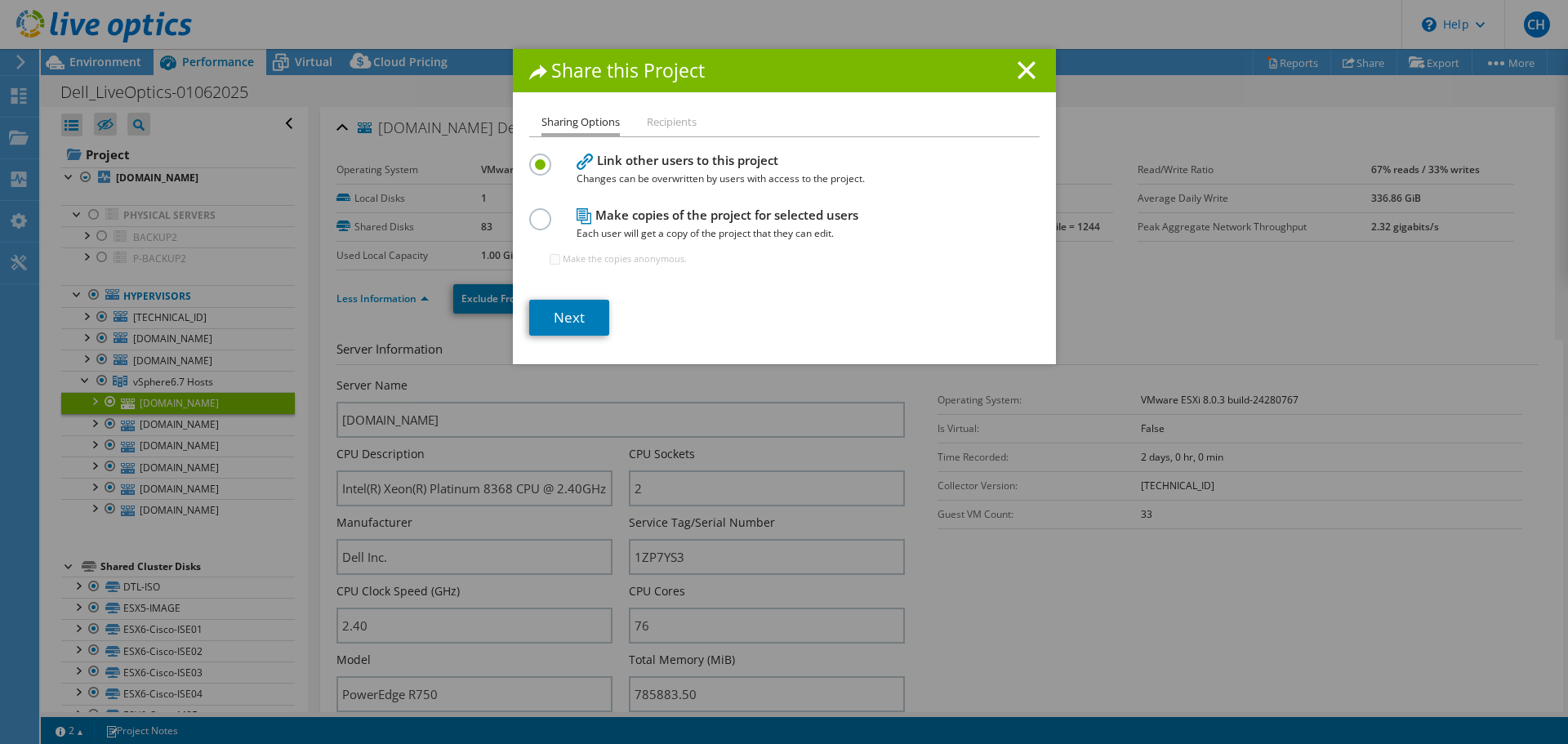
click at [530, 212] on label at bounding box center [544, 210] width 28 height 4
click at [0, 0] on input "radio" at bounding box center [0, 0] width 0 height 0
click at [663, 115] on li "Recipients" at bounding box center [671, 123] width 49 height 20
click at [663, 122] on li "Recipients" at bounding box center [671, 123] width 49 height 20
click at [551, 258] on input "Make the copies anonymous." at bounding box center [555, 259] width 11 height 11
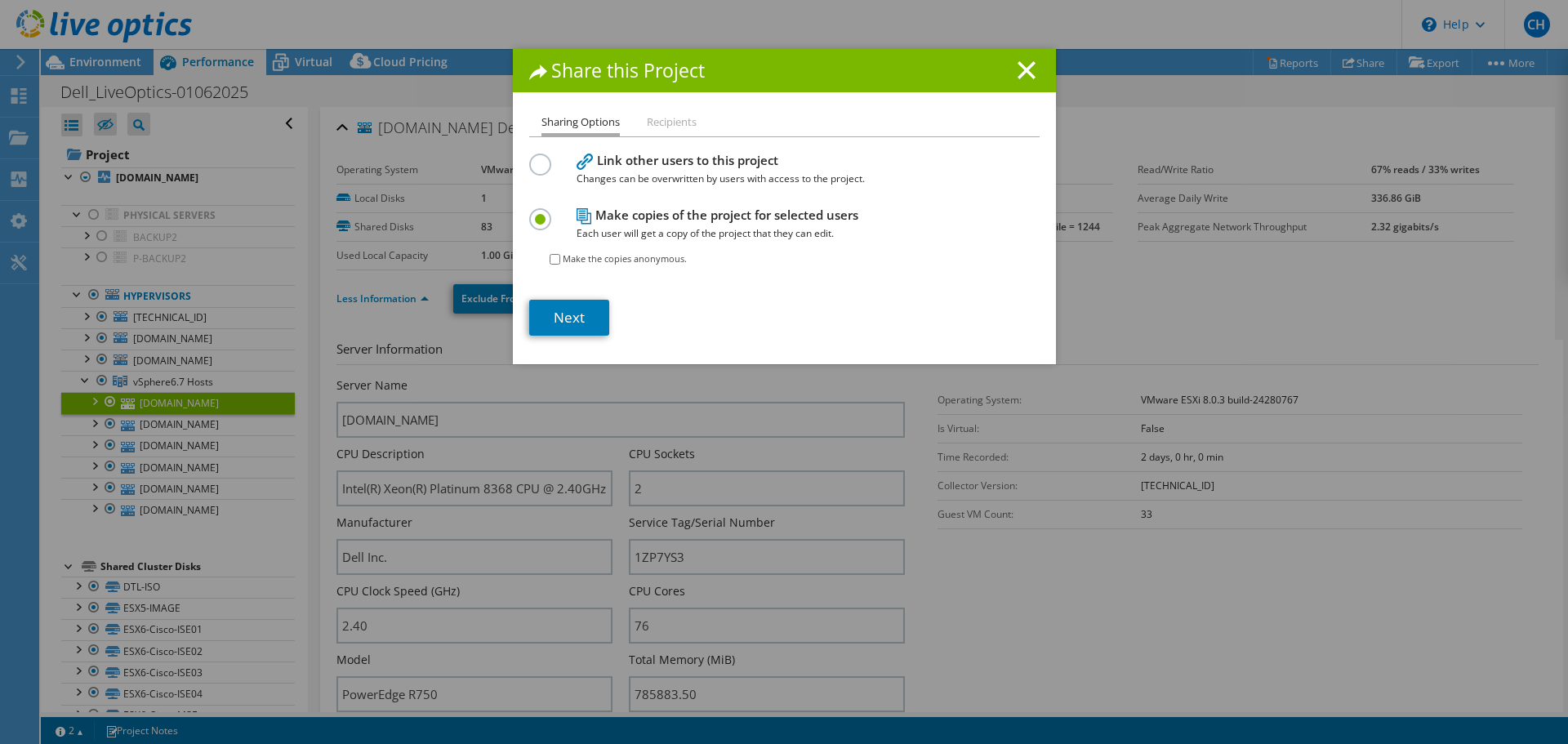
checkbox input "true"
click at [556, 312] on link "Next" at bounding box center [570, 318] width 80 height 36
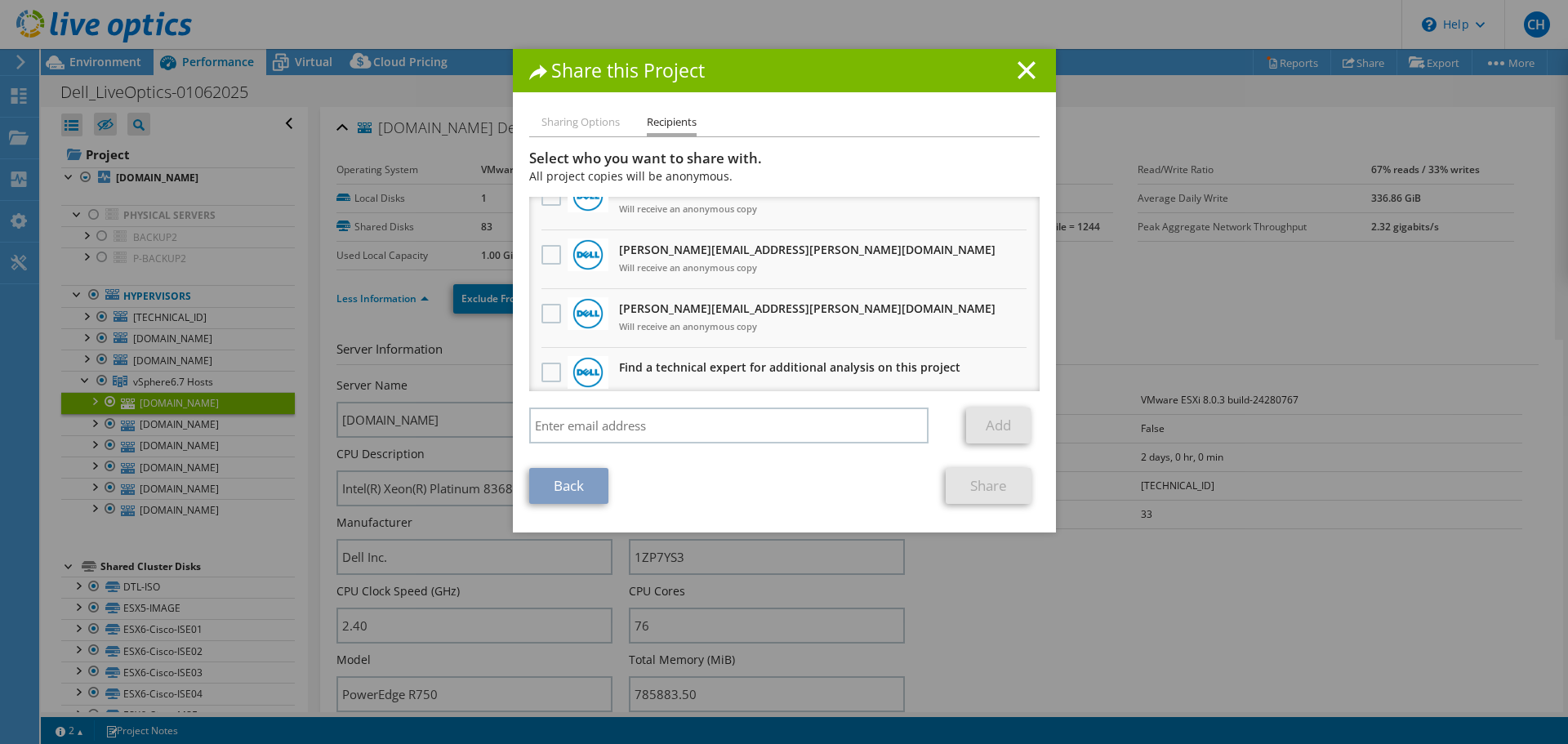
scroll to position [864, 0]
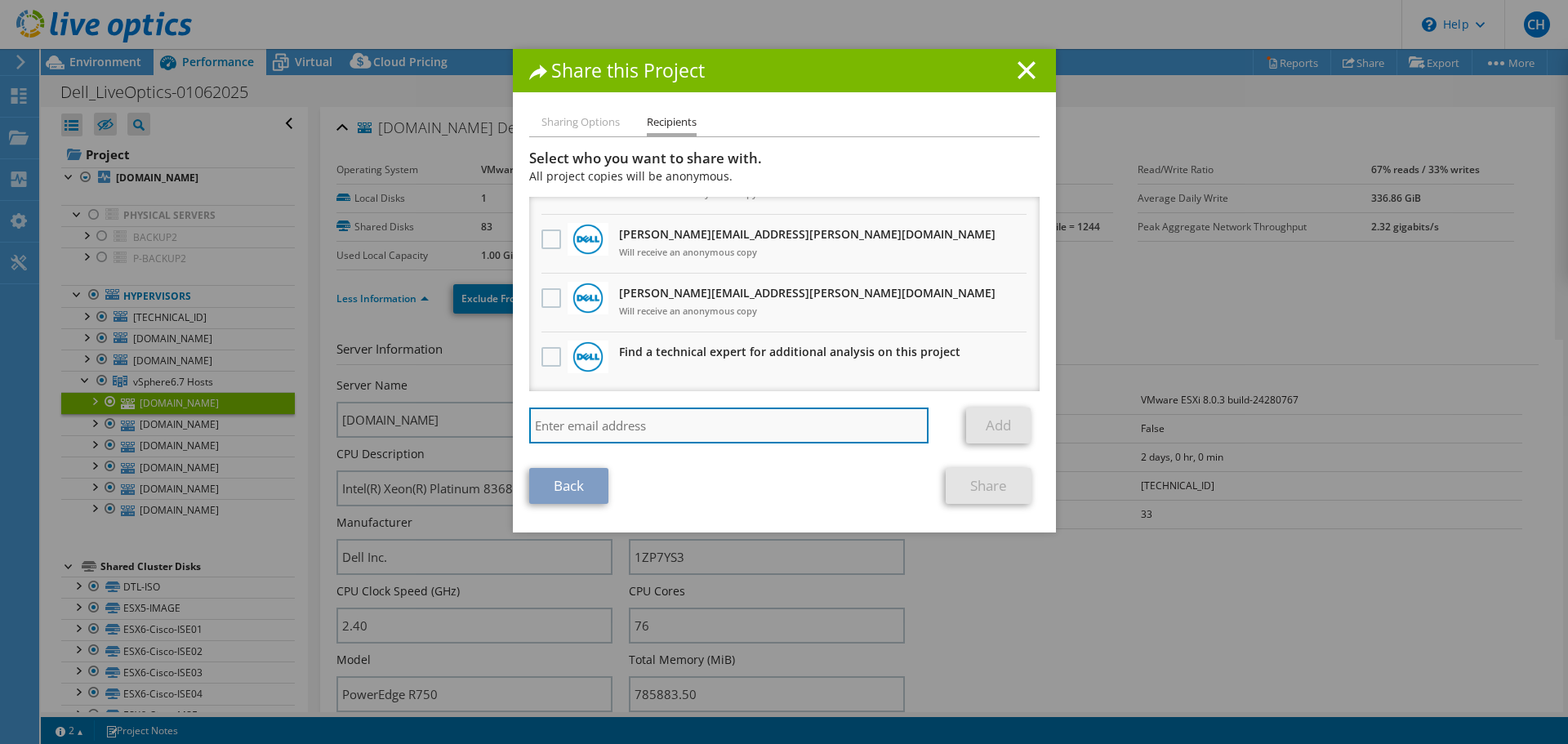
click at [636, 417] on input "search" at bounding box center [730, 425] width 401 height 36
click at [592, 122] on li "Sharing Options" at bounding box center [581, 123] width 79 height 20
click at [1028, 80] on h1 "Share this Project" at bounding box center [784, 70] width 510 height 18
click at [1018, 69] on line at bounding box center [1026, 70] width 16 height 16
